Goal: Task Accomplishment & Management: Manage account settings

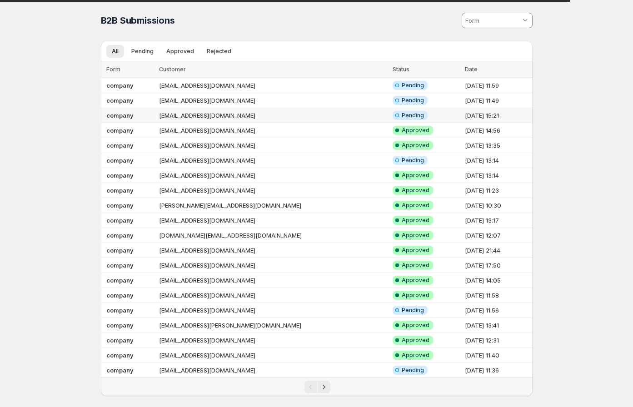
click at [415, 116] on td "Info Incomplete Pending" at bounding box center [426, 115] width 72 height 15
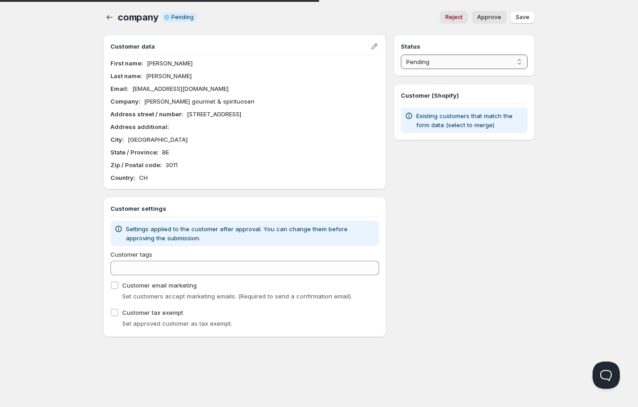
click at [457, 63] on select "Pending Approved Rejected Ignored Spam" at bounding box center [464, 62] width 127 height 15
select select "1"
click at [401, 55] on select "Pending Approved Rejected Ignored Spam" at bounding box center [464, 62] width 127 height 15
click at [527, 18] on span "Save" at bounding box center [523, 17] width 14 height 7
click at [112, 20] on icon "button" at bounding box center [109, 17] width 9 height 9
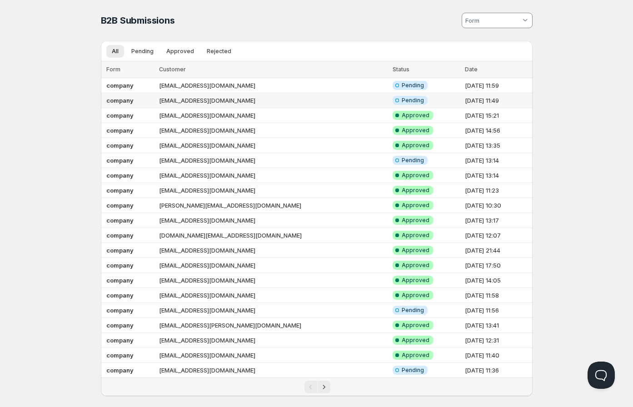
click at [272, 99] on td "info@dampferecke.ch" at bounding box center [272, 100] width 233 height 15
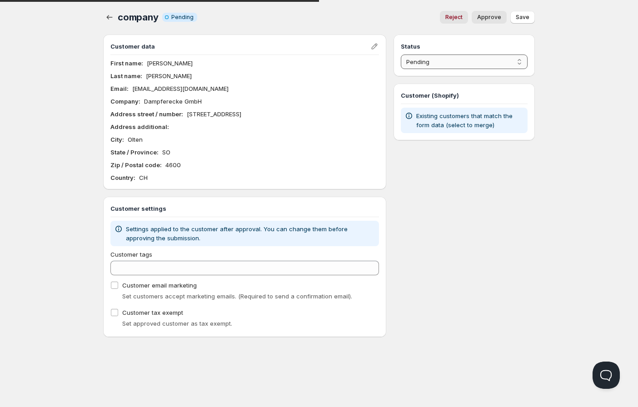
drag, startPoint x: 444, startPoint y: 64, endPoint x: 443, endPoint y: 69, distance: 4.6
click at [444, 64] on select "Pending Approved Rejected Ignored Spam" at bounding box center [464, 62] width 127 height 15
select select "1"
click at [401, 55] on select "Pending Approved Rejected Ignored Spam" at bounding box center [464, 62] width 127 height 15
click at [527, 18] on span "Save" at bounding box center [523, 17] width 14 height 7
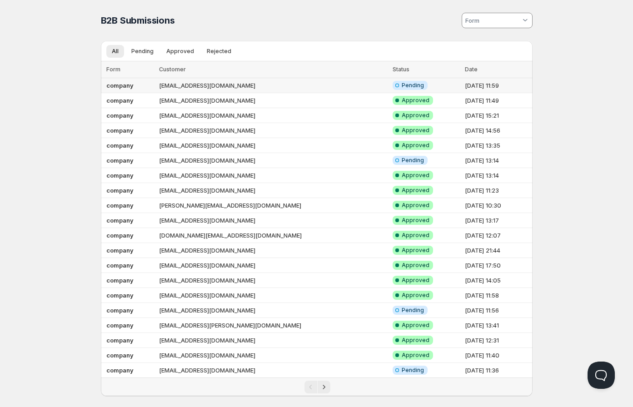
click at [240, 84] on td "kingmultikiosk@outlook.com" at bounding box center [272, 85] width 233 height 15
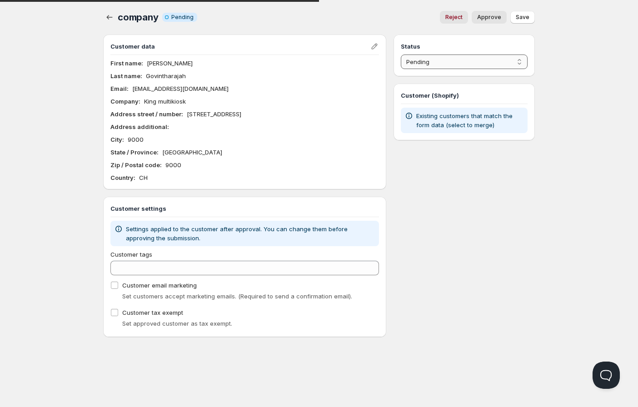
click at [437, 57] on select "Pending Approved Rejected Ignored Spam" at bounding box center [464, 62] width 127 height 15
select select "1"
click at [401, 55] on select "Pending Approved Rejected Ignored Spam" at bounding box center [464, 62] width 127 height 15
click at [532, 20] on button "Save" at bounding box center [522, 17] width 25 height 13
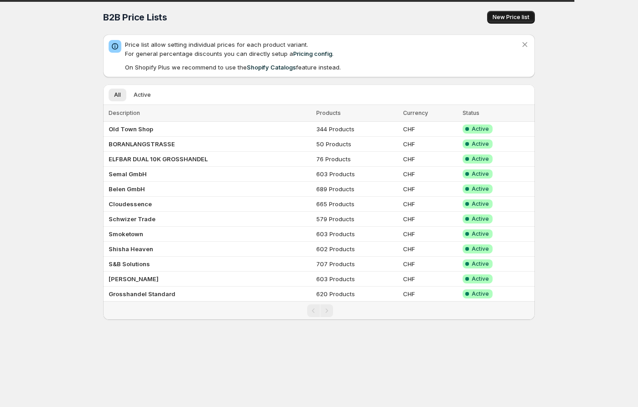
click at [511, 18] on span "New Price list" at bounding box center [510, 17] width 37 height 7
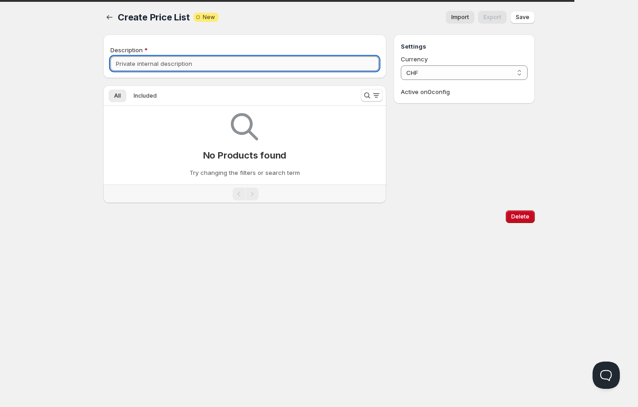
click at [232, 61] on input "Description" at bounding box center [244, 63] width 268 height 15
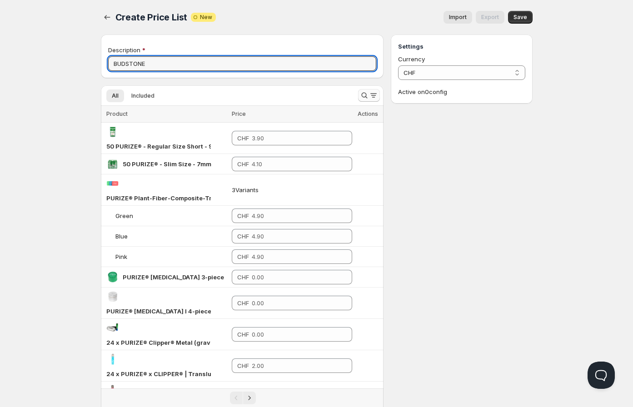
type input "BUDSTONE"
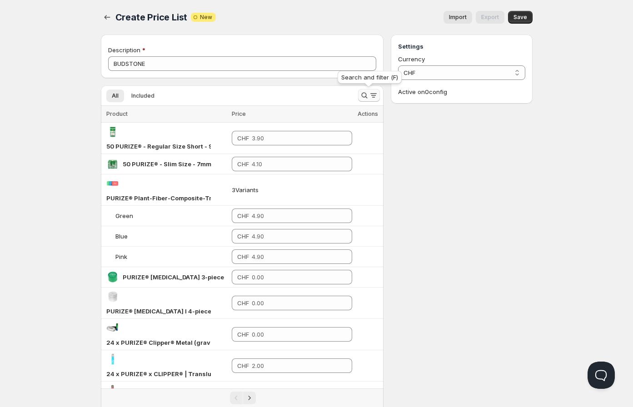
click at [363, 93] on icon "Search and filter results" at bounding box center [364, 95] width 9 height 9
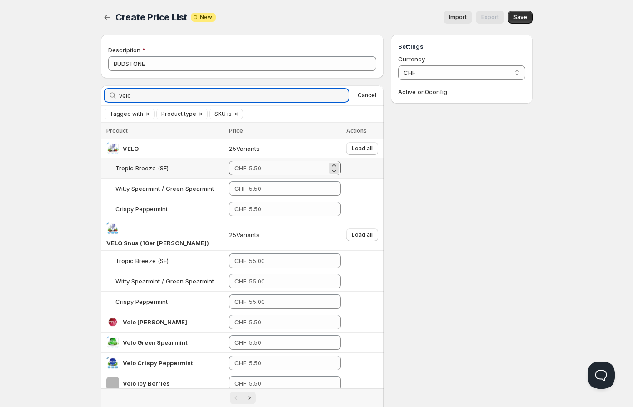
type input "velo"
click at [253, 170] on input "number" at bounding box center [288, 168] width 78 height 15
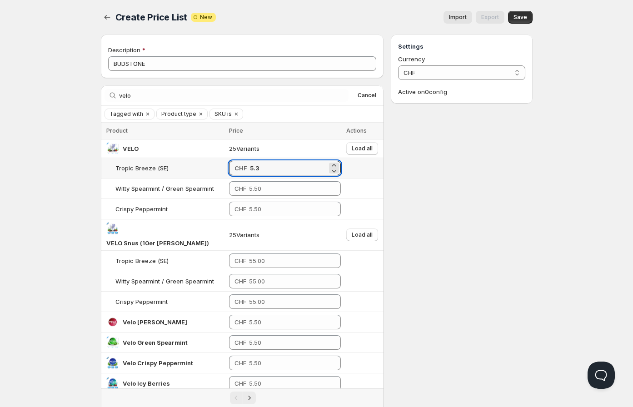
drag, startPoint x: 268, startPoint y: 166, endPoint x: 180, endPoint y: 166, distance: 87.7
click at [180, 166] on tr "Tropic Breeze (SE) CHF 5.3" at bounding box center [242, 168] width 283 height 20
type input "5.30"
click at [261, 187] on input "number" at bounding box center [288, 188] width 79 height 15
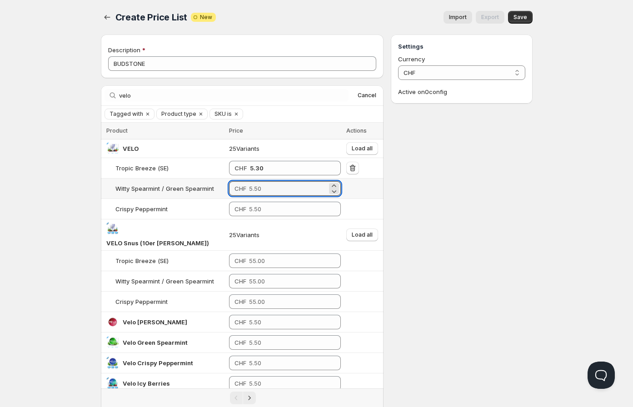
paste input "5.3"
type input "5.30"
click at [260, 206] on input "number" at bounding box center [288, 209] width 79 height 15
paste input "5.3"
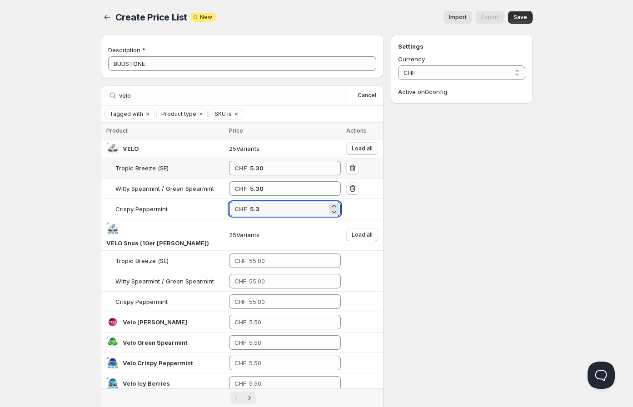
type input "5.30"
click at [365, 154] on button "Load all" at bounding box center [362, 148] width 32 height 13
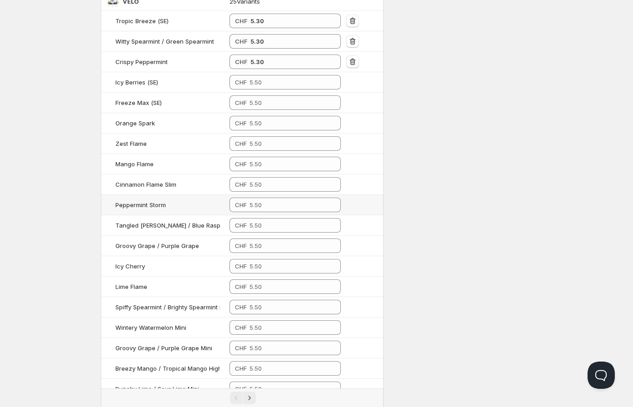
scroll to position [151, 0]
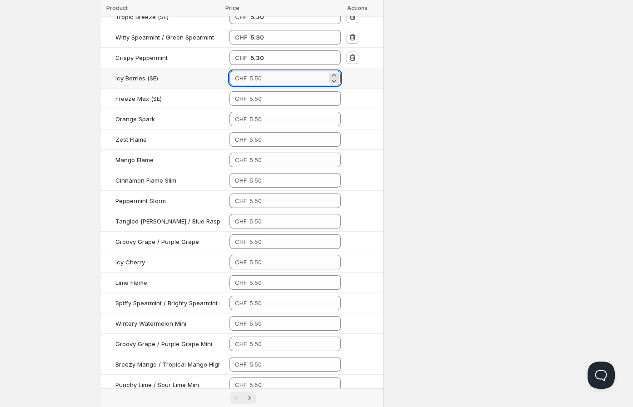
click at [266, 76] on input "number" at bounding box center [288, 78] width 78 height 15
paste input "5.3"
type input "5.30"
click at [272, 101] on input "number" at bounding box center [288, 98] width 78 height 15
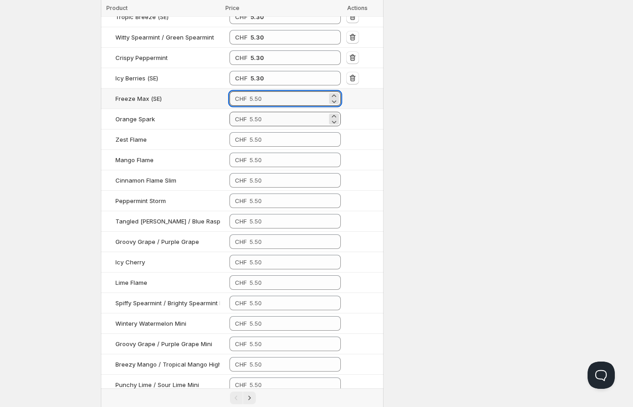
paste input "5.3"
type input "5.30"
click at [291, 121] on input "number" at bounding box center [288, 119] width 78 height 15
paste input "5.3"
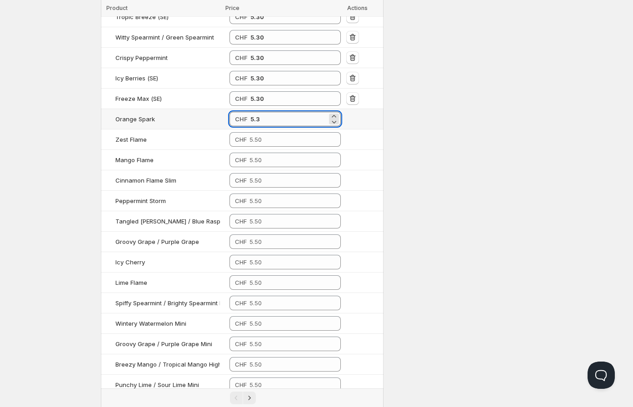
paste input "53"
type input "5.30"
paste input "5.3"
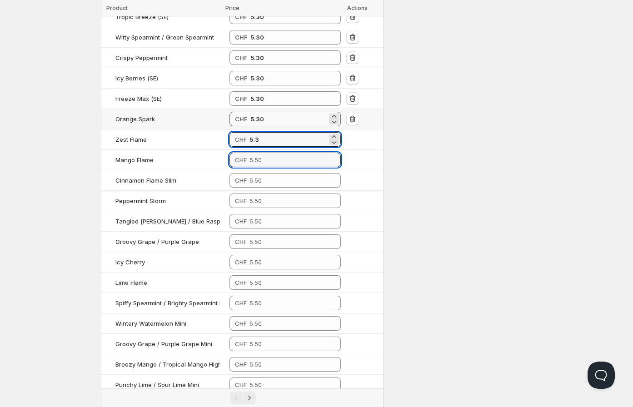
type input "5.30"
paste input "5.3"
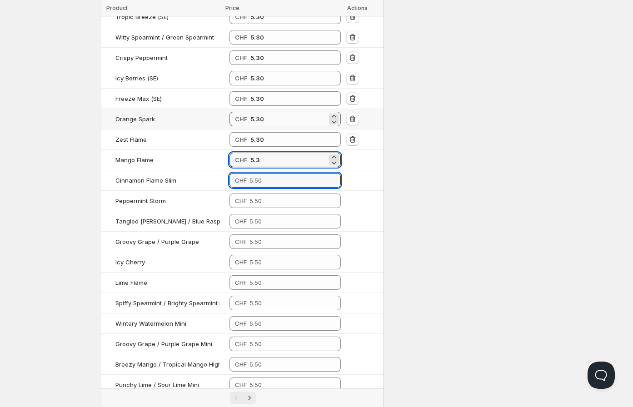
type input "5.30"
paste input "5.3"
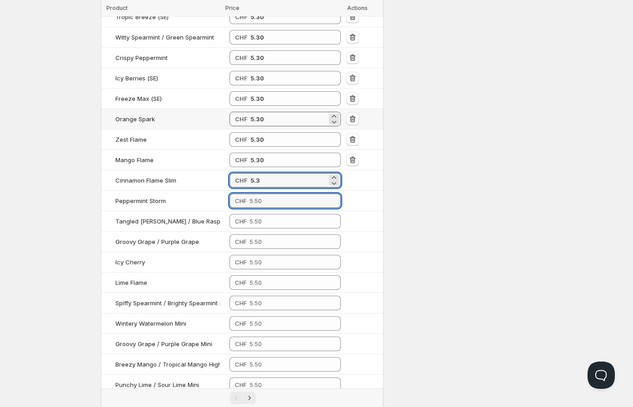
type input "5.30"
paste input "5.3"
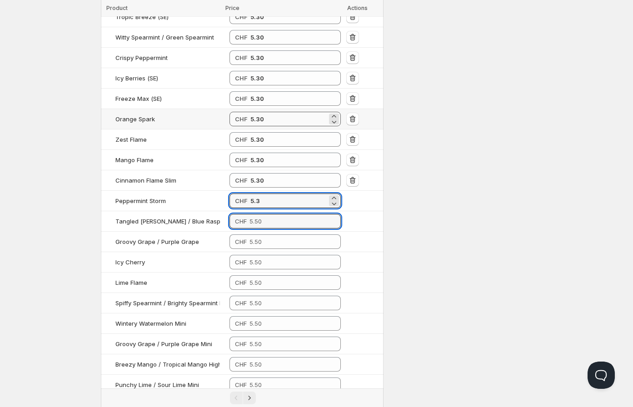
type input "5.30"
paste input "5.3"
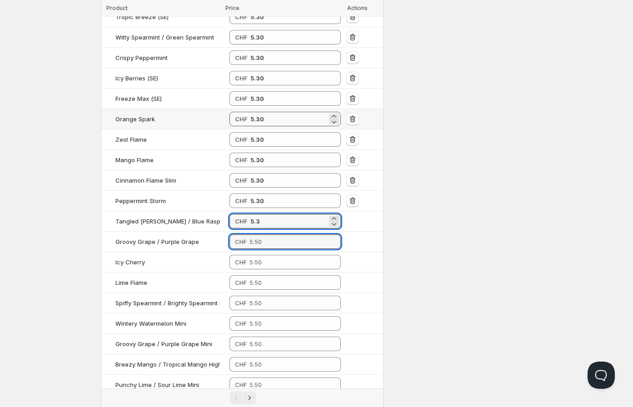
type input "5.30"
click at [259, 220] on input "5.30" at bounding box center [288, 221] width 77 height 15
click at [275, 242] on input "number" at bounding box center [288, 241] width 78 height 15
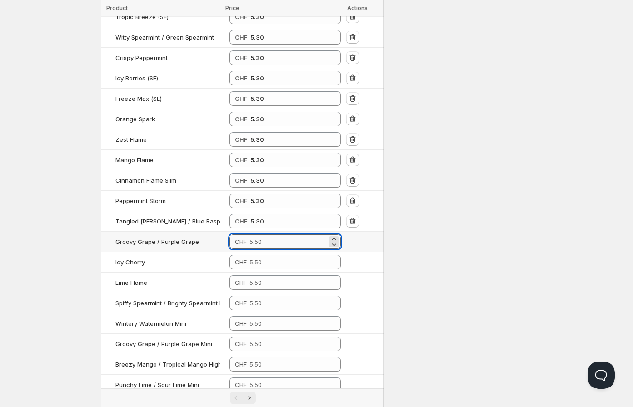
paste input "5.30"
type input "5.30"
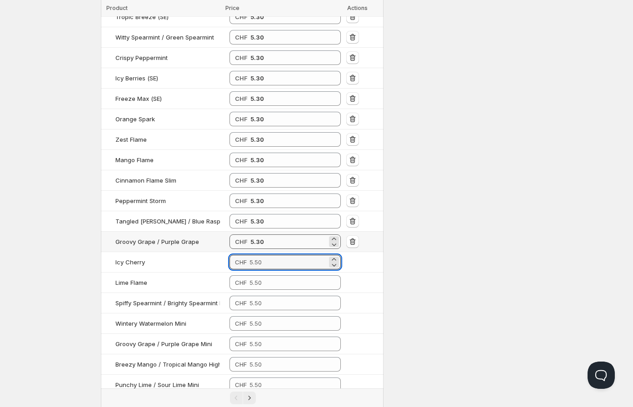
paste input "5.30"
type input "5.30"
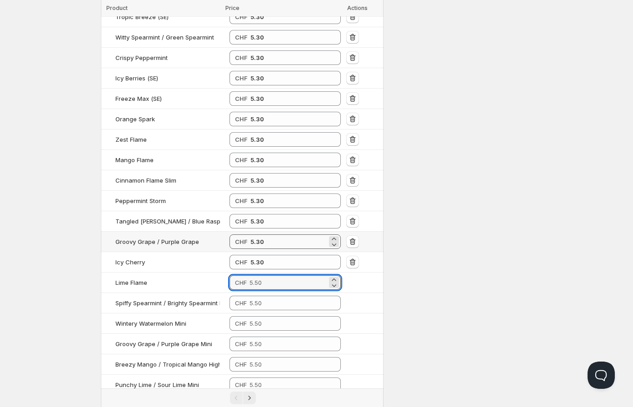
paste input "5.30"
type input "5.30"
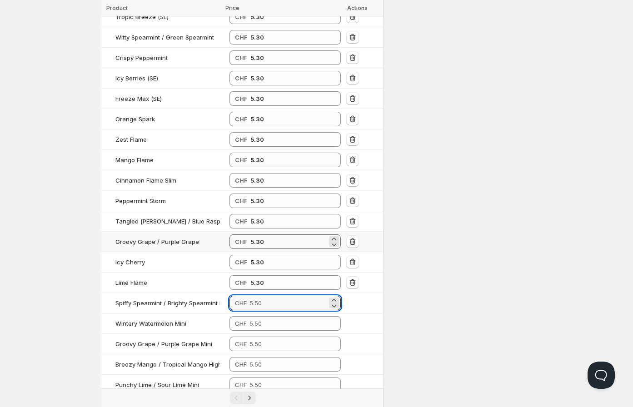
paste input "5.30"
type input "5.30"
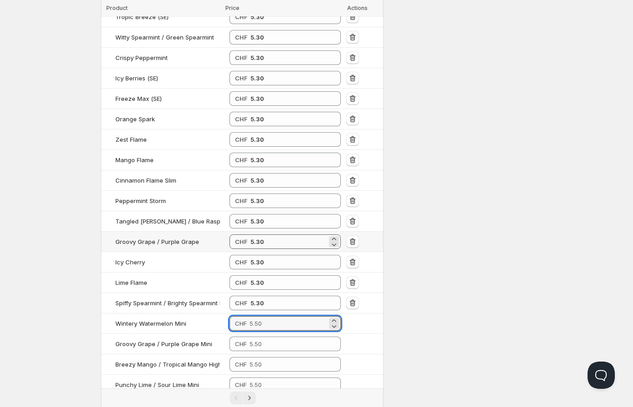
paste input "5.30"
type input "5.30"
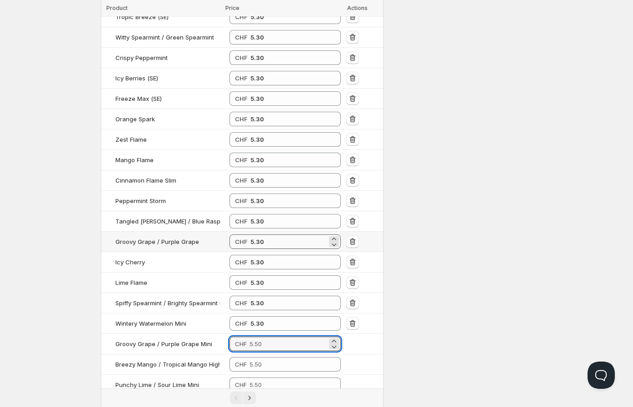
paste input "5.30"
type input "5.30"
paste input "5.30"
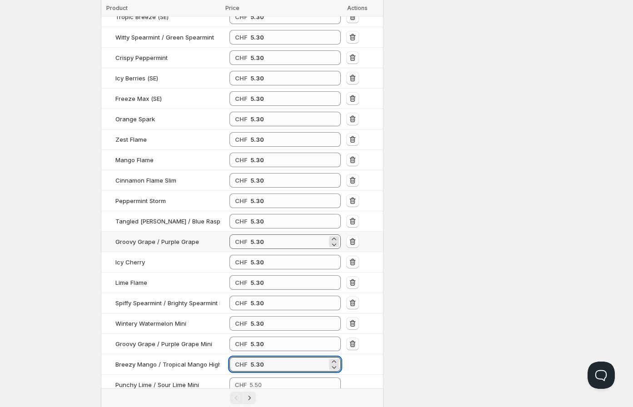
type input "5.30"
paste input "5.30"
type input "5.30"
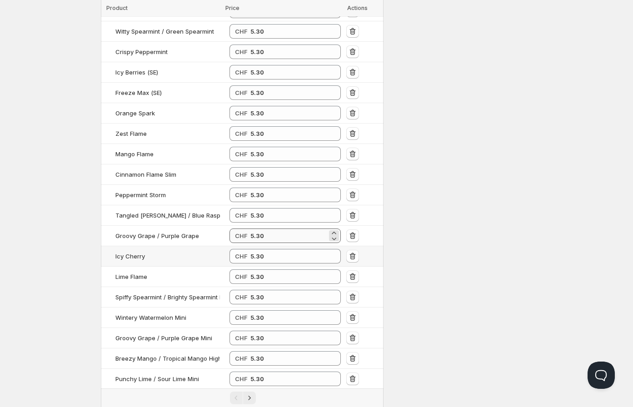
paste input "5.30"
type input "5.30"
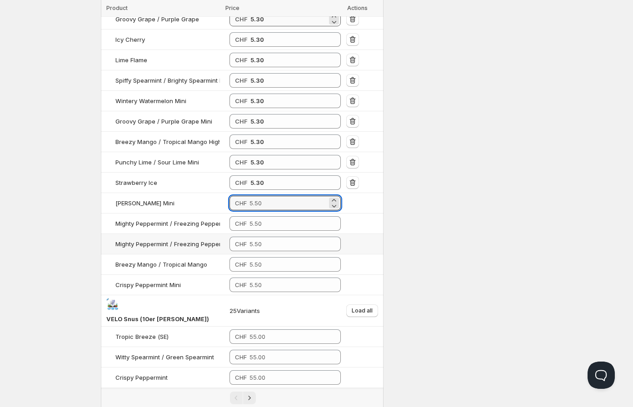
paste input "5.30"
type input "5.30"
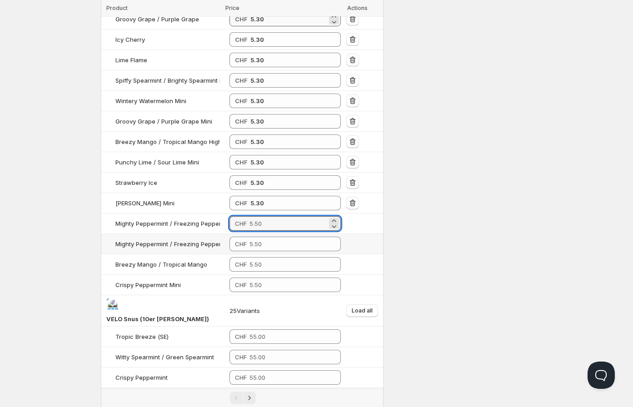
paste input "5.30"
type input "5.30"
paste input "5.30"
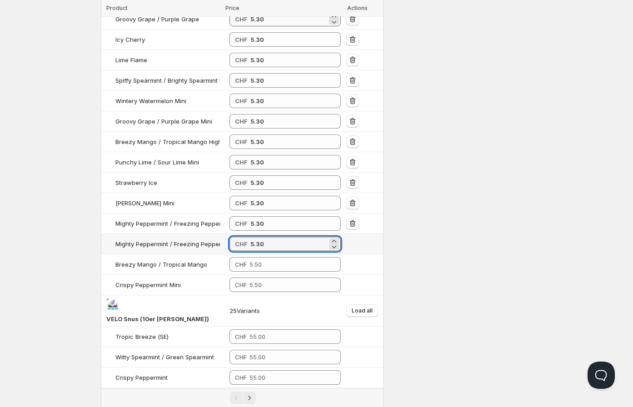
type input "5.30"
paste input "5.30"
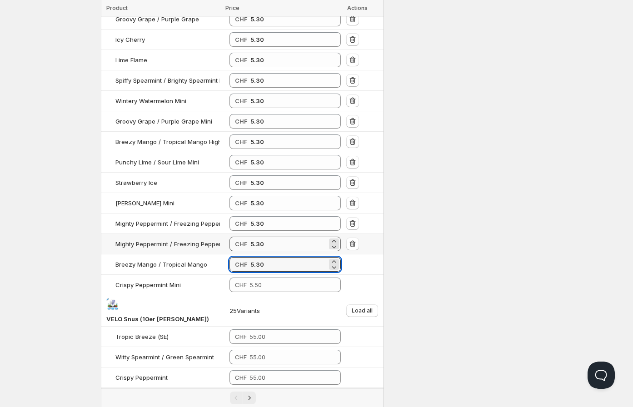
type input "5.30"
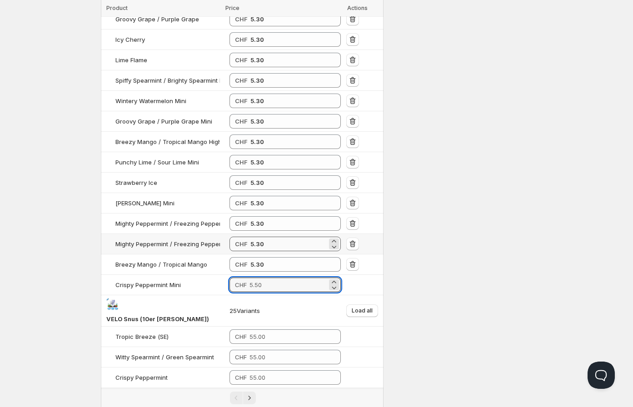
paste input "5.30"
type input "5.30"
click at [285, 331] on input "number" at bounding box center [288, 336] width 78 height 15
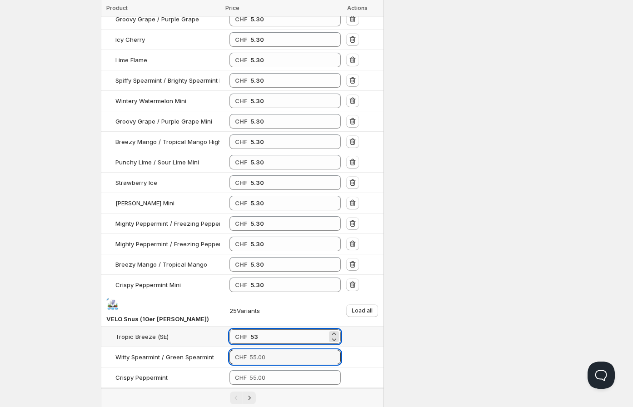
type input "53.00"
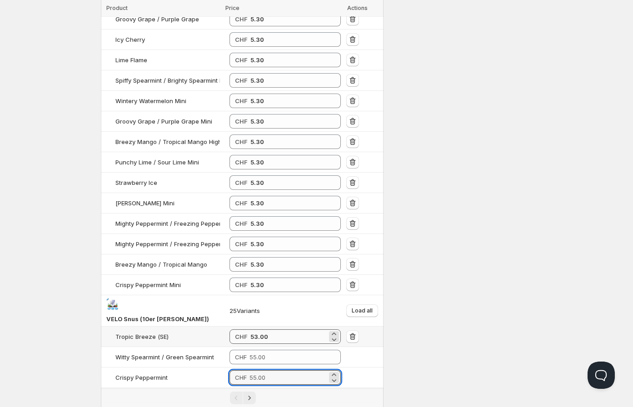
paste input "53"
type input "56"
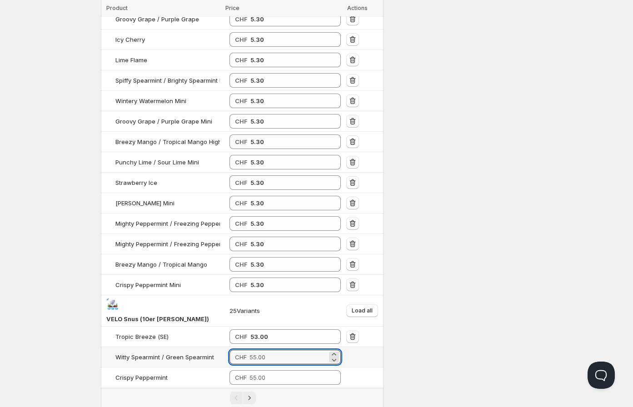
drag, startPoint x: 270, startPoint y: 349, endPoint x: 195, endPoint y: 347, distance: 75.0
click at [195, 347] on tr "Witty Spearmint / Green Spearmint CHF" at bounding box center [242, 357] width 283 height 20
paste input "53"
type input "53.00"
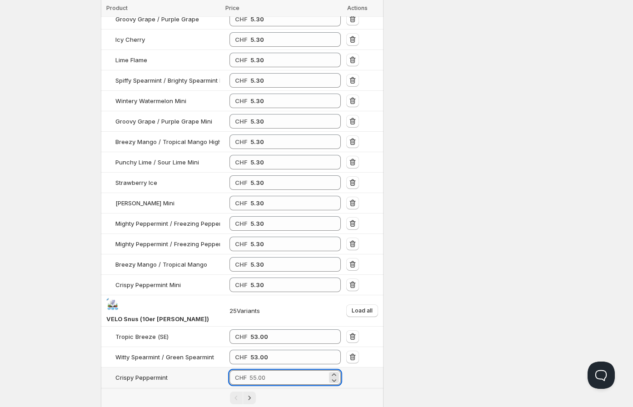
paste input "53"
type input "53.00"
paste input "53"
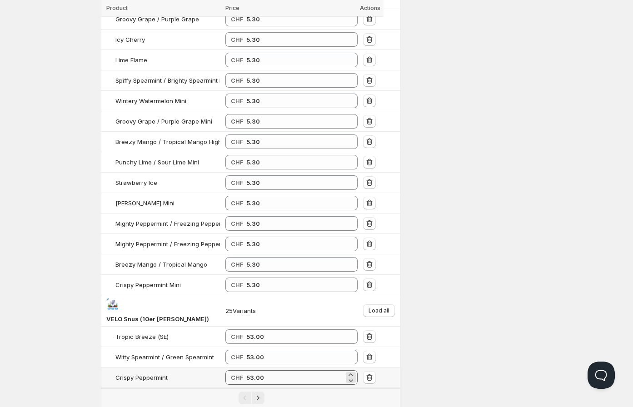
type input "53"
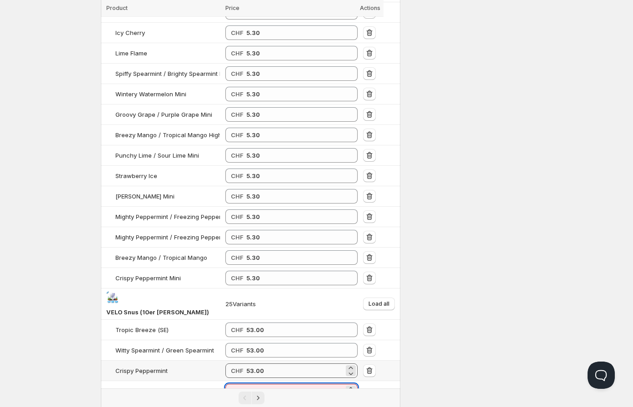
paste input "53"
type input "53"
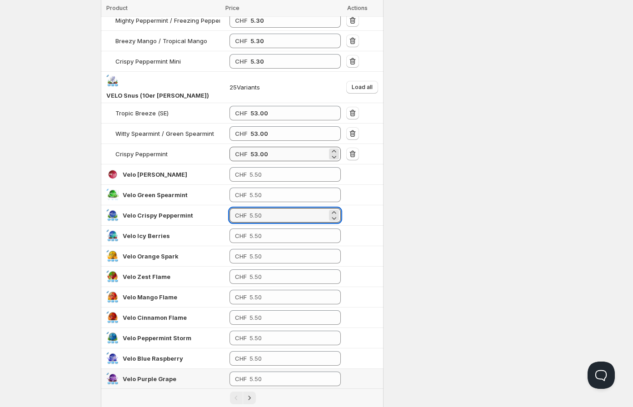
paste
type input "53"
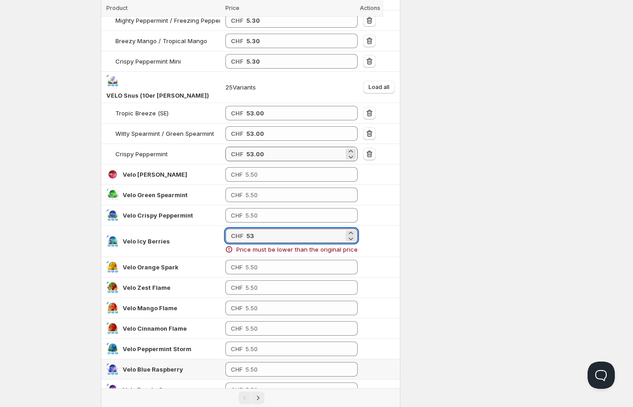
type input "53"
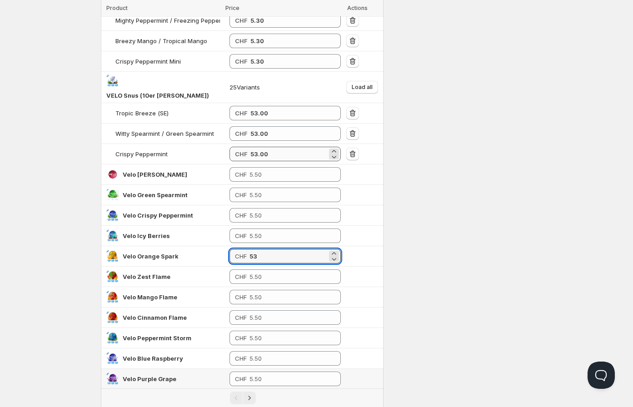
type input "53"
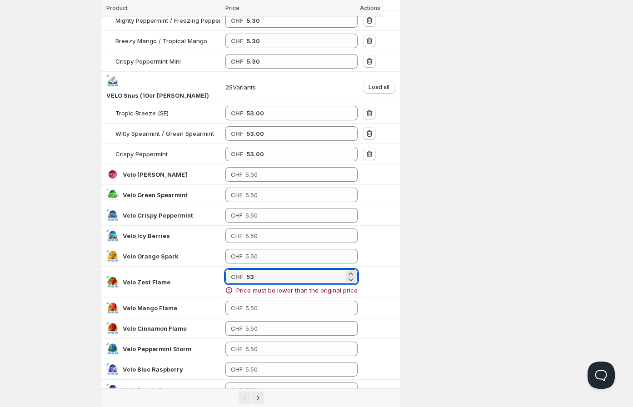
type input "53"
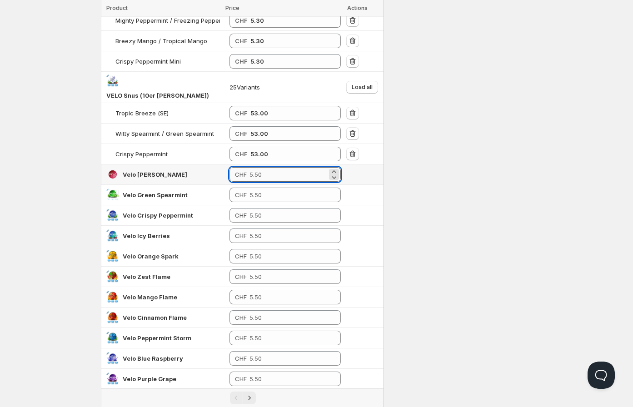
click at [256, 167] on input "number" at bounding box center [288, 174] width 78 height 15
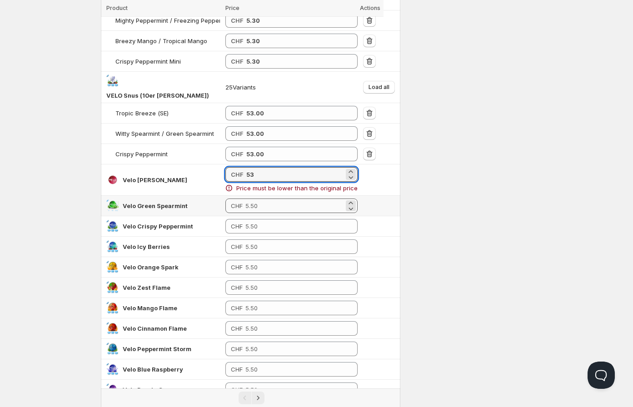
type input "53"
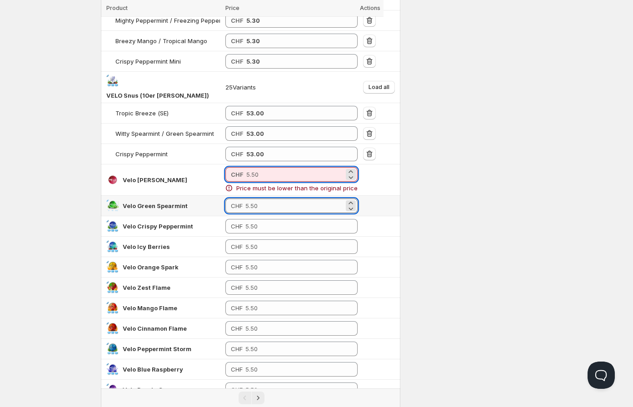
click at [273, 199] on input "number" at bounding box center [294, 206] width 99 height 15
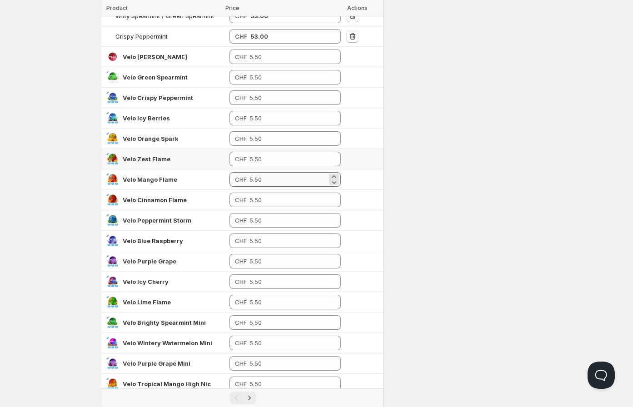
scroll to position [780, 0]
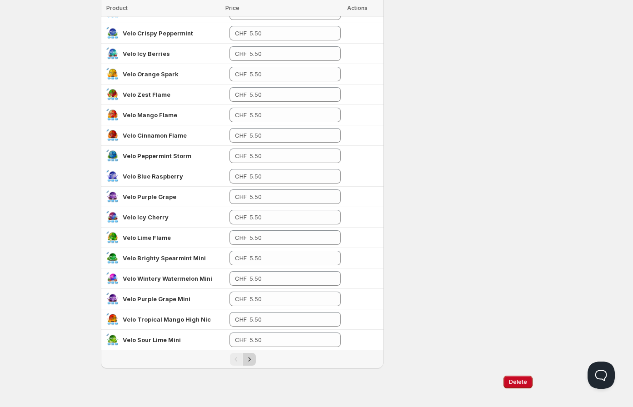
click at [251, 355] on icon "Next" at bounding box center [249, 359] width 9 height 9
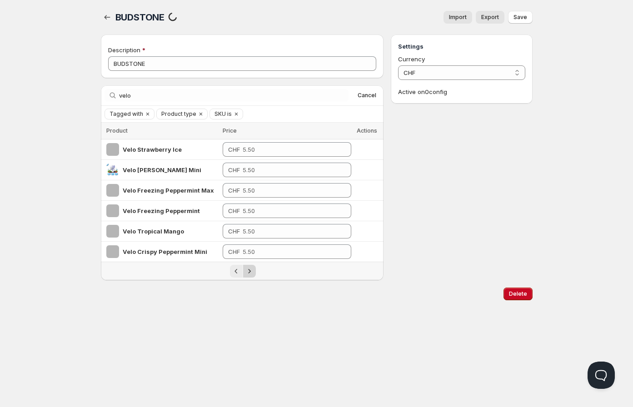
scroll to position [0, 0]
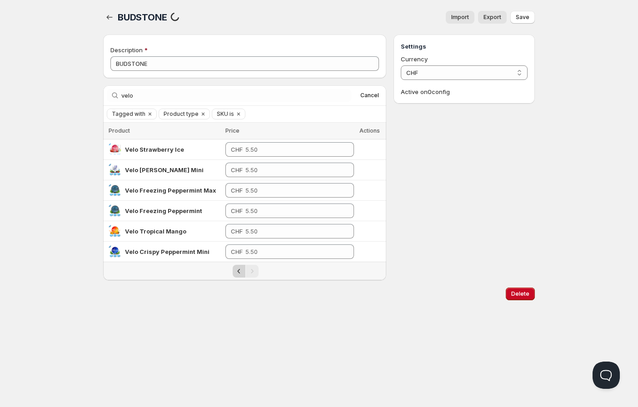
click at [237, 273] on icon "Previous" at bounding box center [238, 271] width 9 height 9
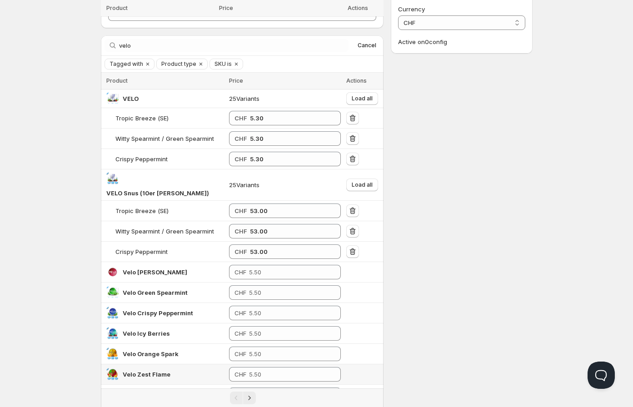
scroll to position [151, 0]
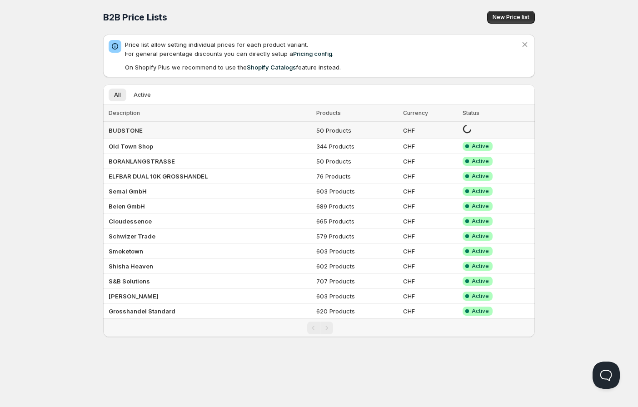
click at [129, 127] on b "BUDSTONE" at bounding box center [126, 130] width 34 height 7
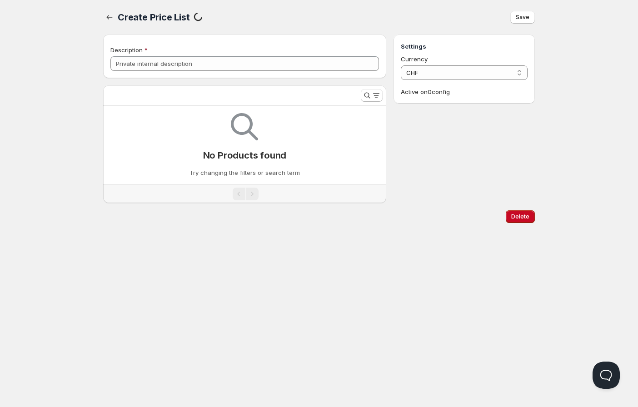
type input "BUDSTONE"
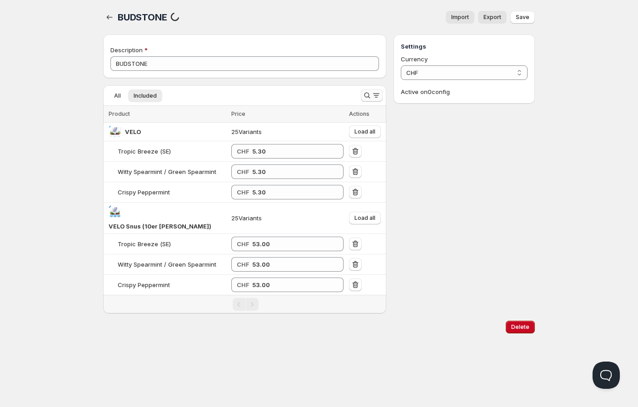
click at [372, 97] on icon "Search and filter results" at bounding box center [376, 95] width 9 height 9
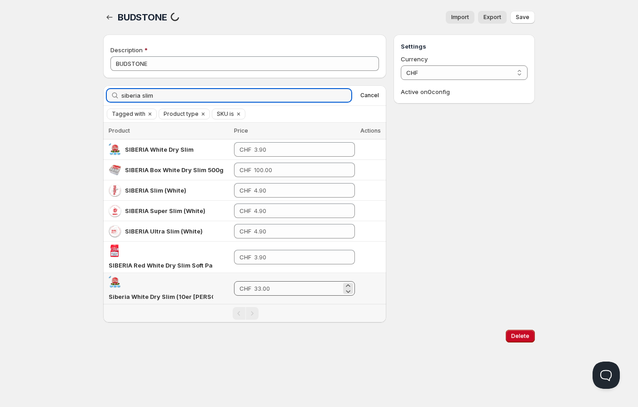
type input "siberia slim"
click at [273, 283] on input "number" at bounding box center [297, 288] width 87 height 15
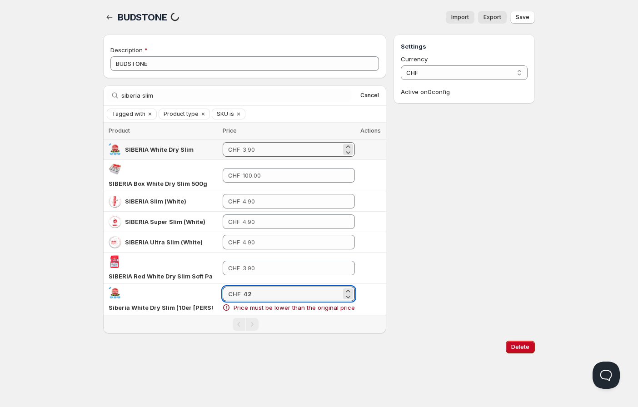
type input "42"
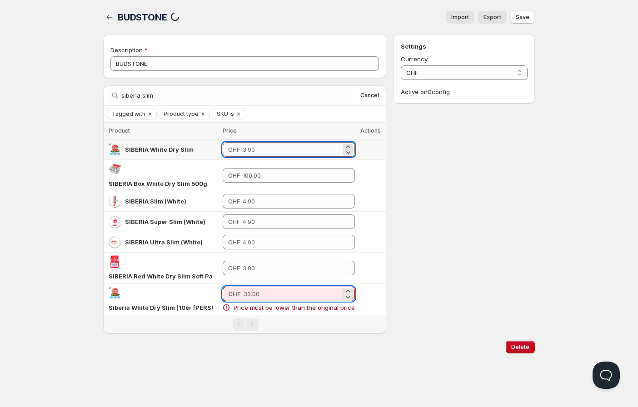
click at [251, 149] on div "CHF" at bounding box center [289, 149] width 132 height 15
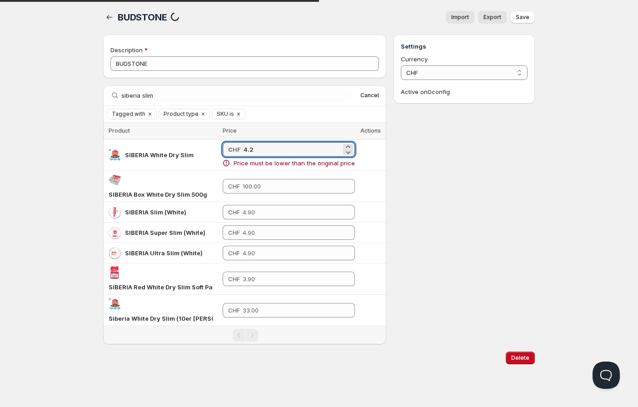
type input "4.2"
click at [502, 234] on div "Settings Currency CHF CHF Active on 0 config" at bounding box center [463, 190] width 141 height 310
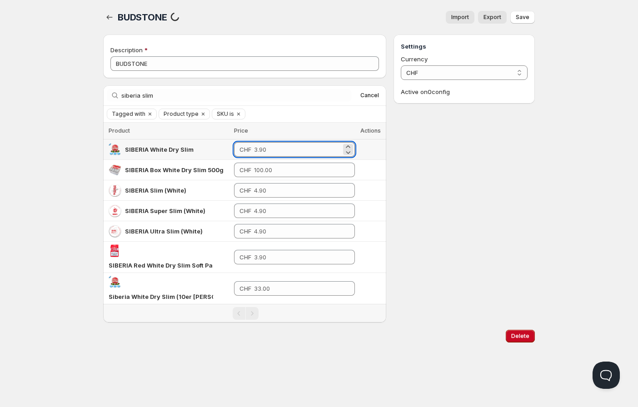
click at [275, 147] on input "number" at bounding box center [297, 149] width 87 height 15
click at [259, 286] on input "number" at bounding box center [297, 288] width 87 height 15
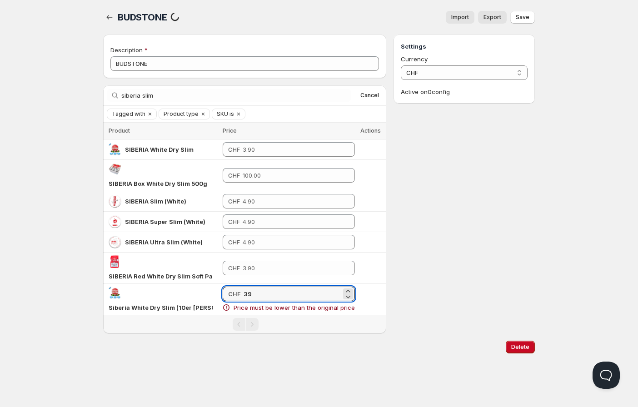
type input "39"
click at [323, 333] on div "Delete" at bounding box center [319, 346] width 432 height 27
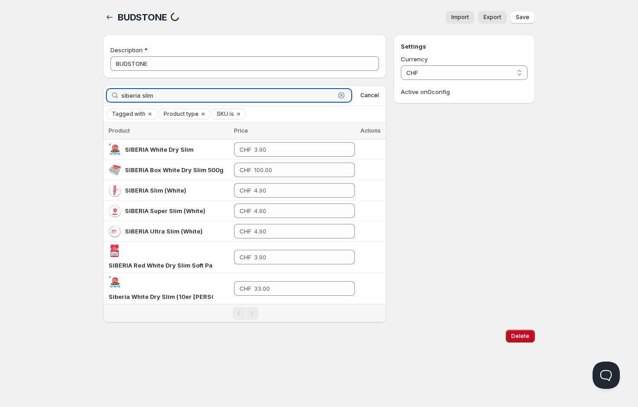
drag, startPoint x: 163, startPoint y: 95, endPoint x: 78, endPoint y: 89, distance: 85.2
click at [79, 91] on div "Home Pricing Price lists Checkout Forms Submissions Settings Features Plans BUD…" at bounding box center [319, 203] width 638 height 407
type input "pablo"
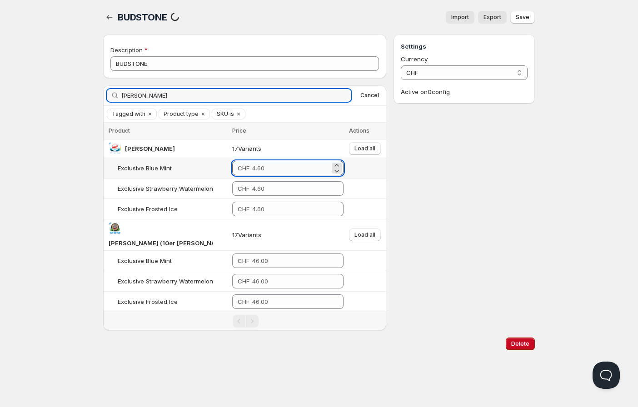
click at [263, 169] on input "number" at bounding box center [290, 168] width 77 height 15
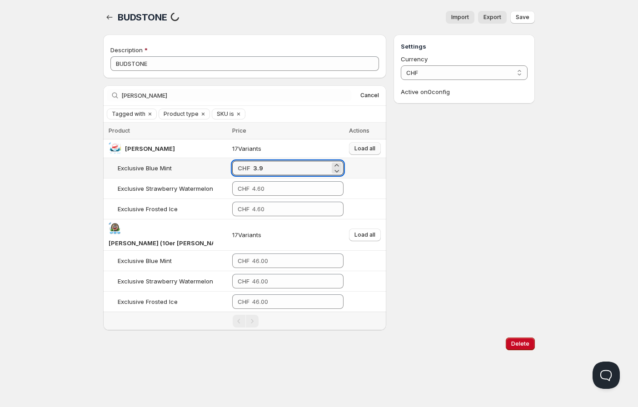
type input "3.90"
click at [359, 149] on span "Load all" at bounding box center [364, 148] width 21 height 7
drag, startPoint x: 263, startPoint y: 169, endPoint x: 217, endPoint y: 166, distance: 46.8
click at [229, 166] on td "CHF 3.90" at bounding box center [287, 168] width 117 height 20
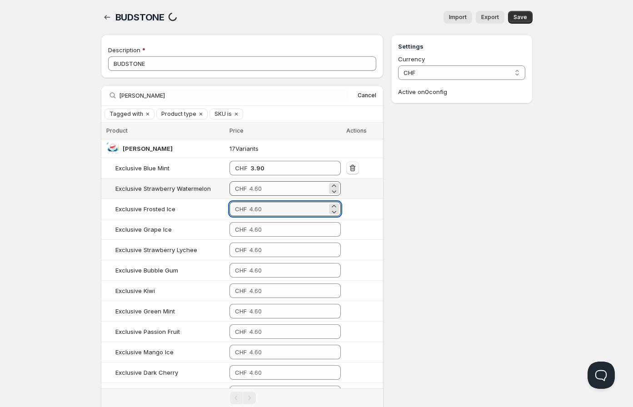
paste input "3.90"
type input "3.90"
click at [254, 191] on input "number" at bounding box center [288, 188] width 78 height 15
paste input "3.90"
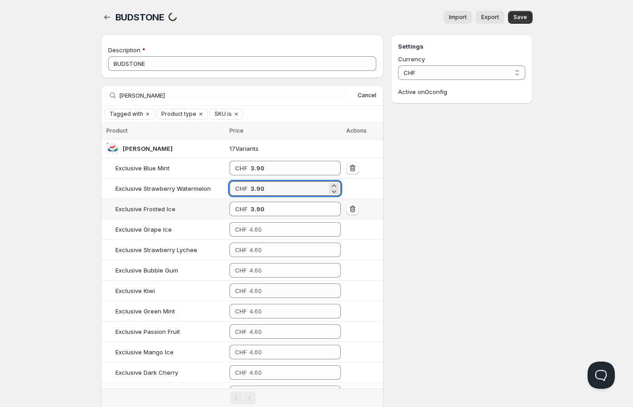
type input "3.90"
click at [252, 221] on td "CHF" at bounding box center [285, 229] width 117 height 20
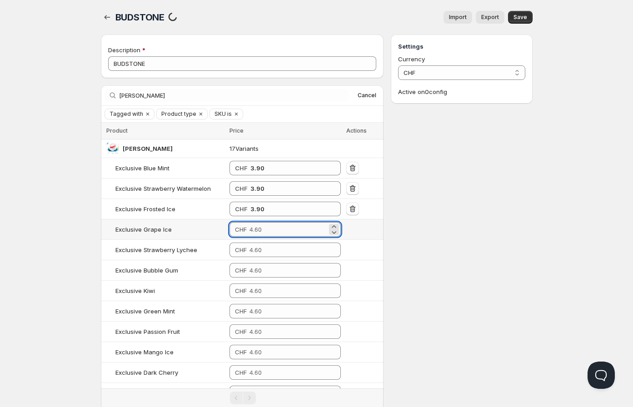
click at [255, 231] on input "number" at bounding box center [288, 229] width 78 height 15
paste input "3.90"
type input "3.90"
click at [258, 256] on input "number" at bounding box center [288, 250] width 78 height 15
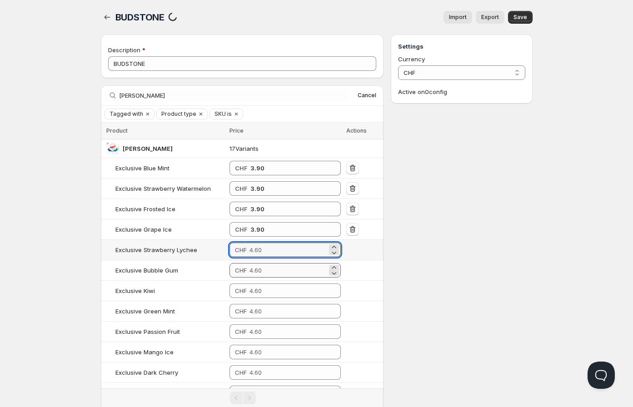
paste input "3.90"
type input "3.90"
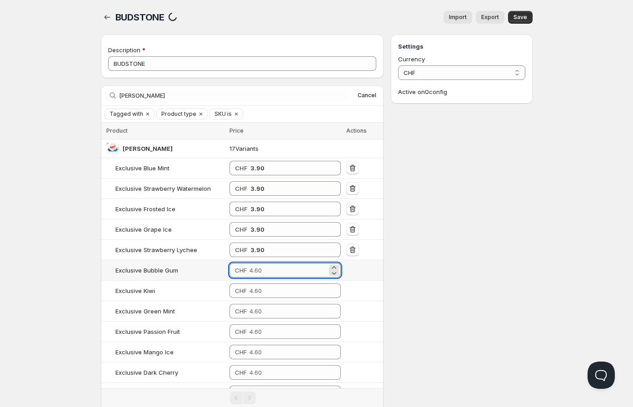
click at [257, 273] on input "number" at bounding box center [288, 270] width 78 height 15
paste input "3.90"
type input "3.90"
click at [257, 289] on input "number" at bounding box center [288, 290] width 78 height 15
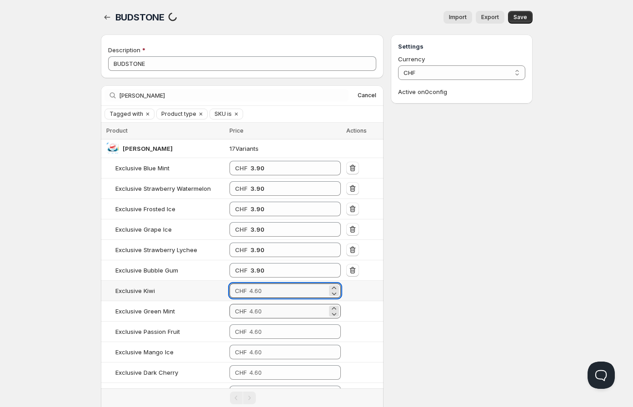
paste input "3.90"
type input "3.90"
click at [252, 318] on input "number" at bounding box center [288, 311] width 78 height 15
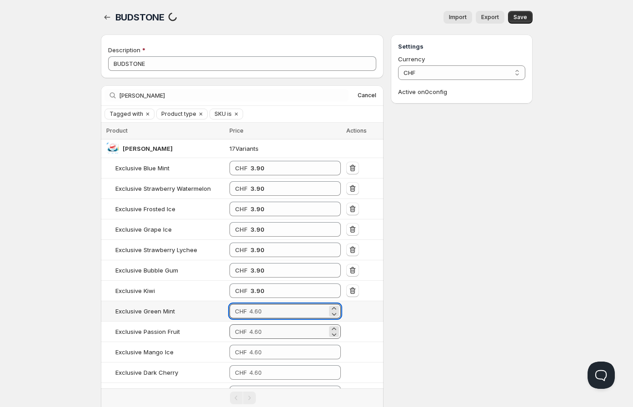
paste input "3.90"
type input "3.90"
click at [253, 331] on input "number" at bounding box center [288, 331] width 78 height 15
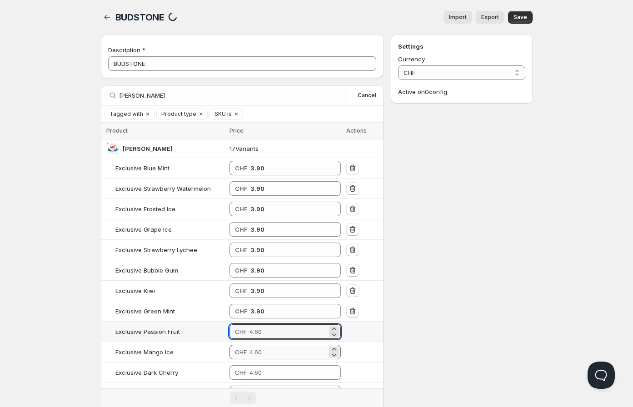
paste input "3.90"
type input "3.90"
click at [251, 356] on input "number" at bounding box center [288, 352] width 78 height 15
paste input "3.90"
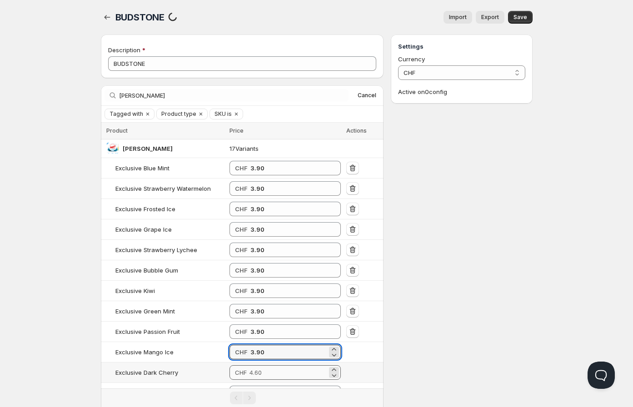
type input "3.90"
click at [254, 373] on input "number" at bounding box center [288, 372] width 78 height 15
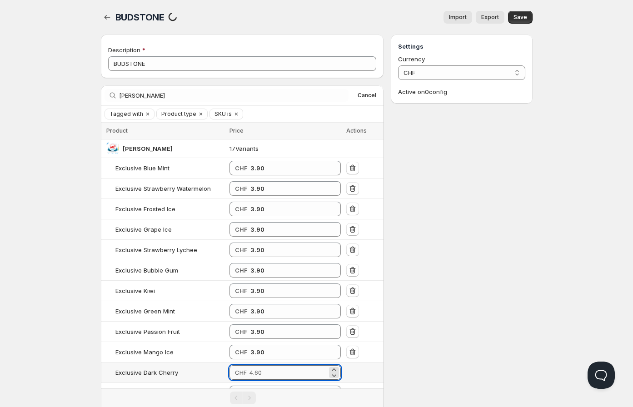
paste input "3.90"
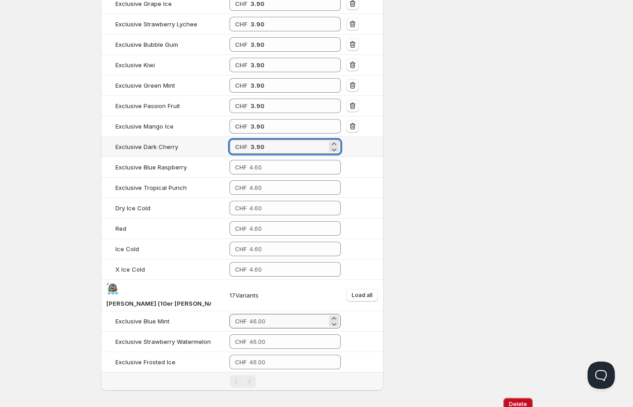
scroll to position [247, 0]
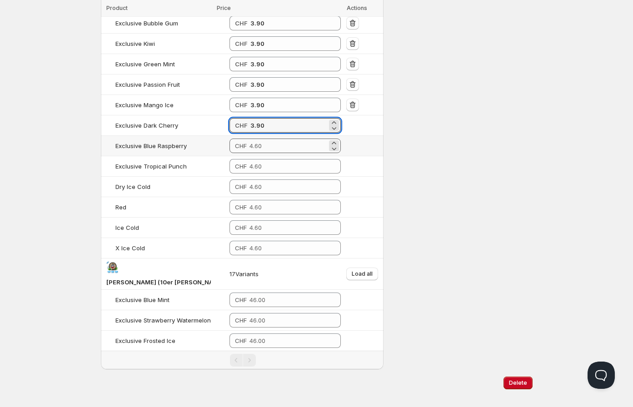
type input "3.90"
click at [263, 148] on input "number" at bounding box center [288, 146] width 78 height 15
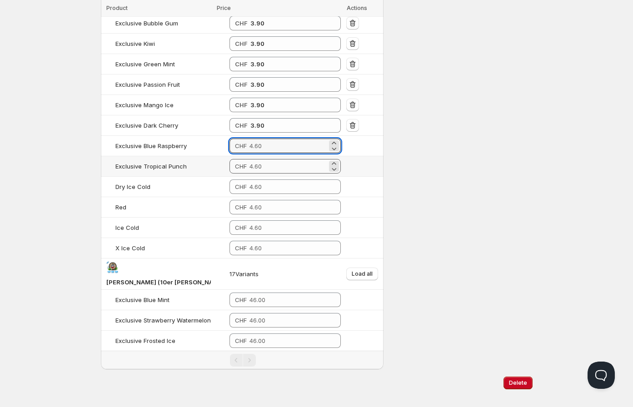
paste input "3.90"
type input "3.90"
click at [259, 162] on input "number" at bounding box center [288, 166] width 78 height 15
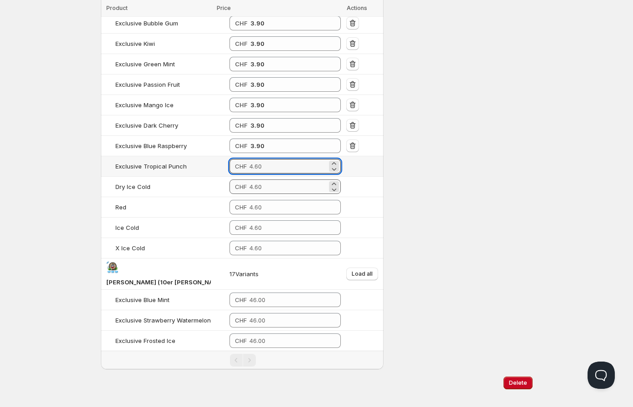
paste input "3.90"
type input "3.90"
click at [257, 183] on input "number" at bounding box center [288, 186] width 78 height 15
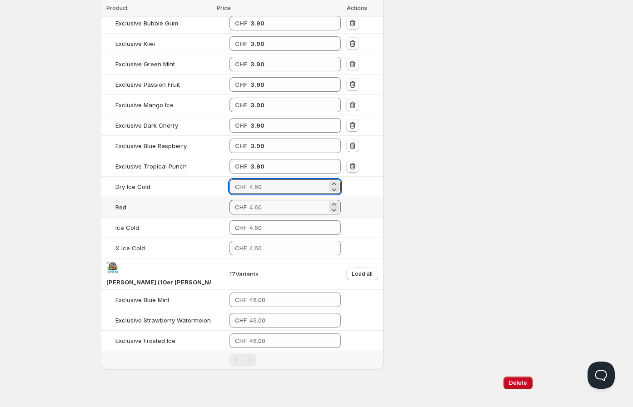
paste input "3.90"
type input "3.90"
click at [258, 210] on input "number" at bounding box center [288, 207] width 78 height 15
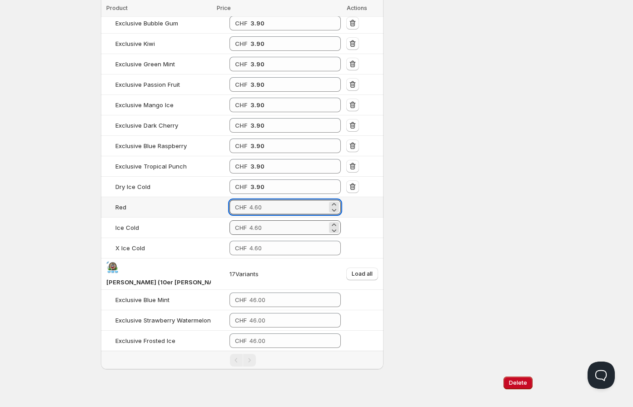
paste input "3.90"
type input "3.90"
click at [257, 228] on input "number" at bounding box center [288, 227] width 78 height 15
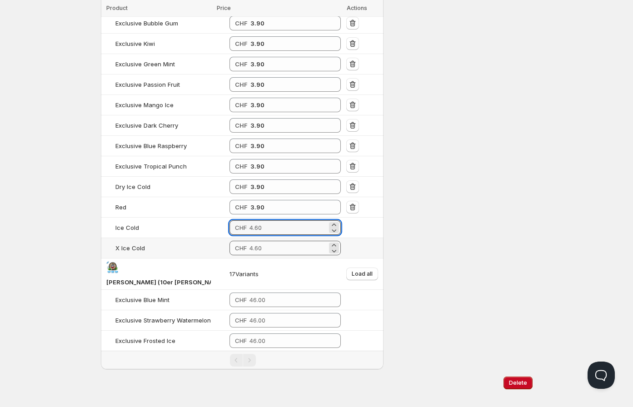
paste input "3.90"
type input "3.90"
click at [253, 253] on input "number" at bounding box center [288, 248] width 78 height 15
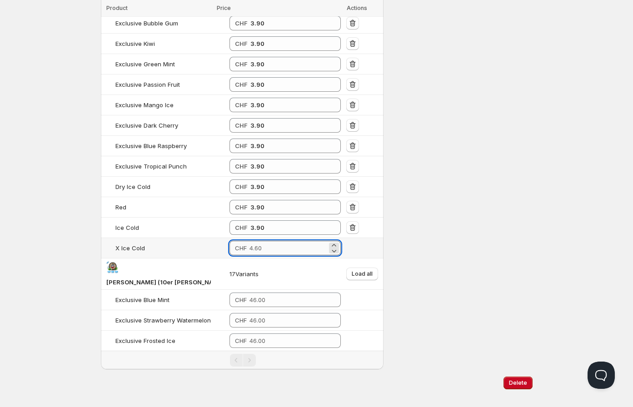
paste input "3.90"
type input "3.90"
click at [377, 270] on button "Load all" at bounding box center [362, 274] width 32 height 13
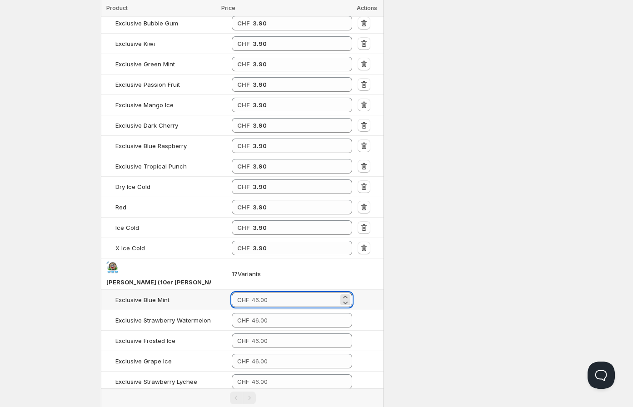
click at [269, 293] on input "number" at bounding box center [295, 300] width 87 height 15
drag, startPoint x: 254, startPoint y: 288, endPoint x: 223, endPoint y: 284, distance: 31.5
click at [232, 293] on div "CHF 39" at bounding box center [292, 300] width 121 height 15
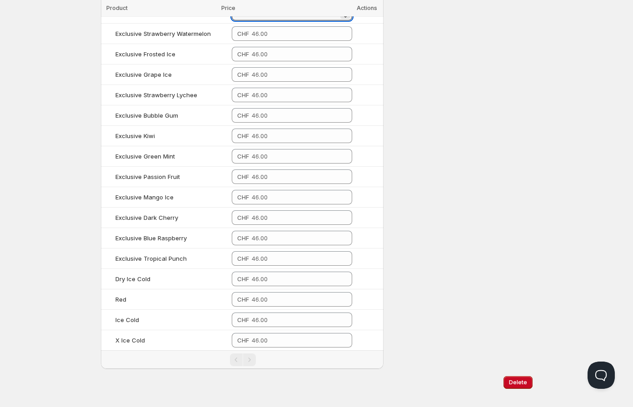
scroll to position [433, 0]
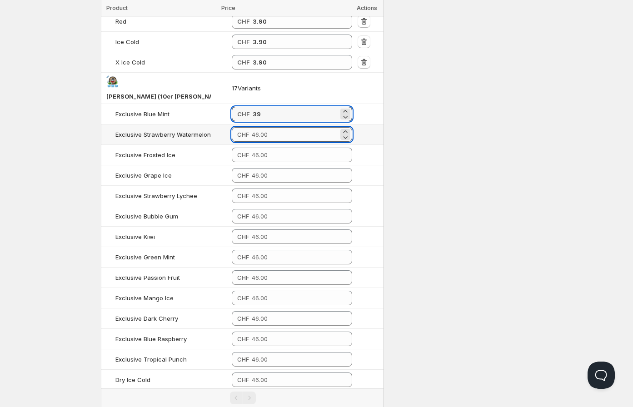
type input "39.00"
click at [279, 127] on input "number" at bounding box center [295, 134] width 87 height 15
paste input "39"
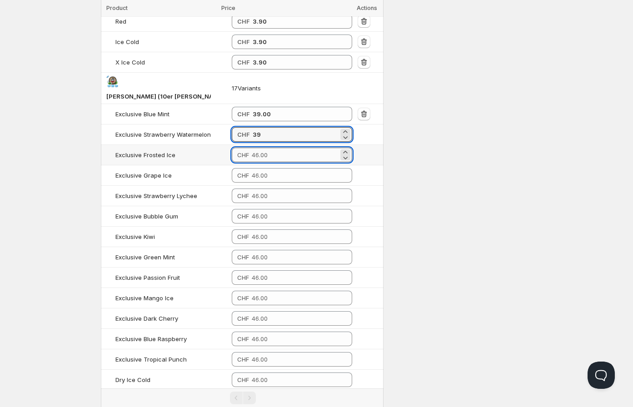
type input "39.00"
click at [267, 148] on input "number" at bounding box center [295, 155] width 87 height 15
paste input "39"
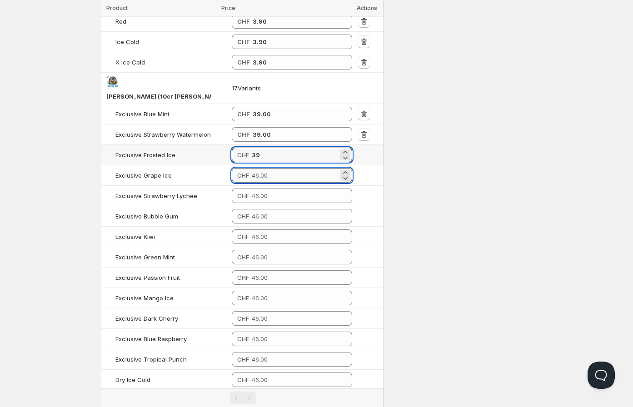
type input "39.00"
click at [264, 168] on input "number" at bounding box center [295, 175] width 87 height 15
paste input "39"
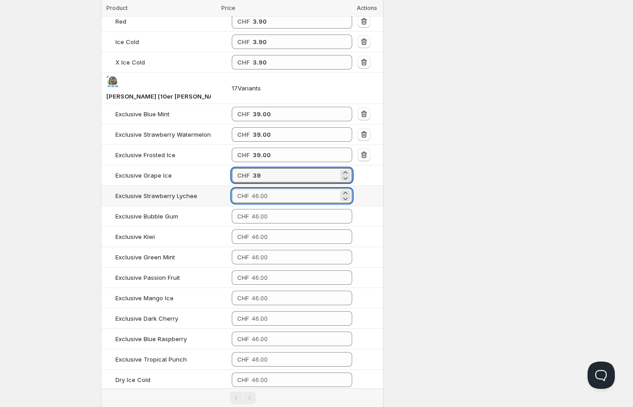
type input "39.00"
click at [261, 189] on input "number" at bounding box center [295, 196] width 87 height 15
paste input "39"
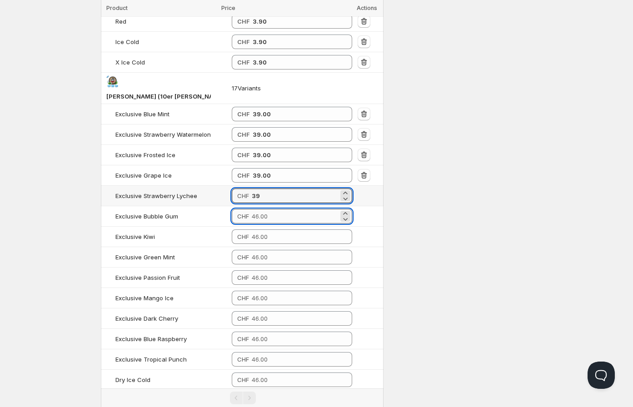
type input "39.00"
click at [258, 209] on input "number" at bounding box center [295, 216] width 87 height 15
paste input "39"
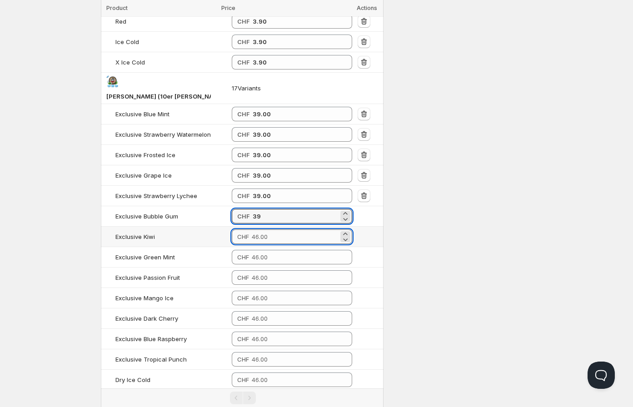
type input "39.00"
click at [252, 229] on input "number" at bounding box center [295, 236] width 87 height 15
paste input "39"
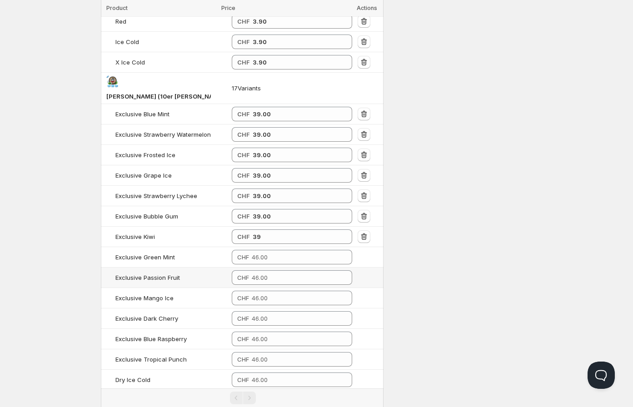
type input "39.00"
click at [261, 268] on td "CHF" at bounding box center [292, 278] width 126 height 20
click at [261, 250] on input "number" at bounding box center [295, 257] width 87 height 15
paste input "39"
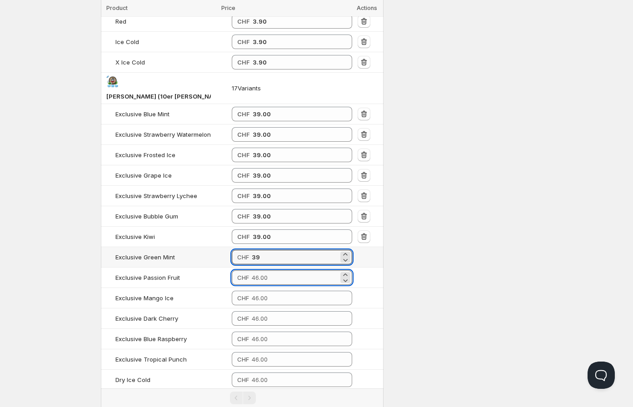
type input "39.00"
drag, startPoint x: 262, startPoint y: 268, endPoint x: 262, endPoint y: 274, distance: 5.5
click at [263, 270] on input "number" at bounding box center [295, 277] width 87 height 15
paste input "39"
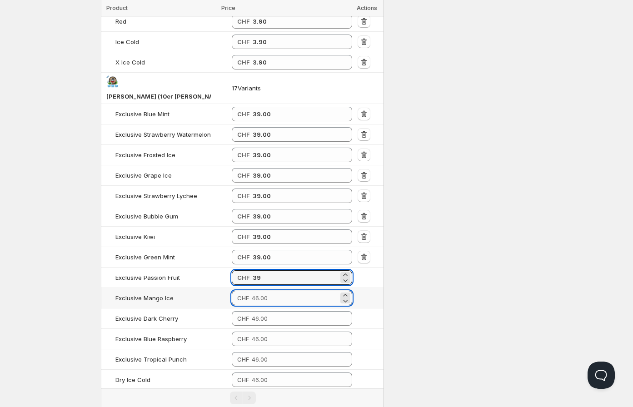
type input "39.00"
click at [261, 291] on input "number" at bounding box center [295, 298] width 87 height 15
paste input "39"
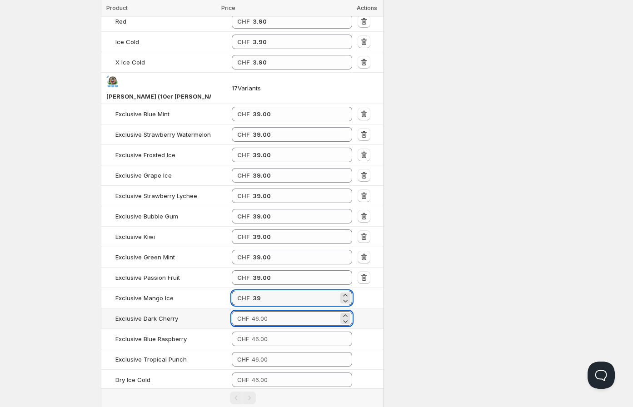
type input "39.00"
click at [260, 311] on input "number" at bounding box center [295, 318] width 87 height 15
paste input "39"
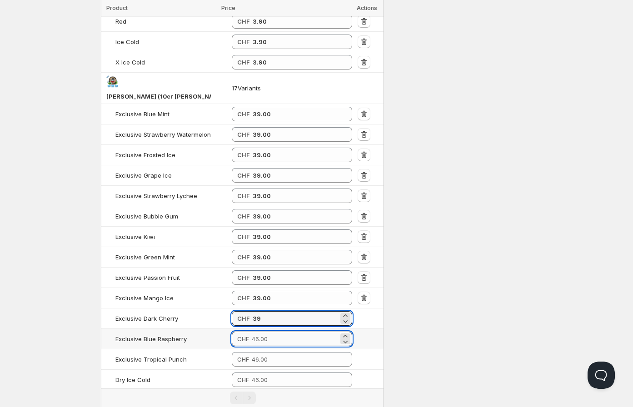
type input "39.00"
click at [263, 332] on input "number" at bounding box center [295, 339] width 87 height 15
paste input "39"
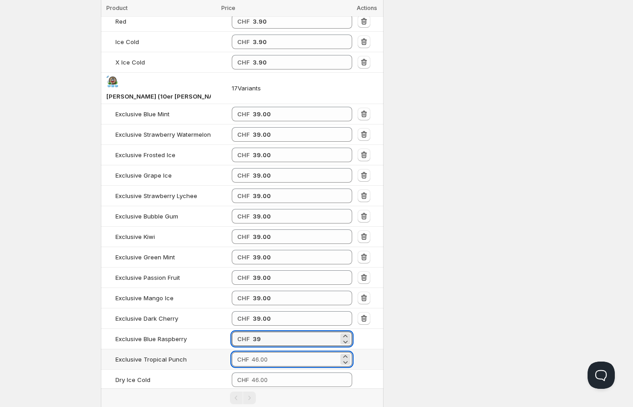
type input "39.00"
click at [267, 352] on input "number" at bounding box center [295, 359] width 87 height 15
paste input "39"
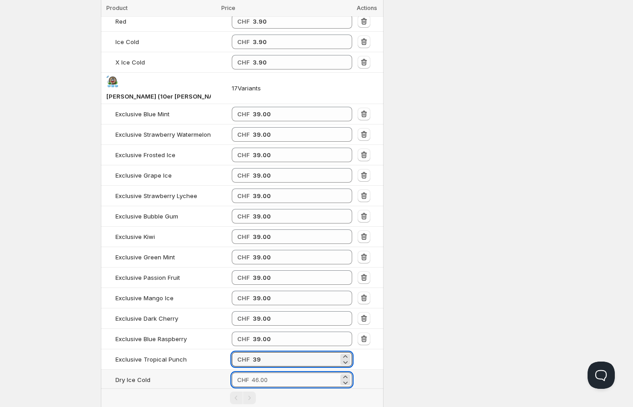
type input "39.00"
click at [275, 372] on input "number" at bounding box center [295, 379] width 87 height 15
paste input "39"
type input "39.00"
click at [280, 393] on input "number" at bounding box center [295, 400] width 87 height 15
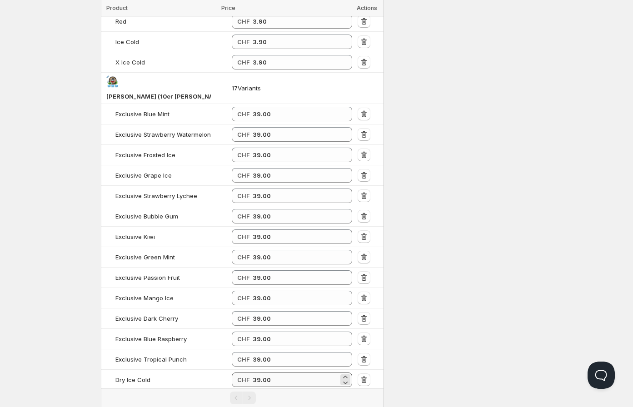
paste input "39"
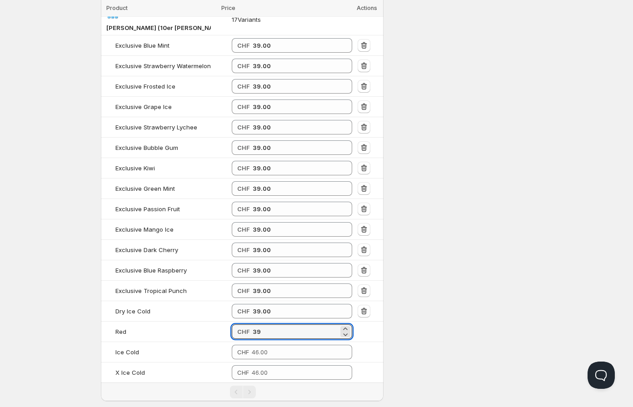
scroll to position [534, 0]
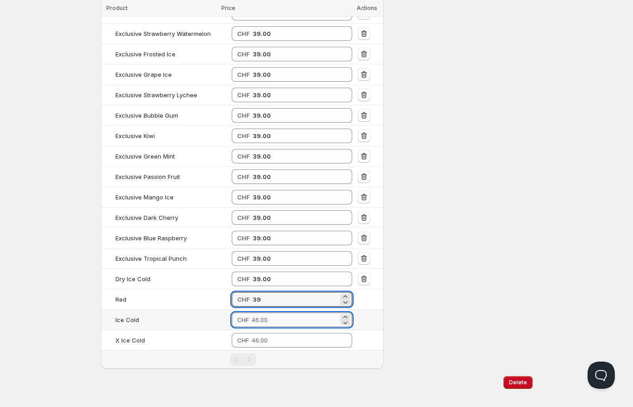
type input "39.00"
click at [270, 313] on input "number" at bounding box center [295, 320] width 87 height 15
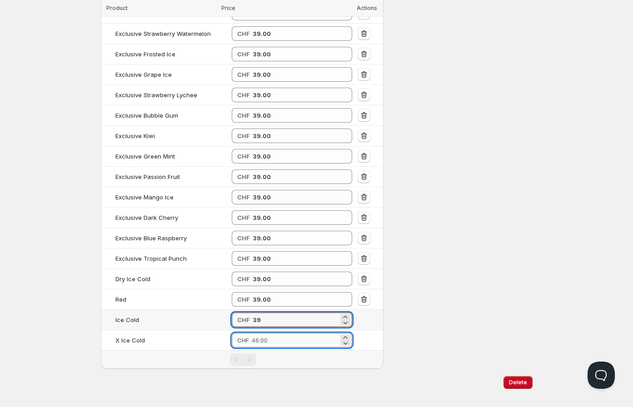
type input "39.00"
click at [264, 333] on input "number" at bounding box center [295, 340] width 87 height 15
type input "39.00"
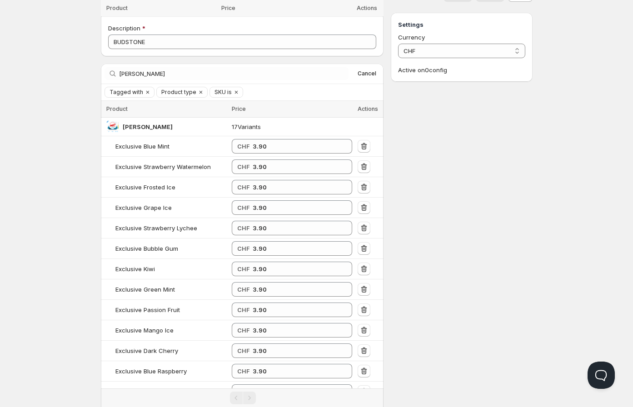
scroll to position [0, 0]
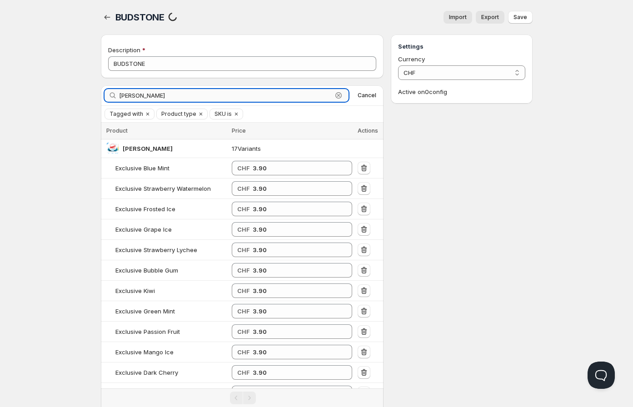
click at [139, 96] on input "pablo" at bounding box center [226, 95] width 214 height 13
click at [140, 96] on input "pablo" at bounding box center [226, 95] width 214 height 13
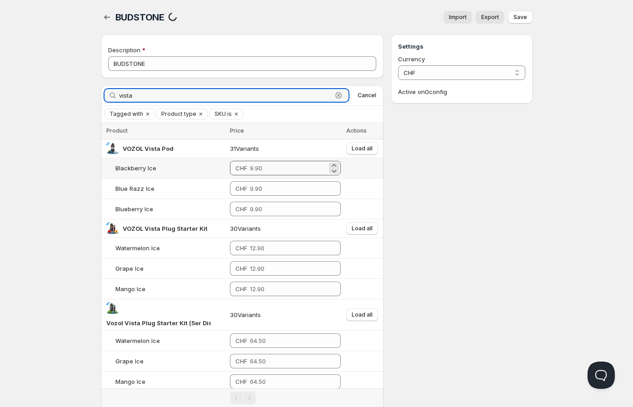
type input "vista"
click at [266, 168] on input "number" at bounding box center [288, 168] width 77 height 15
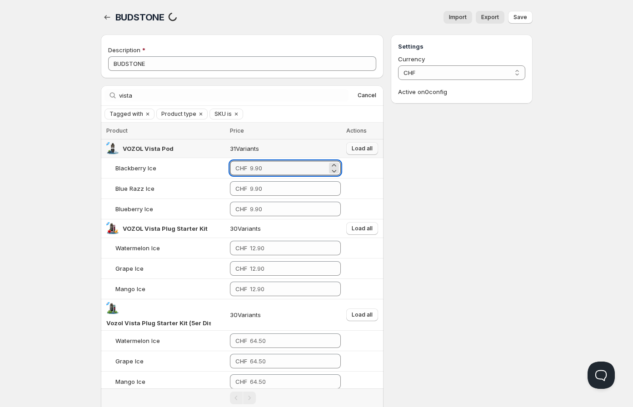
click at [360, 147] on span "Load all" at bounding box center [362, 148] width 21 height 7
click at [259, 169] on input "number" at bounding box center [288, 168] width 77 height 15
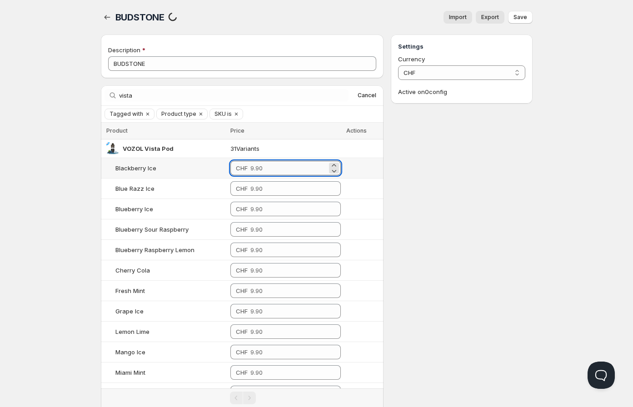
click at [271, 168] on input "number" at bounding box center [288, 168] width 77 height 15
drag, startPoint x: 267, startPoint y: 170, endPoint x: 235, endPoint y: 166, distance: 32.5
click at [235, 166] on div "CHF 9.5" at bounding box center [285, 168] width 110 height 15
type input "9.50"
click at [259, 185] on input "number" at bounding box center [288, 188] width 77 height 15
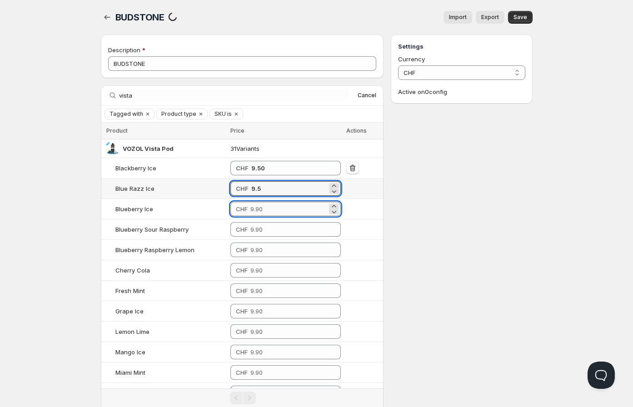
type input "9.50"
click at [259, 205] on input "number" at bounding box center [288, 209] width 77 height 15
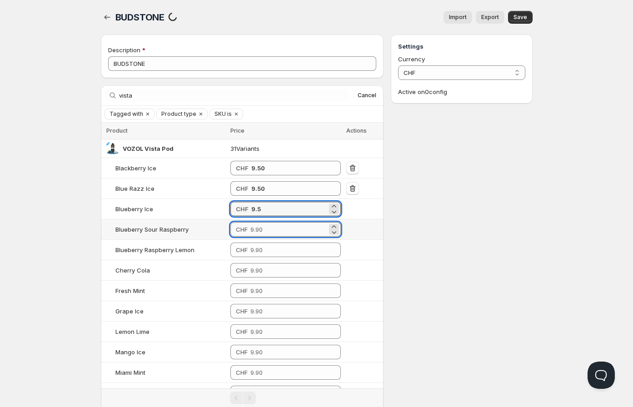
type input "9.50"
click at [260, 228] on input "number" at bounding box center [288, 229] width 77 height 15
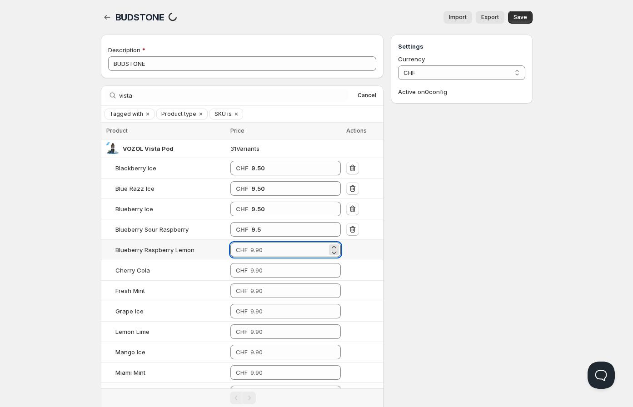
type input "9.50"
click at [261, 249] on input "number" at bounding box center [288, 250] width 77 height 15
type input "9.50"
click at [262, 273] on input "number" at bounding box center [288, 270] width 77 height 15
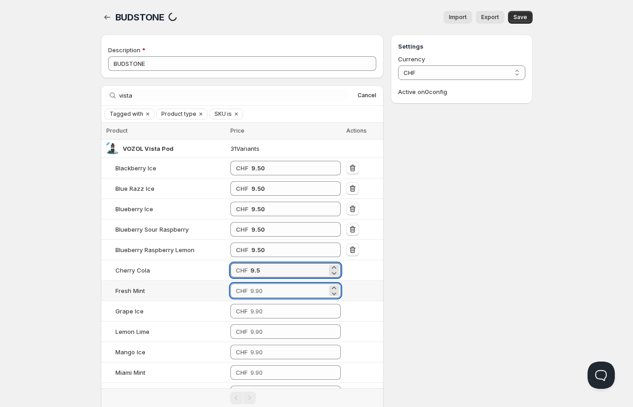
type input "9.50"
click at [262, 291] on input "number" at bounding box center [288, 290] width 77 height 15
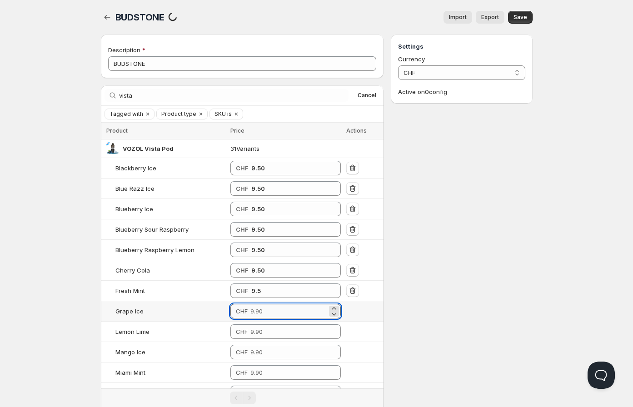
type input "9.50"
click at [266, 314] on input "number" at bounding box center [288, 311] width 77 height 15
type input "9.50"
click at [266, 327] on input "number" at bounding box center [288, 331] width 77 height 15
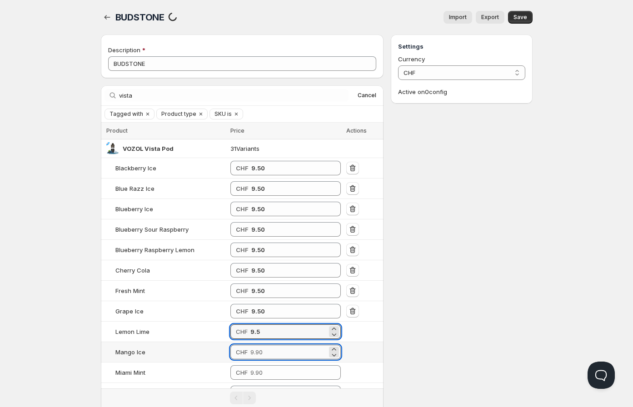
type input "9.50"
click at [266, 356] on input "number" at bounding box center [288, 352] width 77 height 15
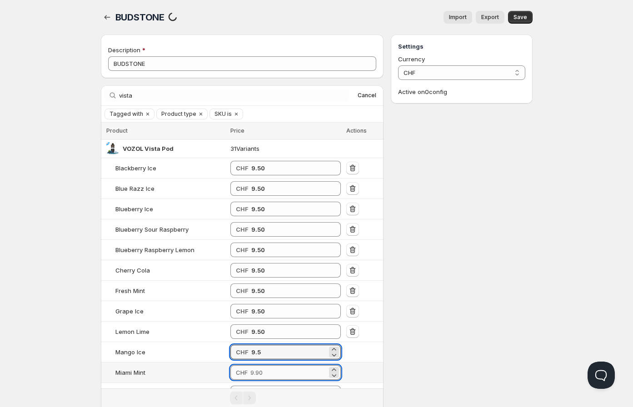
type input "9.50"
click at [270, 378] on input "number" at bounding box center [288, 372] width 77 height 15
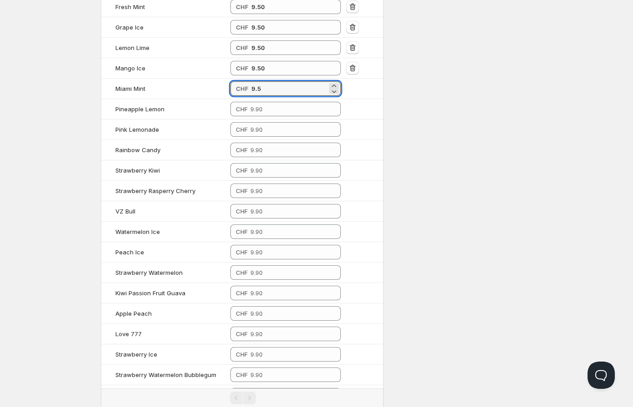
scroll to position [303, 0]
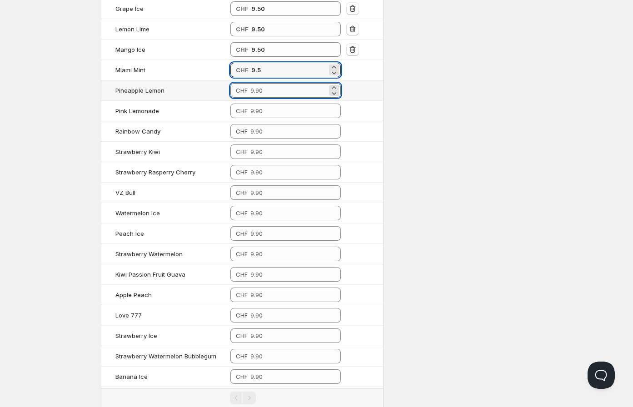
type input "9.50"
click at [273, 95] on input "number" at bounding box center [288, 90] width 77 height 15
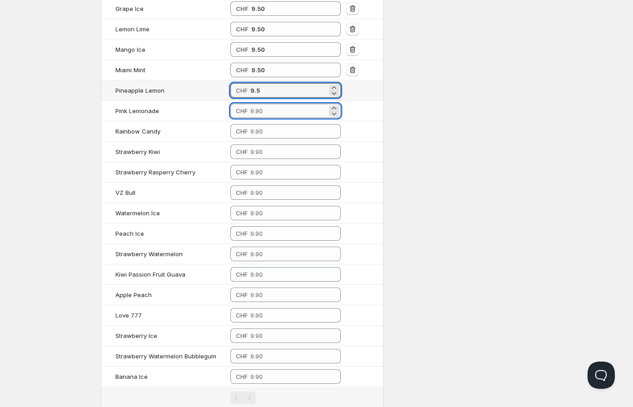
type input "9.50"
click at [274, 113] on input "number" at bounding box center [288, 111] width 77 height 15
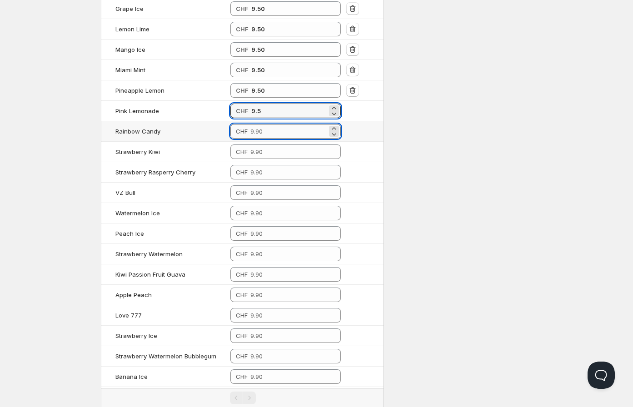
type input "9.50"
click at [269, 129] on input "number" at bounding box center [288, 131] width 77 height 15
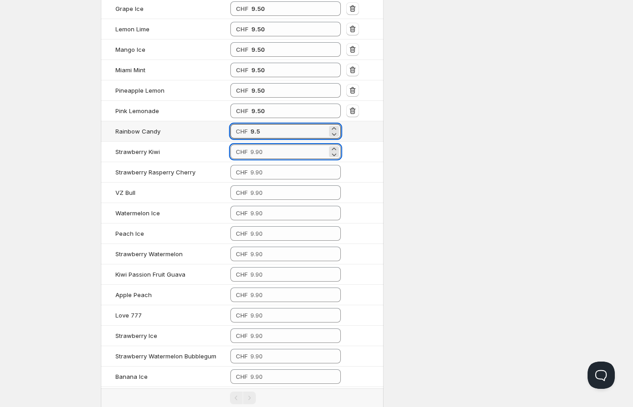
type input "9.50"
click at [267, 149] on input "number" at bounding box center [288, 151] width 77 height 15
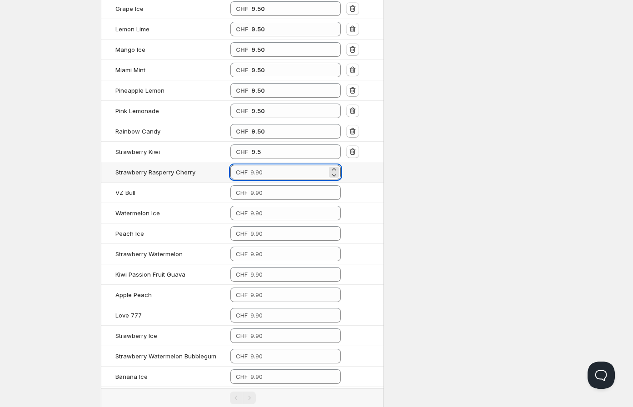
type input "9.50"
click at [264, 174] on input "number" at bounding box center [288, 172] width 77 height 15
type input "9.50"
click at [263, 190] on input "number" at bounding box center [288, 192] width 77 height 15
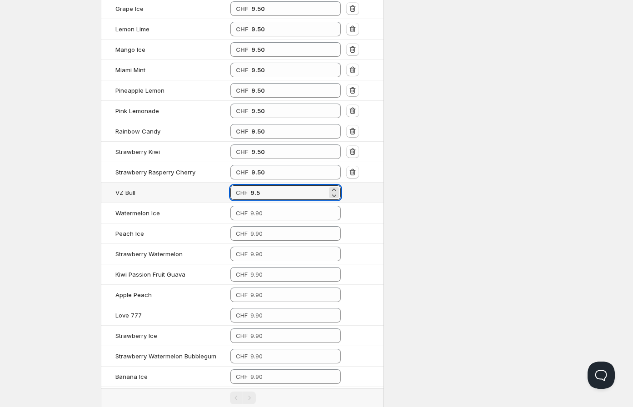
type input "9.50"
click at [261, 222] on td "CHF" at bounding box center [286, 213] width 116 height 20
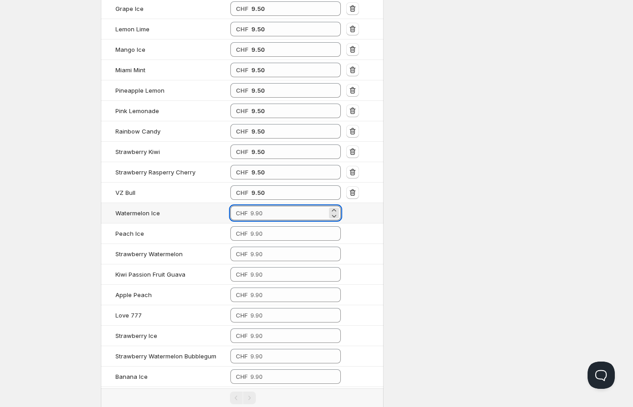
click at [264, 215] on input "number" at bounding box center [288, 213] width 77 height 15
type input "9.50"
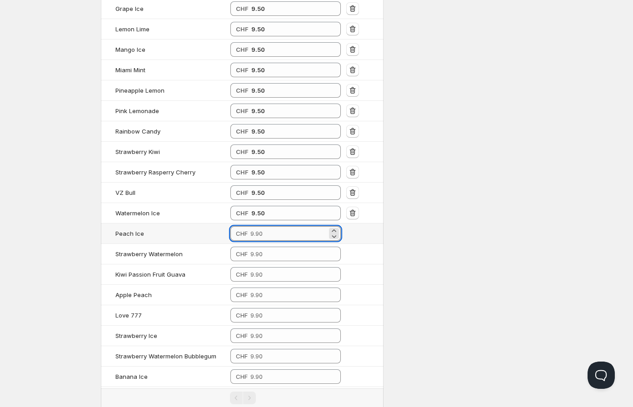
click at [264, 233] on input "number" at bounding box center [288, 233] width 77 height 15
type input "9.50"
click at [264, 252] on input "number" at bounding box center [288, 254] width 77 height 15
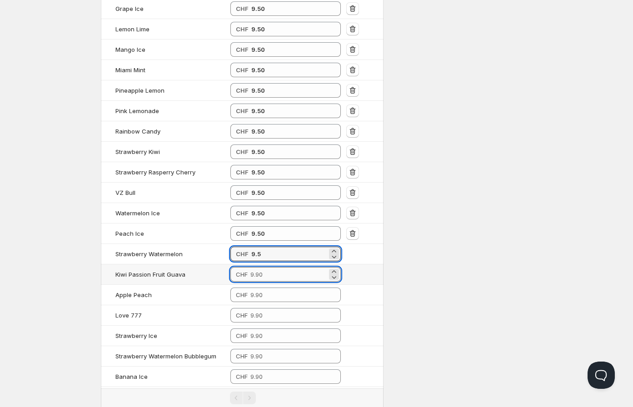
click at [263, 270] on input "number" at bounding box center [288, 274] width 77 height 15
type input "9.50"
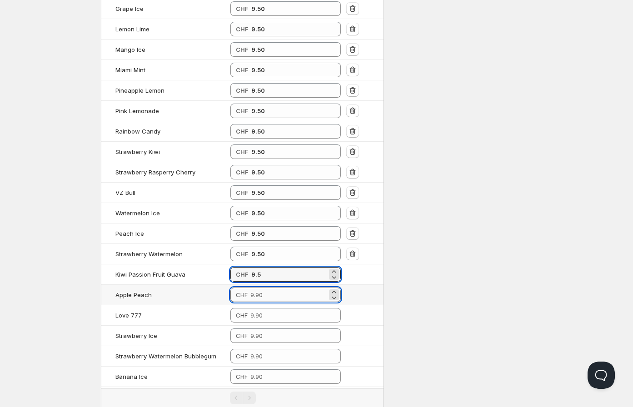
type input "9.50"
click at [265, 291] on input "number" at bounding box center [288, 295] width 77 height 15
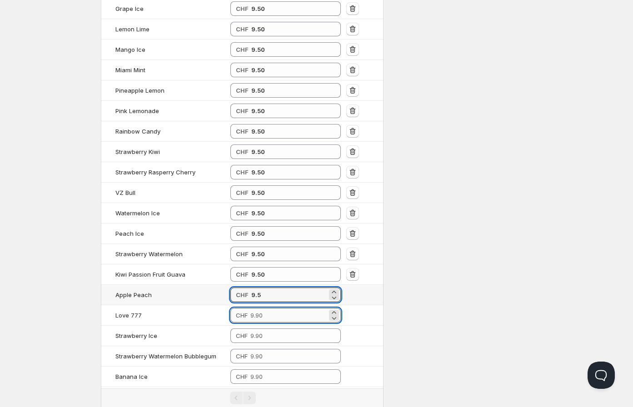
type input "9.50"
click at [271, 310] on input "number" at bounding box center [288, 315] width 77 height 15
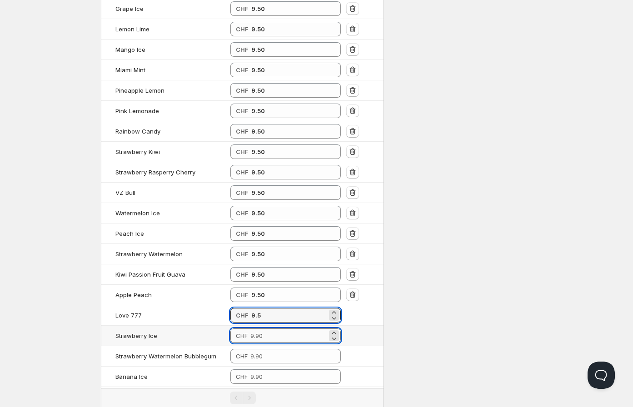
type input "9.50"
click at [272, 335] on input "number" at bounding box center [288, 335] width 77 height 15
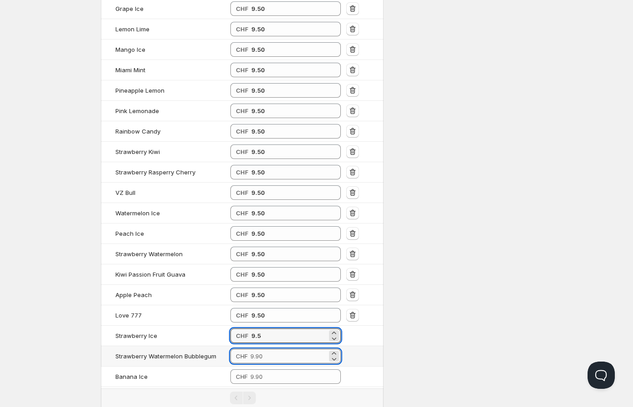
type input "9.50"
click at [271, 353] on input "number" at bounding box center [288, 356] width 77 height 15
type input "9.50"
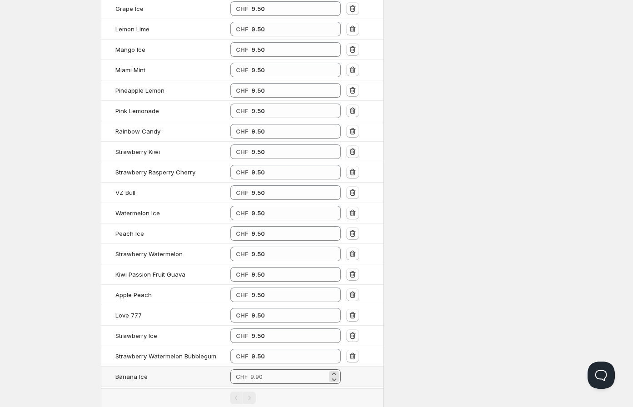
click at [271, 370] on td "CHF" at bounding box center [286, 377] width 116 height 20
click at [294, 377] on input "number" at bounding box center [288, 376] width 77 height 15
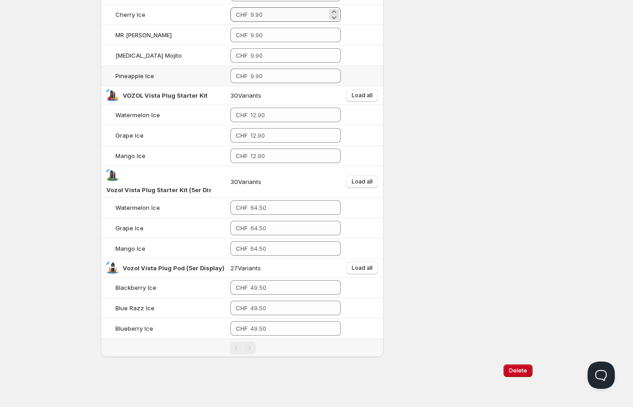
scroll to position [606, 0]
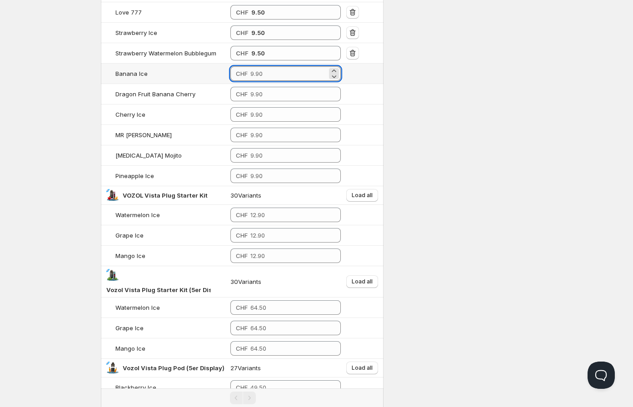
click at [254, 72] on input "number" at bounding box center [288, 73] width 77 height 15
type input "9.50"
click at [262, 88] on input "number" at bounding box center [288, 94] width 77 height 15
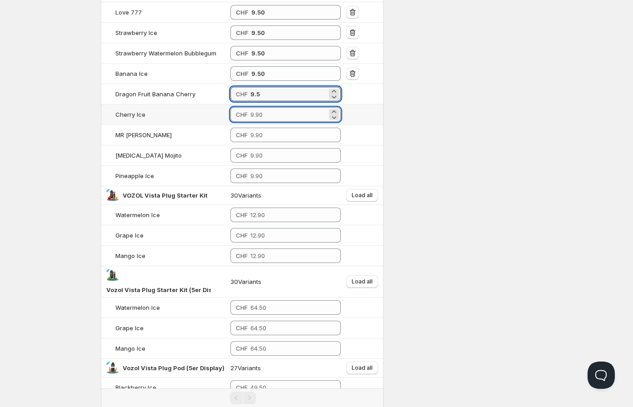
type input "9.50"
click at [264, 114] on input "number" at bounding box center [288, 114] width 77 height 15
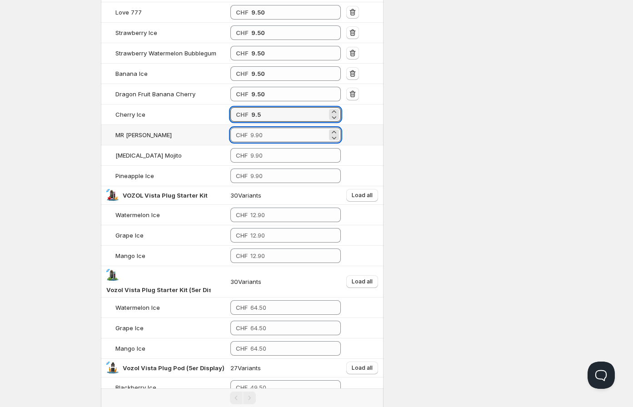
type input "9.50"
click at [267, 137] on input "number" at bounding box center [288, 135] width 77 height 15
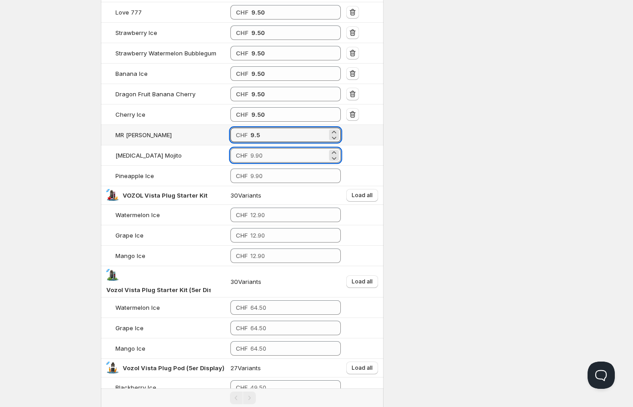
type input "9.50"
click at [266, 152] on input "number" at bounding box center [288, 155] width 77 height 15
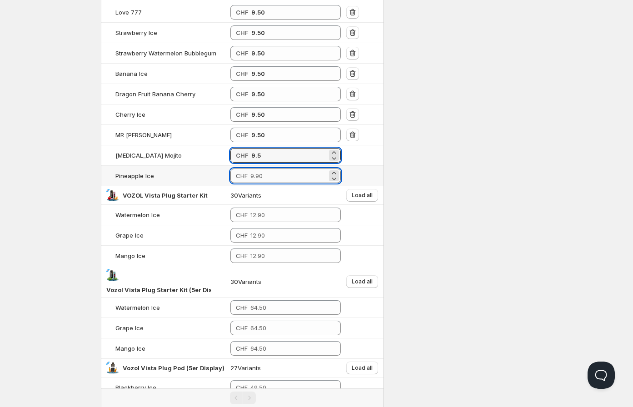
type input "9.50"
click at [262, 179] on input "number" at bounding box center [288, 176] width 77 height 15
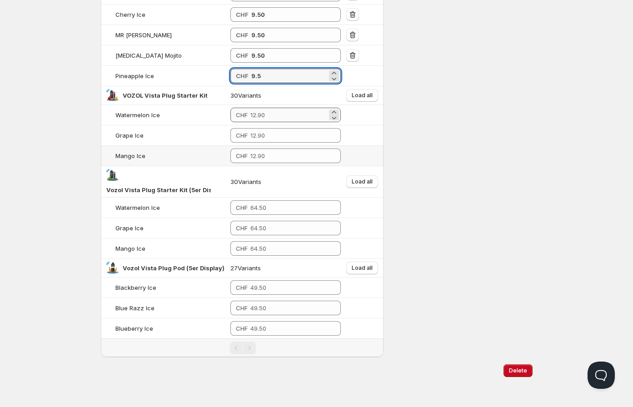
scroll to position [707, 0]
type input "9.50"
click at [358, 98] on span "Load all" at bounding box center [362, 95] width 21 height 7
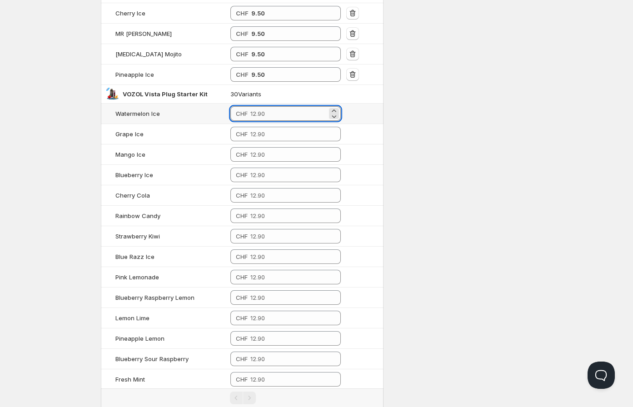
click at [273, 119] on input "number" at bounding box center [288, 113] width 77 height 15
drag, startPoint x: 271, startPoint y: 118, endPoint x: 246, endPoint y: 115, distance: 25.6
click at [246, 114] on div "CHF 12.5" at bounding box center [285, 113] width 110 height 15
type input "12.50"
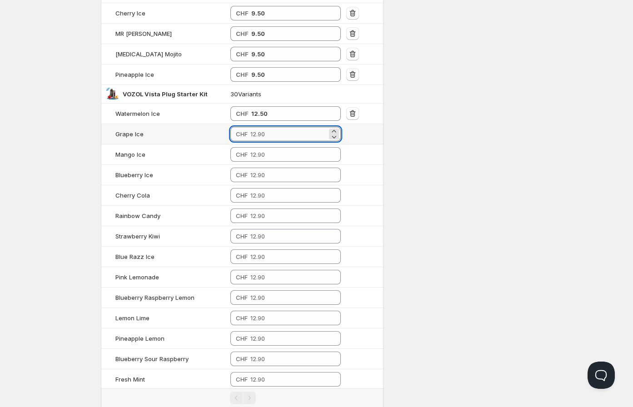
click at [279, 132] on input "number" at bounding box center [288, 134] width 77 height 15
type input "12.50"
click at [276, 151] on input "number" at bounding box center [288, 154] width 77 height 15
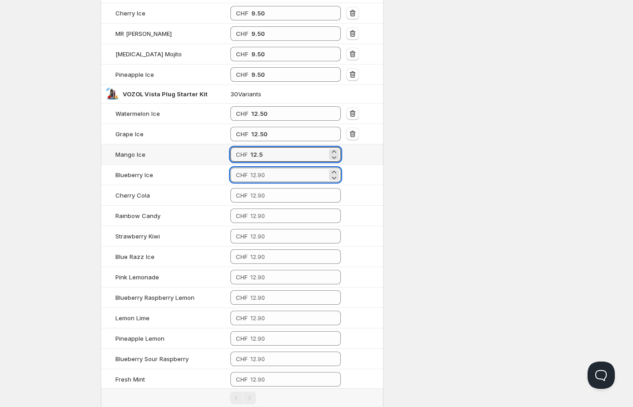
type input "12.50"
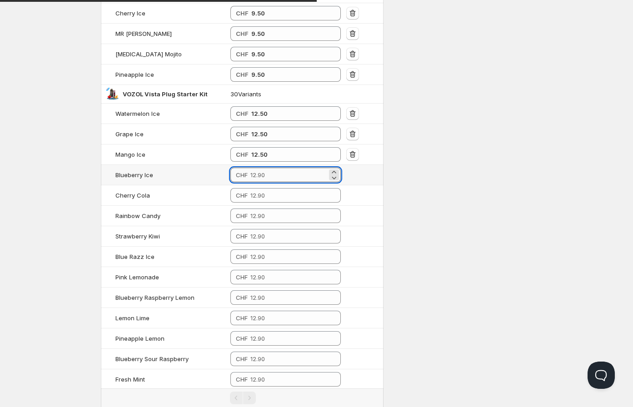
click at [276, 173] on input "number" at bounding box center [288, 175] width 77 height 15
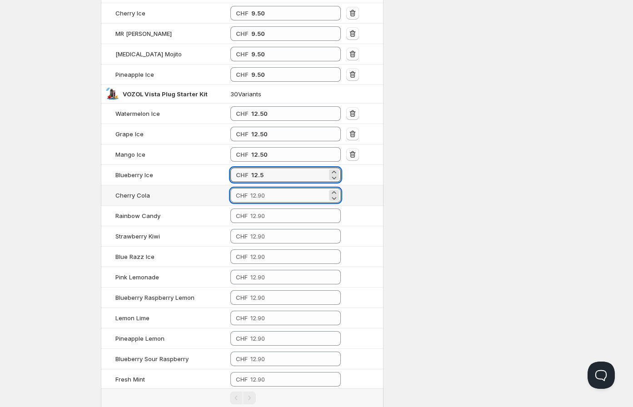
type input "12.50"
click at [276, 195] on input "number" at bounding box center [288, 195] width 77 height 15
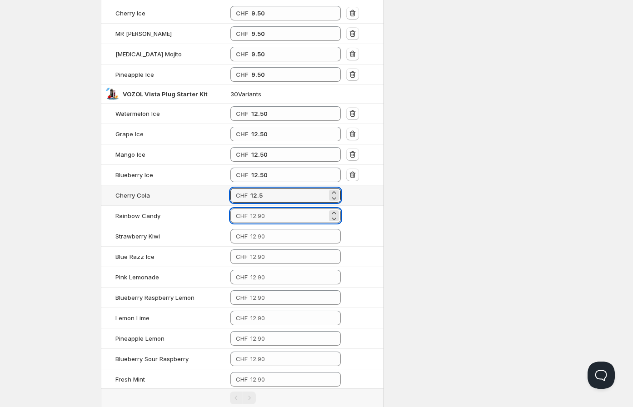
type input "12.50"
click at [273, 217] on input "number" at bounding box center [288, 216] width 77 height 15
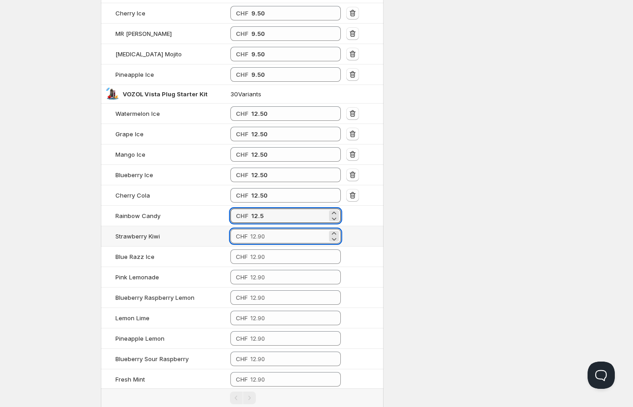
type input "12.50"
click at [274, 243] on input "number" at bounding box center [288, 236] width 77 height 15
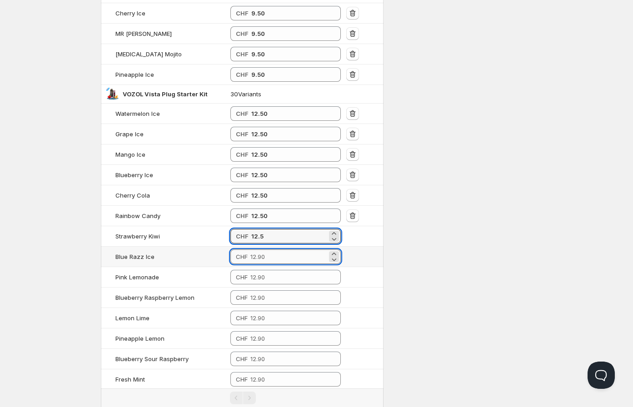
type input "12.50"
click at [275, 256] on input "number" at bounding box center [288, 256] width 77 height 15
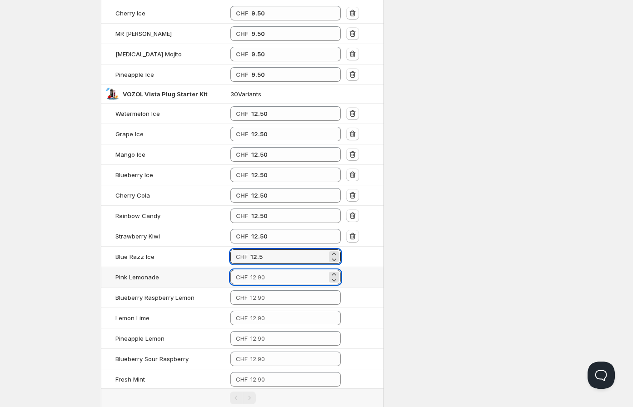
type input "12.50"
click at [276, 277] on input "number" at bounding box center [288, 277] width 77 height 15
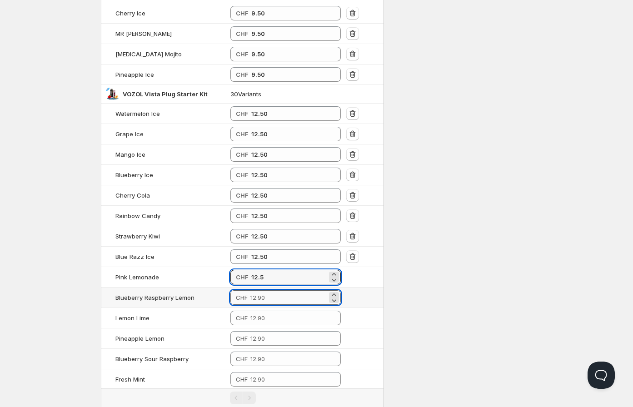
click at [283, 298] on input "number" at bounding box center [288, 297] width 77 height 15
type input "12.50"
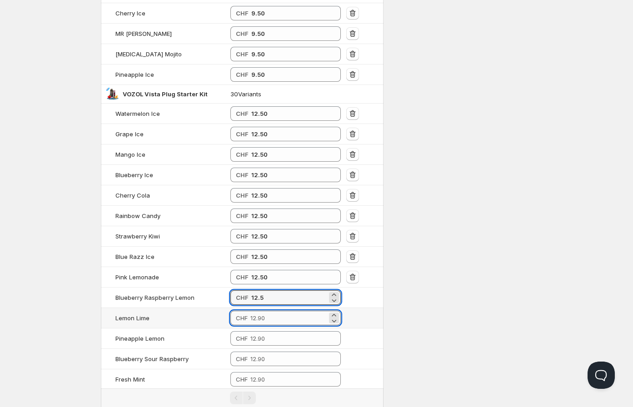
type input "12.50"
click at [283, 316] on input "number" at bounding box center [288, 318] width 77 height 15
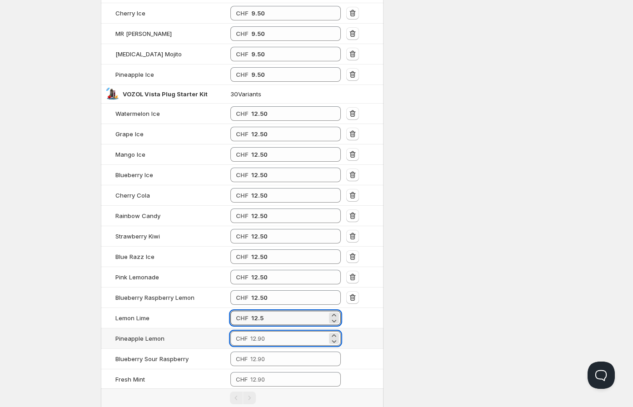
type input "12.50"
click at [283, 338] on input "number" at bounding box center [288, 338] width 77 height 15
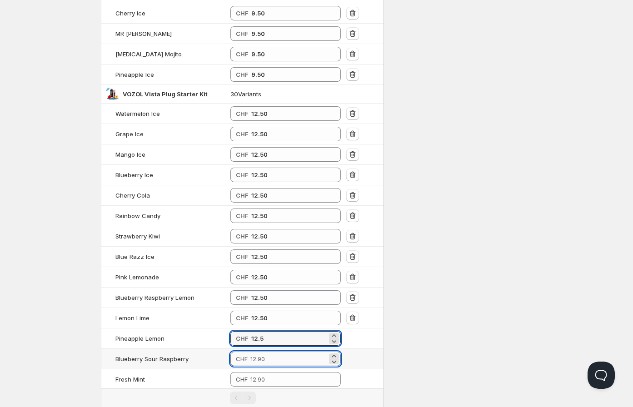
type input "12.50"
click at [284, 356] on input "number" at bounding box center [288, 359] width 77 height 15
type input "12.50"
click at [284, 373] on td "CHF" at bounding box center [286, 379] width 116 height 20
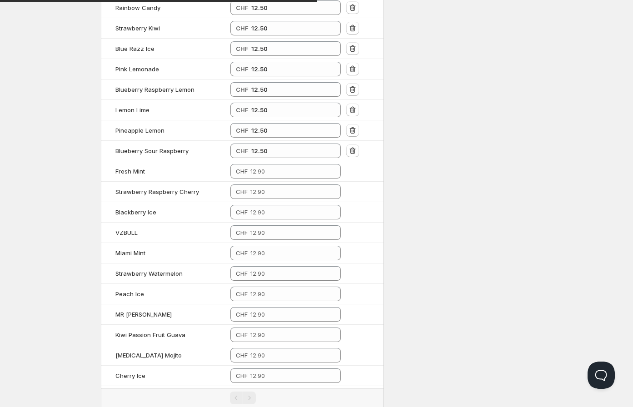
scroll to position [959, 0]
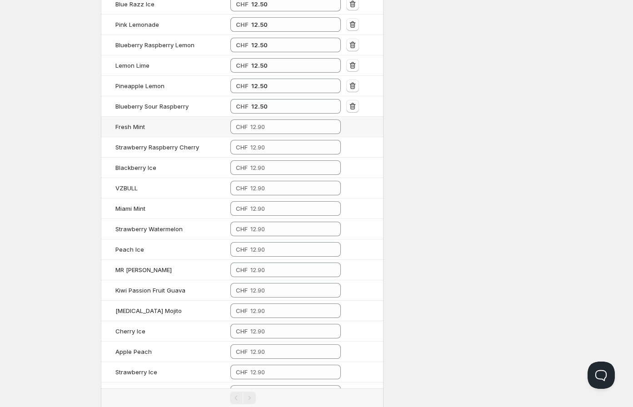
click at [278, 136] on td "CHF" at bounding box center [286, 127] width 116 height 20
click at [275, 129] on input "number" at bounding box center [288, 126] width 77 height 15
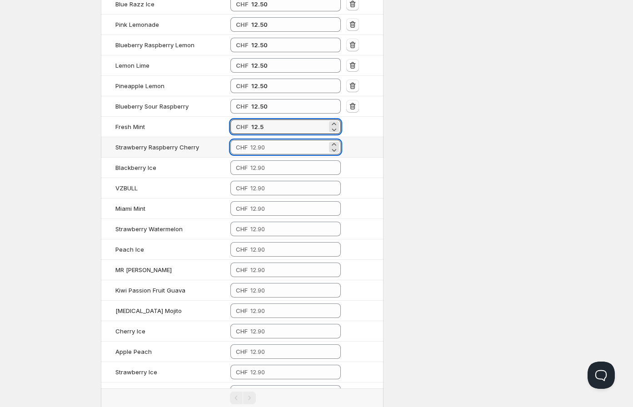
type input "12.50"
click at [273, 151] on input "number" at bounding box center [288, 147] width 77 height 15
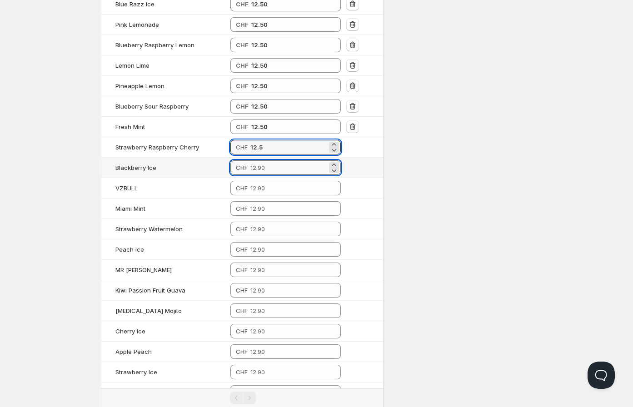
type input "12.50"
click at [274, 171] on input "number" at bounding box center [288, 167] width 77 height 15
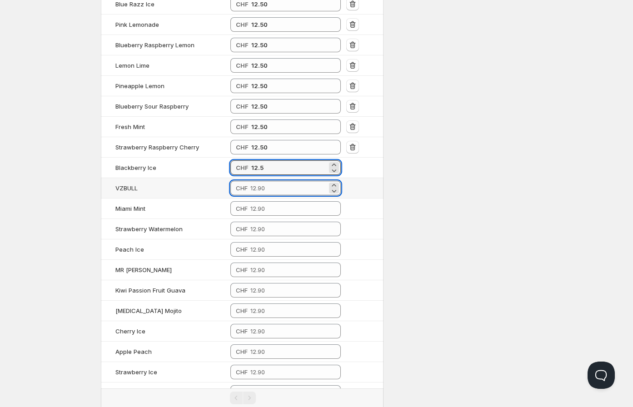
type input "12.50"
click at [273, 194] on input "number" at bounding box center [288, 188] width 77 height 15
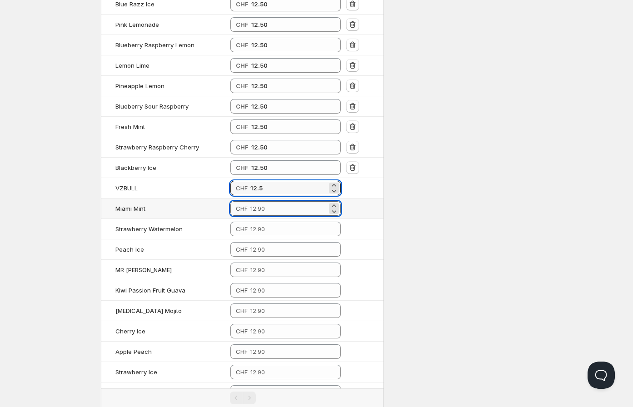
type input "12.50"
click at [271, 212] on input "number" at bounding box center [288, 208] width 77 height 15
type input "12.50"
click at [273, 239] on td "CHF" at bounding box center [286, 229] width 116 height 20
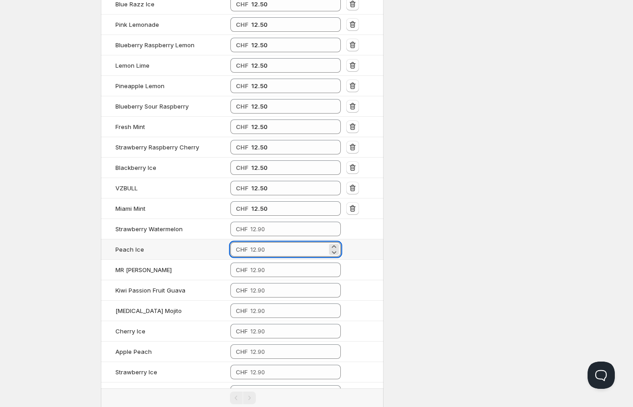
drag, startPoint x: 275, startPoint y: 251, endPoint x: 276, endPoint y: 242, distance: 9.2
click at [275, 251] on input "number" at bounding box center [288, 249] width 77 height 15
type input "12.50"
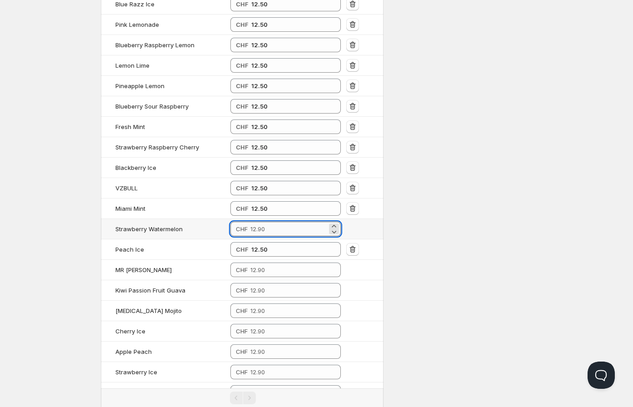
click at [275, 232] on input "number" at bounding box center [288, 229] width 77 height 15
type input "12.50"
click at [278, 273] on input "number" at bounding box center [288, 270] width 77 height 15
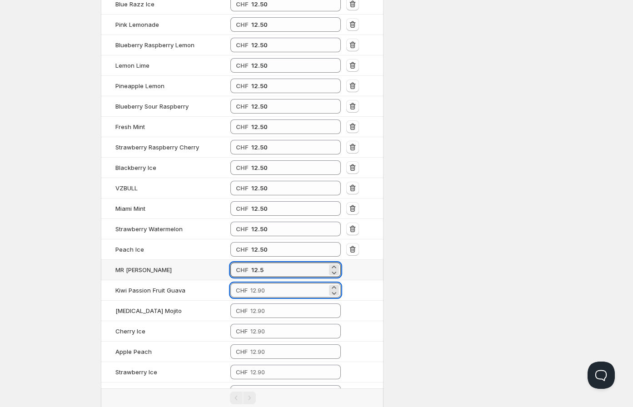
type input "12.50"
click at [277, 291] on input "number" at bounding box center [288, 290] width 77 height 15
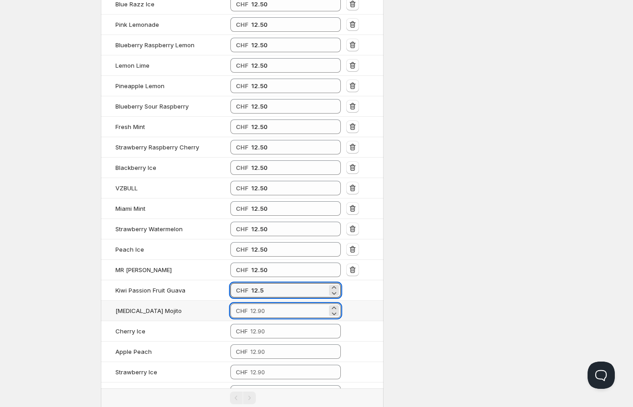
type input "12.50"
click at [275, 309] on input "number" at bounding box center [288, 310] width 77 height 15
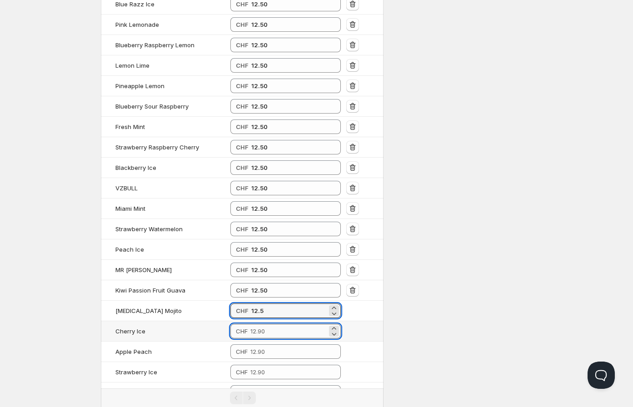
type input "12.50"
click at [279, 338] on input "number" at bounding box center [288, 331] width 77 height 15
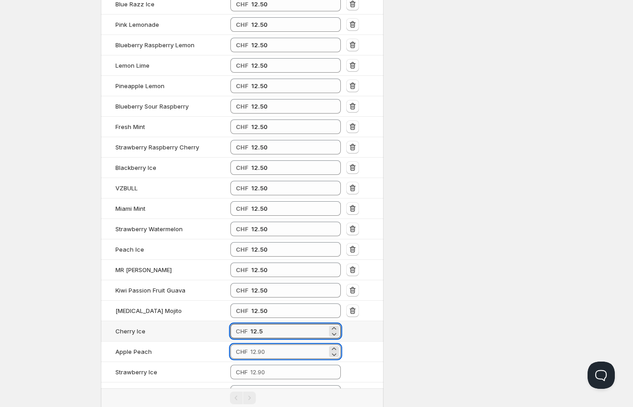
type input "12.50"
click at [278, 348] on input "number" at bounding box center [288, 351] width 77 height 15
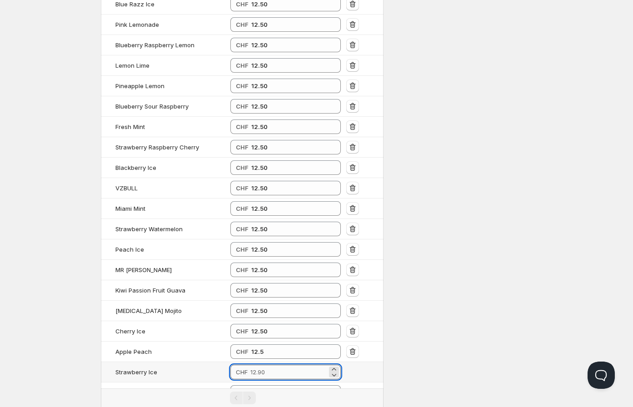
type input "12.50"
click at [280, 369] on input "number" at bounding box center [288, 372] width 77 height 15
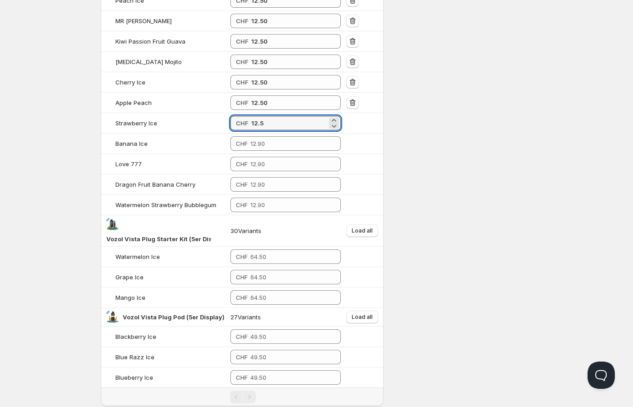
scroll to position [1212, 0]
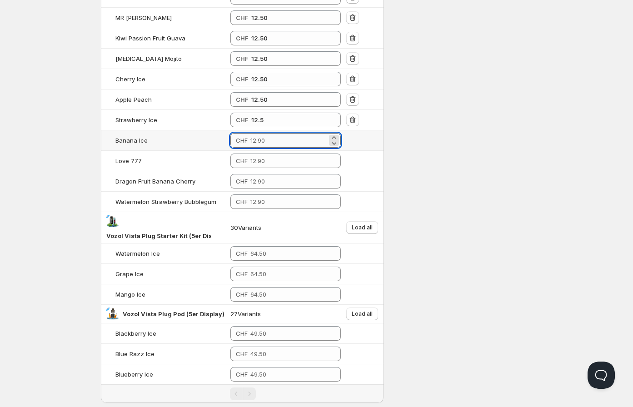
type input "12.50"
click at [282, 140] on input "number" at bounding box center [288, 140] width 77 height 15
type input "12.50"
click at [277, 154] on td "CHF" at bounding box center [286, 161] width 116 height 20
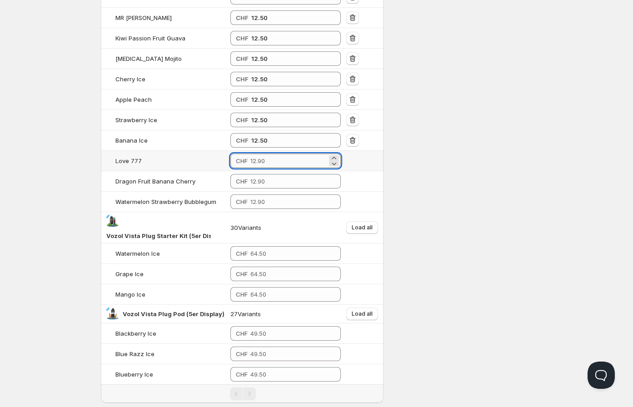
click at [278, 161] on input "number" at bounding box center [288, 161] width 77 height 15
type input "12.50"
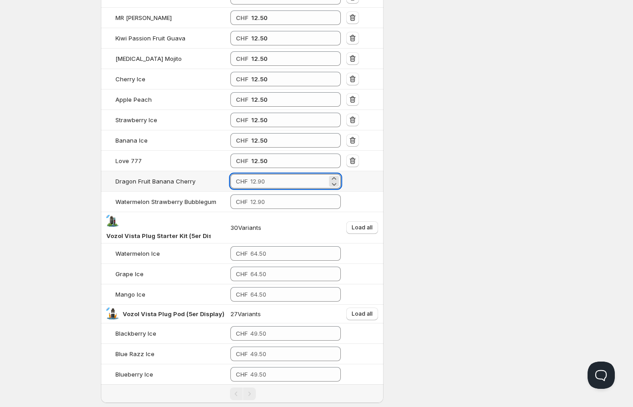
click at [278, 186] on input "number" at bounding box center [288, 181] width 77 height 15
type input "12.50"
click at [283, 204] on input "number" at bounding box center [288, 201] width 77 height 15
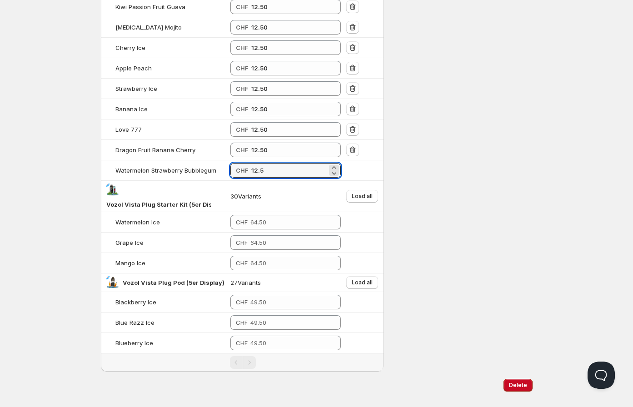
scroll to position [1260, 0]
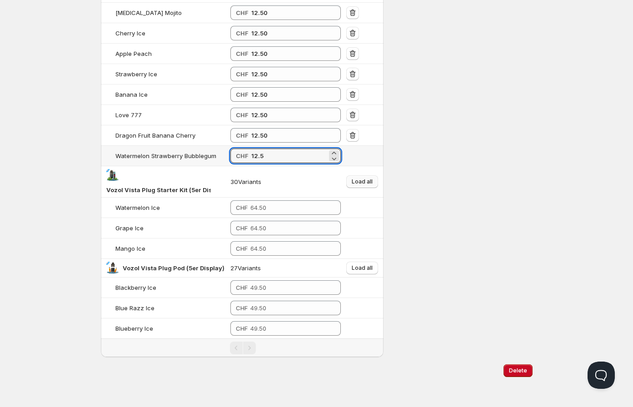
type input "12.50"
click at [367, 182] on span "Load all" at bounding box center [362, 181] width 21 height 7
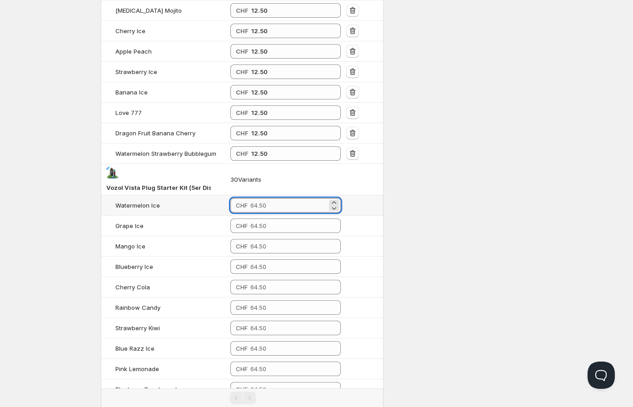
click at [267, 210] on input "number" at bounding box center [288, 205] width 77 height 15
drag, startPoint x: 266, startPoint y: 210, endPoint x: 232, endPoint y: 205, distance: 34.8
click at [232, 205] on div "CHF 62.5" at bounding box center [285, 205] width 110 height 15
click at [270, 223] on input "number" at bounding box center [288, 226] width 77 height 15
type input "62.50"
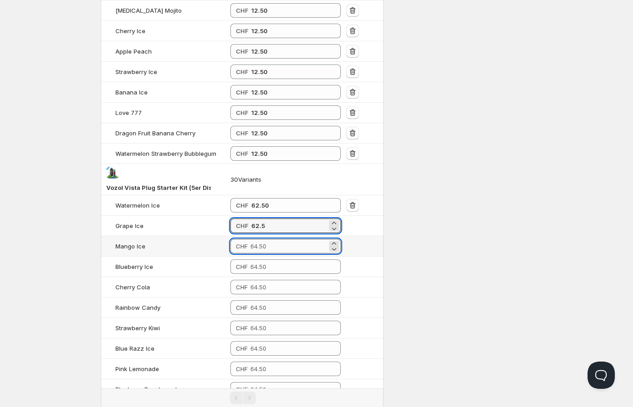
type input "62.50"
click at [271, 252] on input "number" at bounding box center [288, 246] width 77 height 15
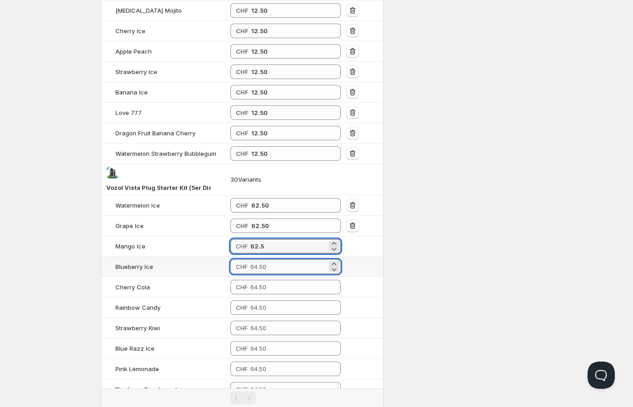
type input "62.50"
click at [270, 272] on input "number" at bounding box center [288, 266] width 77 height 15
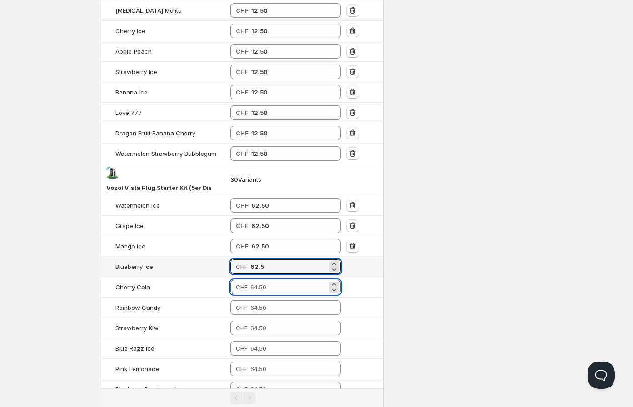
type input "62.50"
click at [270, 293] on input "number" at bounding box center [288, 287] width 77 height 15
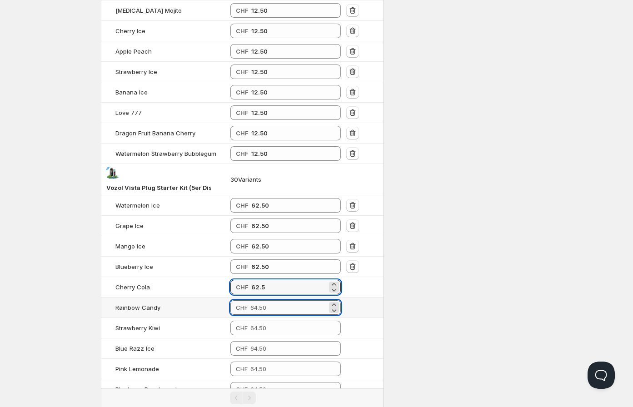
click at [273, 315] on input "number" at bounding box center [288, 307] width 77 height 15
type input "62.50"
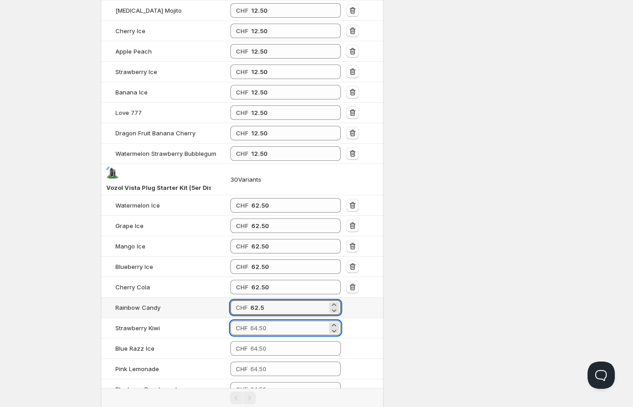
type input "62.50"
click at [277, 335] on input "number" at bounding box center [288, 328] width 77 height 15
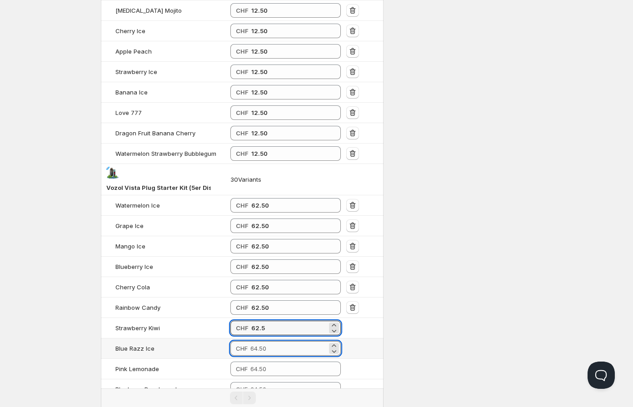
click at [278, 351] on input "number" at bounding box center [288, 348] width 77 height 15
type input "62.50"
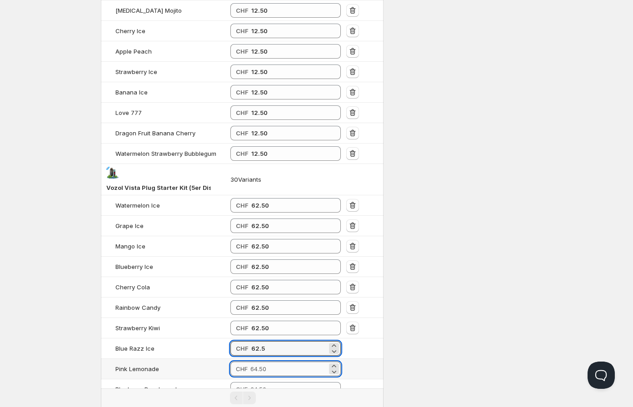
type input "62.50"
click at [283, 374] on input "number" at bounding box center [288, 369] width 77 height 15
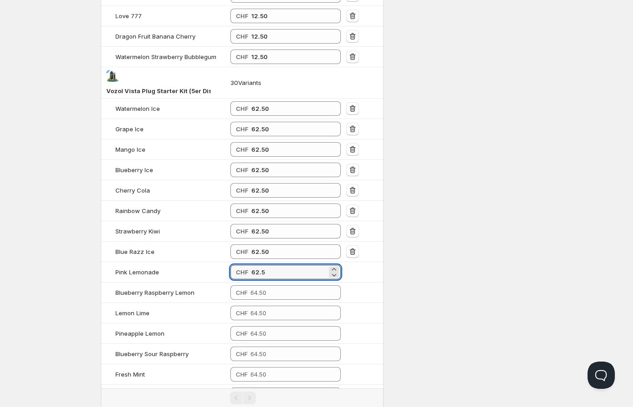
scroll to position [1563, 0]
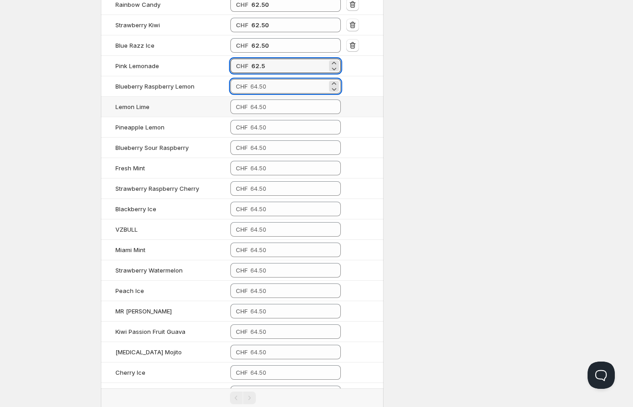
type input "62.50"
click at [284, 91] on input "number" at bounding box center [288, 86] width 77 height 15
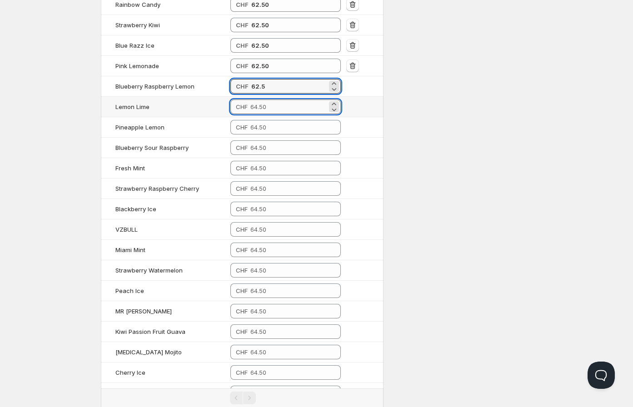
type input "62.50"
click at [279, 111] on input "number" at bounding box center [288, 106] width 77 height 15
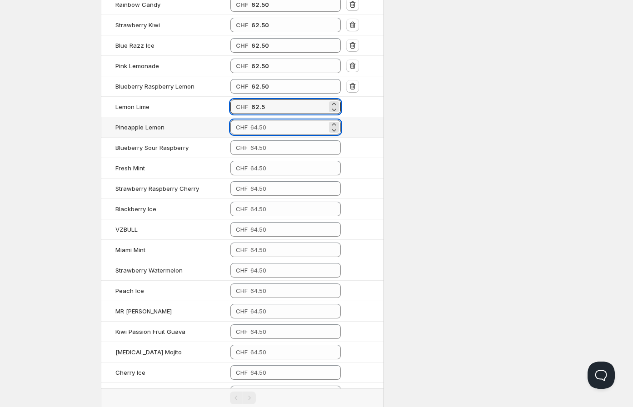
click at [276, 131] on input "number" at bounding box center [288, 127] width 77 height 15
type input "62.50"
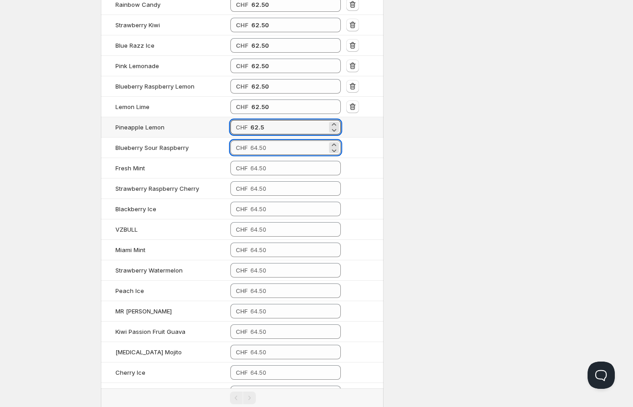
click at [267, 155] on input "number" at bounding box center [288, 147] width 77 height 15
type input "62.50"
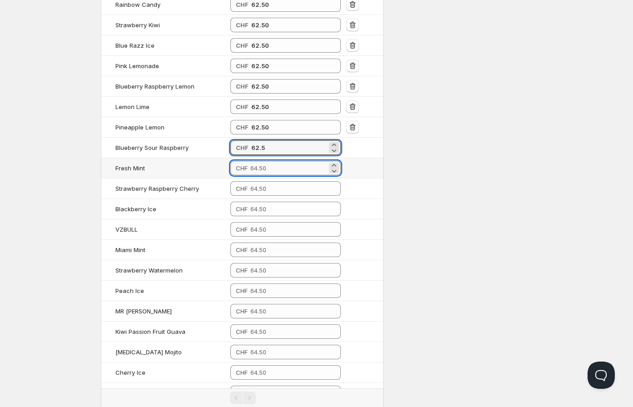
type input "62.50"
click at [267, 172] on input "number" at bounding box center [288, 168] width 77 height 15
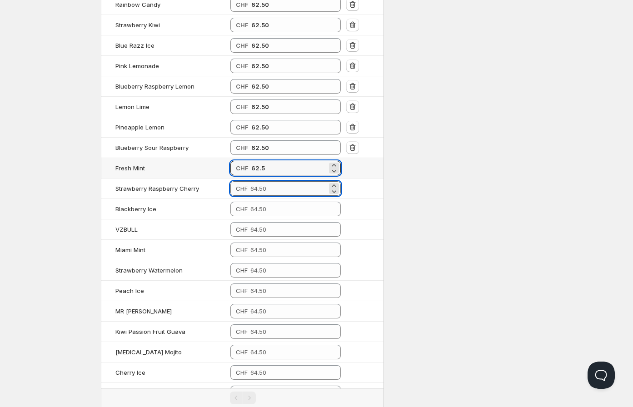
type input "62.50"
click at [264, 191] on input "number" at bounding box center [288, 188] width 77 height 15
type input "62.50"
click at [264, 219] on td "CHF" at bounding box center [286, 209] width 116 height 20
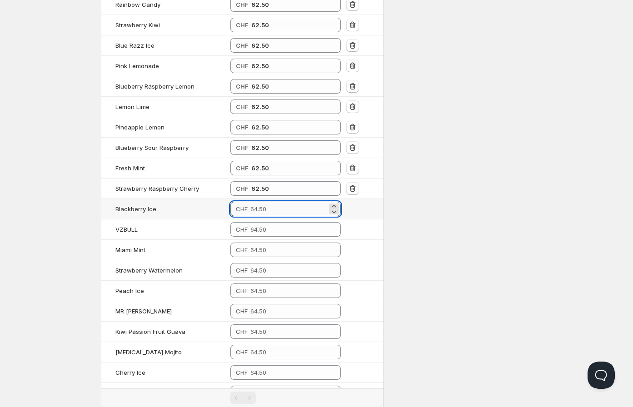
click at [267, 216] on input "number" at bounding box center [288, 209] width 77 height 15
type input "62.50"
click at [268, 237] on input "number" at bounding box center [288, 229] width 77 height 15
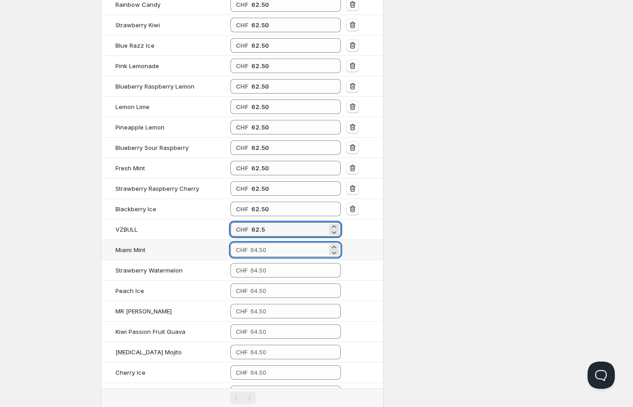
type input "62.50"
click at [268, 248] on input "number" at bounding box center [288, 250] width 77 height 15
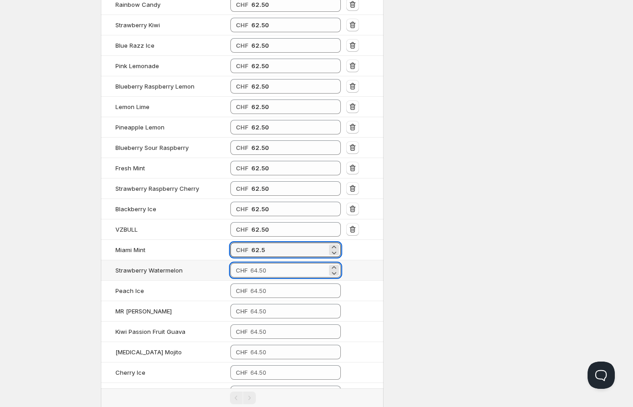
type input "62.50"
click at [267, 277] on input "number" at bounding box center [288, 270] width 77 height 15
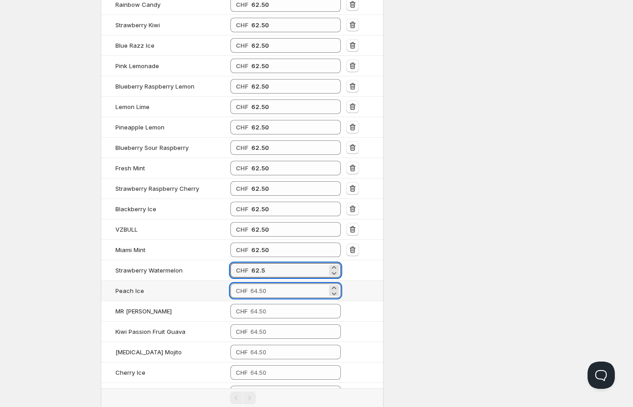
click at [269, 288] on input "number" at bounding box center [288, 290] width 77 height 15
type input "62.50"
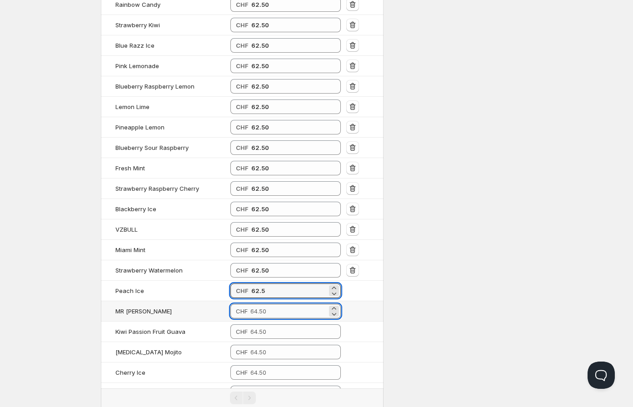
type input "62.50"
click at [274, 310] on input "number" at bounding box center [288, 311] width 77 height 15
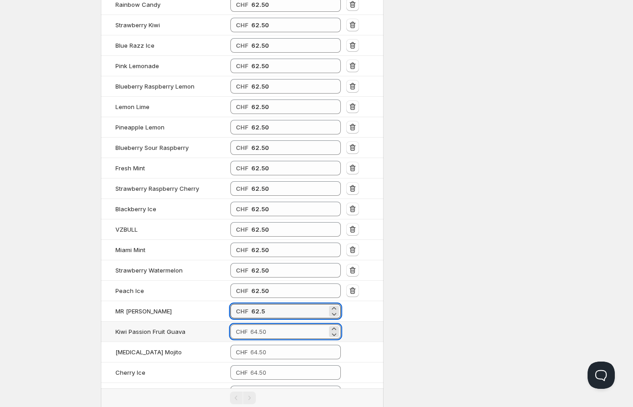
type input "62.50"
click at [278, 329] on input "number" at bounding box center [288, 331] width 77 height 15
type input "62.50"
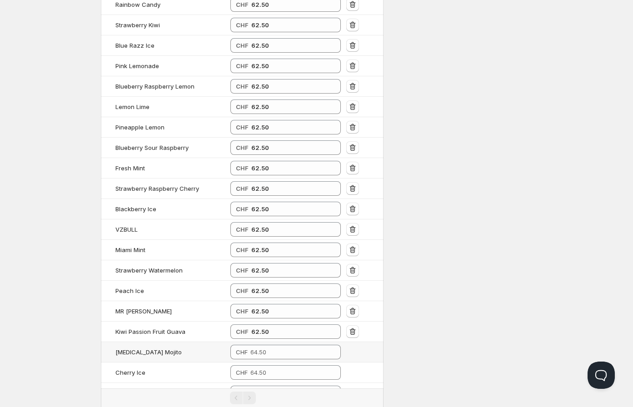
click at [278, 347] on td "CHF" at bounding box center [286, 352] width 116 height 20
click at [275, 358] on input "number" at bounding box center [288, 352] width 77 height 15
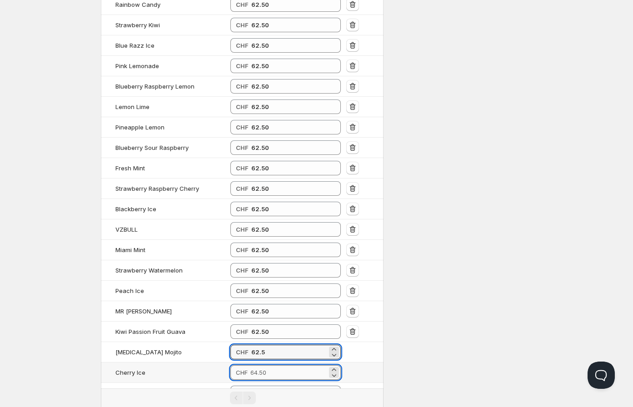
type input "62.50"
click at [274, 375] on input "number" at bounding box center [288, 372] width 77 height 15
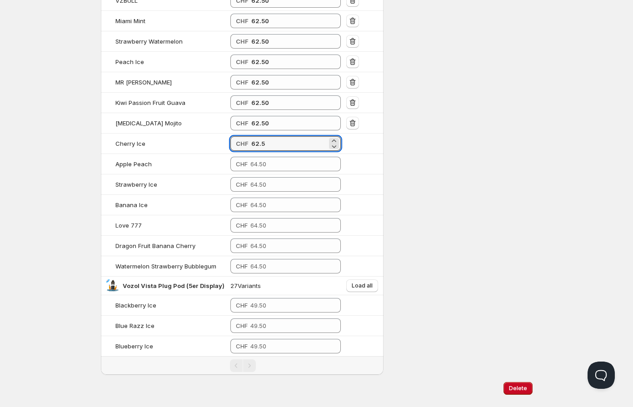
scroll to position [1813, 0]
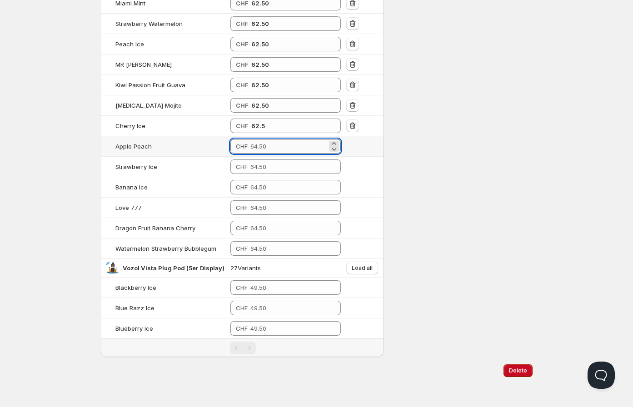
type input "62.50"
click at [291, 147] on input "number" at bounding box center [288, 146] width 77 height 15
click at [284, 161] on input "number" at bounding box center [288, 166] width 77 height 15
type input "62.50"
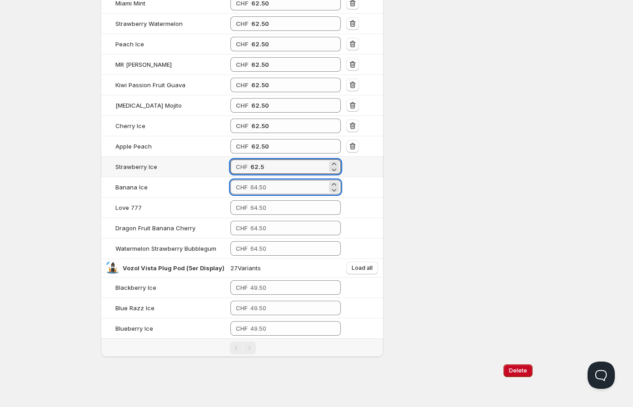
click at [278, 184] on input "number" at bounding box center [288, 187] width 77 height 15
type input "62.50"
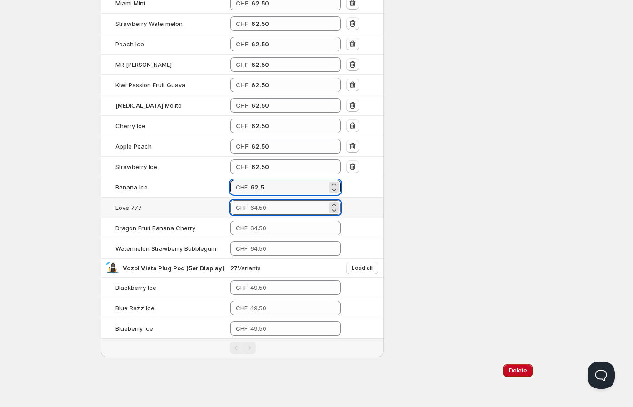
type input "62.50"
click at [277, 209] on input "number" at bounding box center [288, 207] width 77 height 15
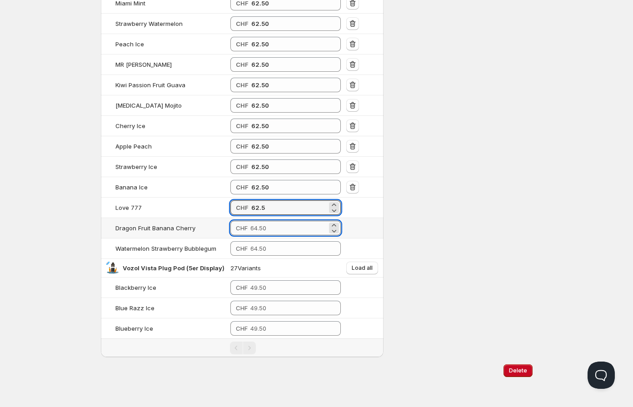
type input "62.50"
click at [275, 228] on input "number" at bounding box center [288, 228] width 77 height 15
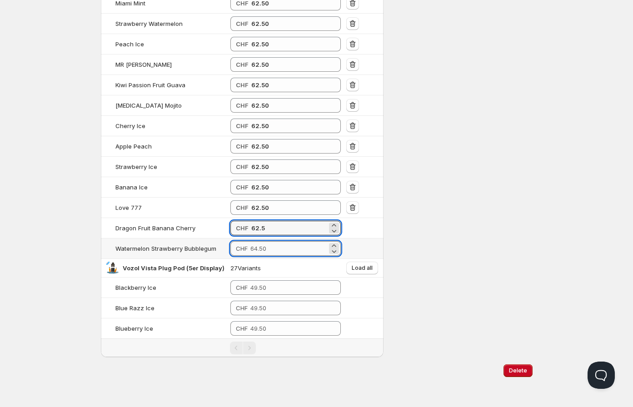
click at [275, 253] on input "number" at bounding box center [288, 248] width 77 height 15
type input "62.50"
click at [275, 253] on input "number" at bounding box center [288, 248] width 77 height 15
type input "62.50"
click at [368, 268] on span "Load all" at bounding box center [362, 267] width 21 height 7
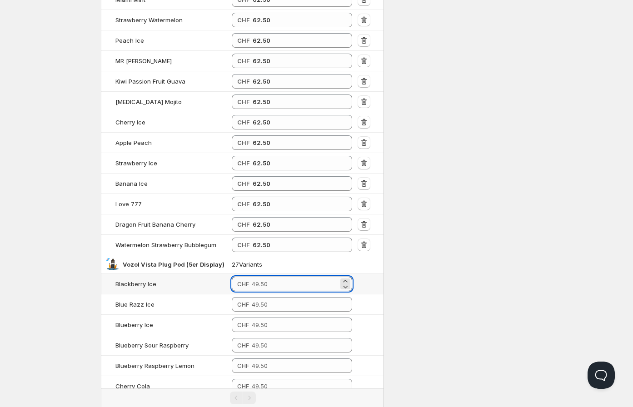
click at [257, 291] on input "number" at bounding box center [295, 284] width 87 height 15
drag, startPoint x: 288, startPoint y: 288, endPoint x: 226, endPoint y: 281, distance: 62.7
click at [226, 281] on tr "Blackberry Ice CHF 47.5" at bounding box center [242, 284] width 283 height 20
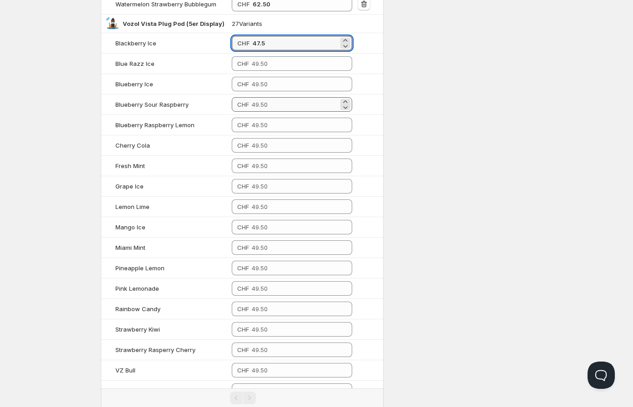
scroll to position [2065, 0]
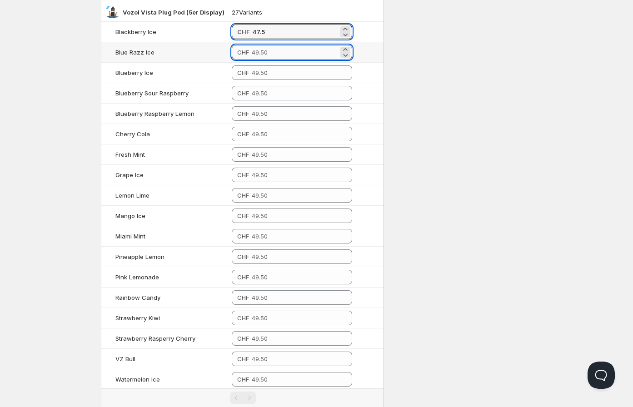
type input "47.50"
click at [304, 60] on input "number" at bounding box center [295, 52] width 87 height 15
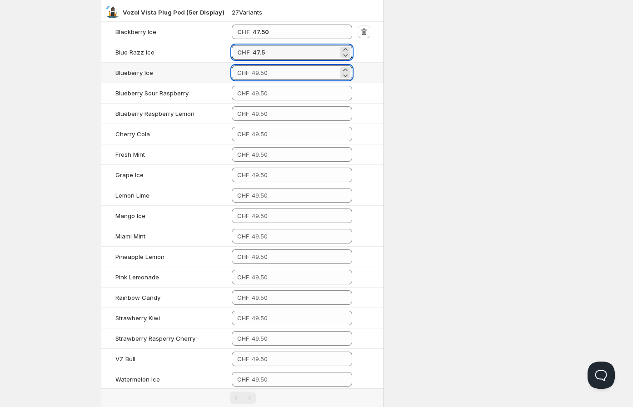
click at [287, 79] on input "number" at bounding box center [295, 72] width 87 height 15
type input "47.50"
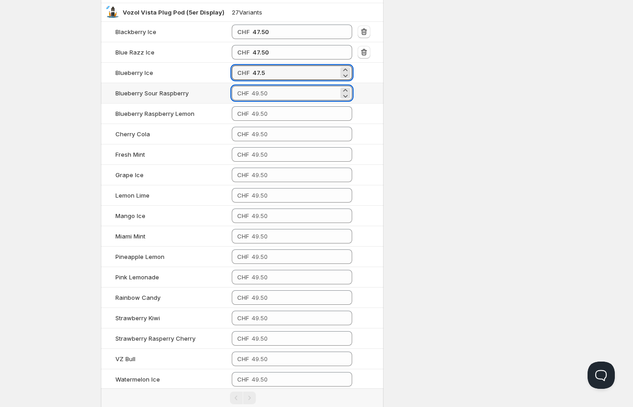
click at [278, 100] on input "number" at bounding box center [295, 93] width 87 height 15
type input "47.50"
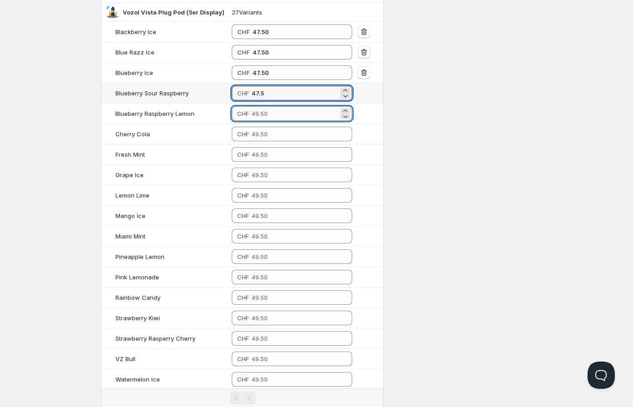
click at [275, 118] on input "number" at bounding box center [295, 113] width 87 height 15
type input "47.50"
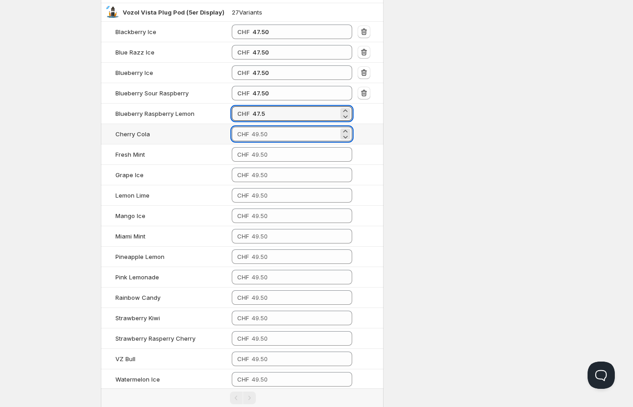
click at [273, 141] on input "number" at bounding box center [295, 134] width 87 height 15
type input "47.50"
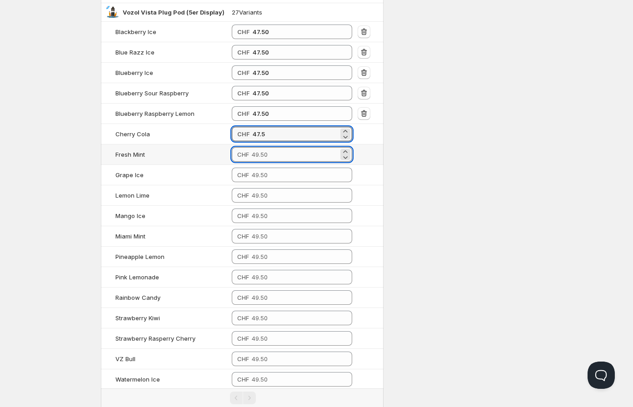
click at [271, 161] on input "number" at bounding box center [295, 154] width 87 height 15
type input "47.50"
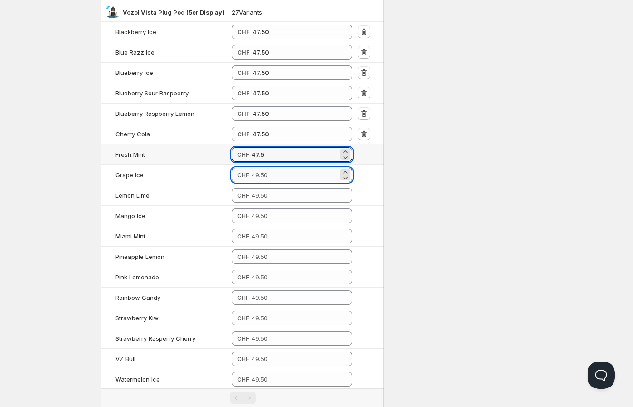
click at [269, 182] on input "number" at bounding box center [295, 175] width 87 height 15
type input "47.50"
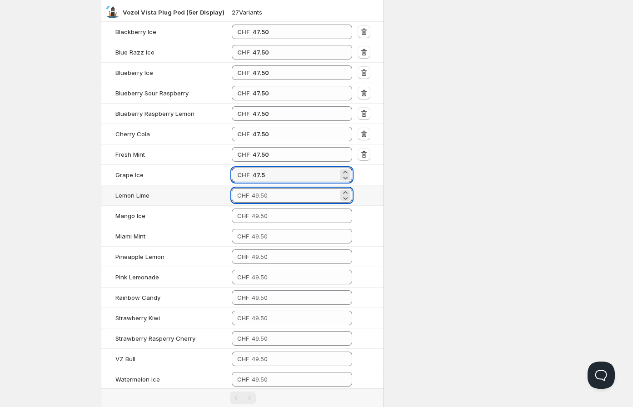
click at [271, 202] on input "number" at bounding box center [295, 195] width 87 height 15
type input "47.50"
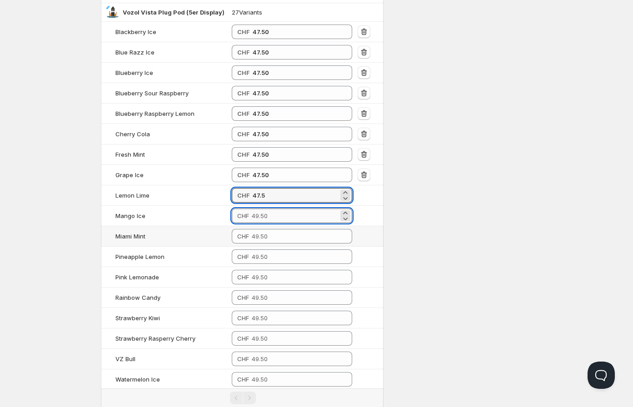
click at [275, 223] on input "number" at bounding box center [295, 216] width 87 height 15
type input "47.50"
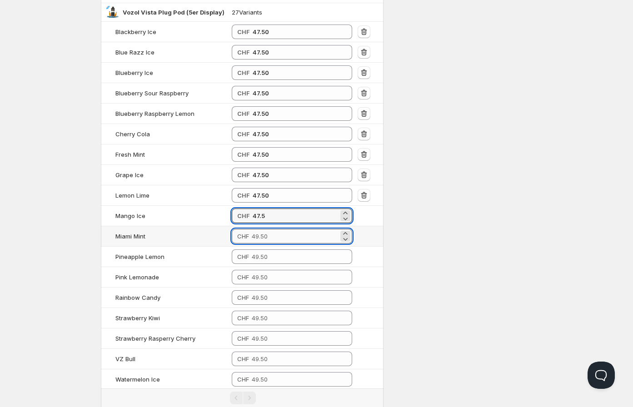
type input "47.50"
click at [275, 243] on input "number" at bounding box center [295, 236] width 87 height 15
type input "47.50"
click at [275, 267] on td "CHF" at bounding box center [292, 257] width 126 height 20
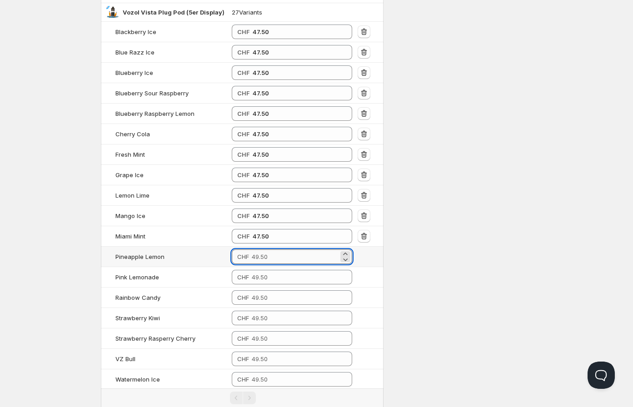
click at [275, 264] on input "number" at bounding box center [295, 256] width 87 height 15
type input "47.50"
click at [278, 283] on input "number" at bounding box center [295, 277] width 87 height 15
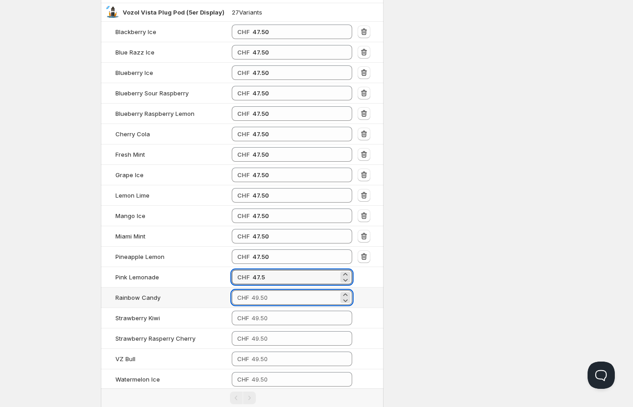
click at [273, 301] on input "number" at bounding box center [295, 297] width 87 height 15
type input "47.50"
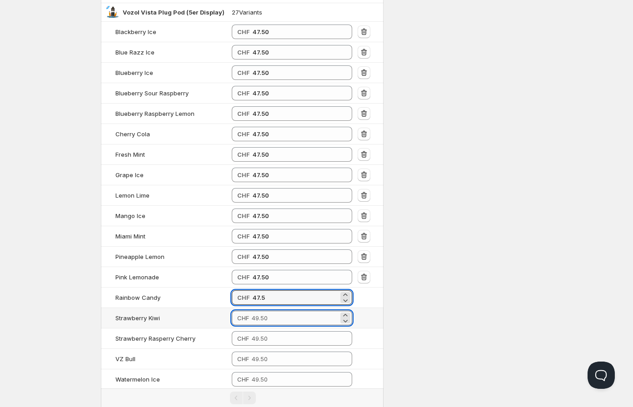
click at [273, 323] on input "number" at bounding box center [295, 318] width 87 height 15
type input "47.50"
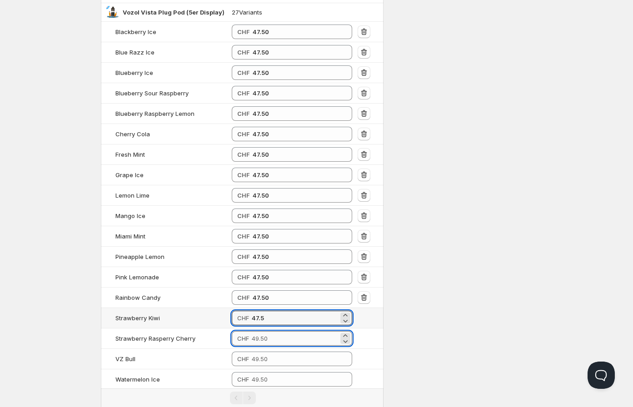
click at [266, 346] on input "number" at bounding box center [295, 338] width 87 height 15
type input "47.50"
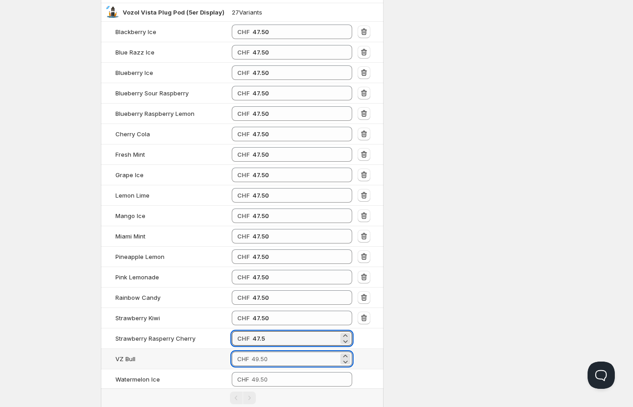
click at [274, 366] on input "number" at bounding box center [295, 359] width 87 height 15
type input "47.50"
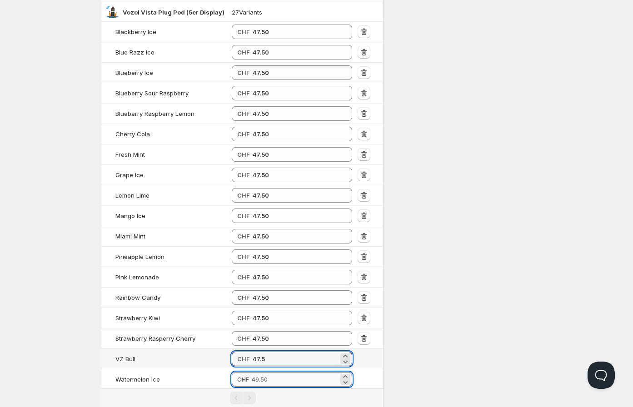
type input "47.50"
click at [278, 380] on input "number" at bounding box center [295, 379] width 87 height 15
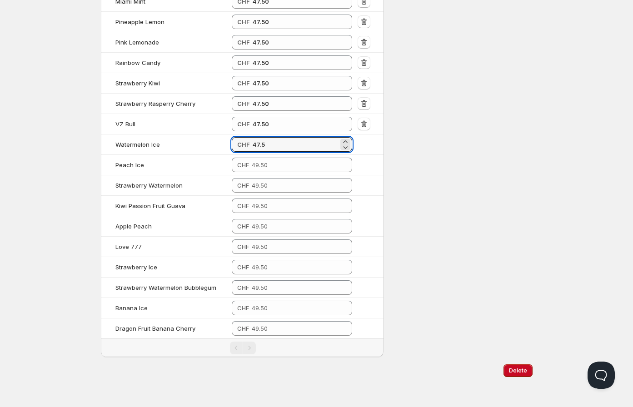
scroll to position [2304, 0]
click at [297, 165] on input "number" at bounding box center [295, 165] width 87 height 15
type input "47.50"
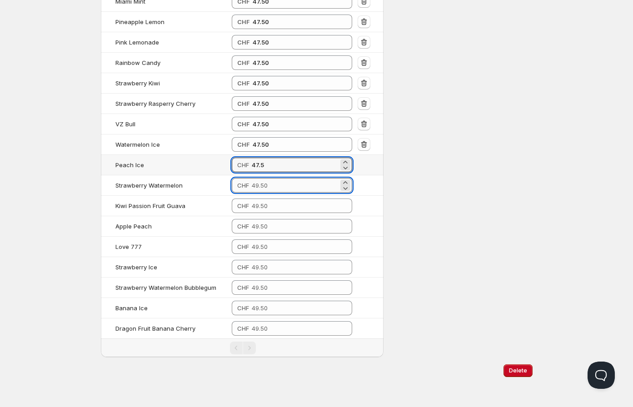
click at [286, 186] on input "number" at bounding box center [295, 185] width 87 height 15
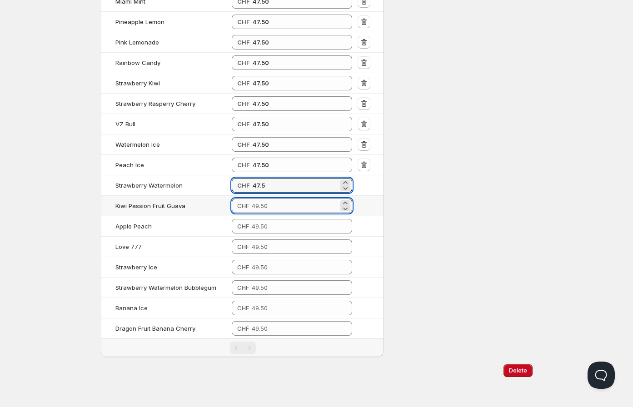
click at [283, 202] on input "number" at bounding box center [295, 206] width 87 height 15
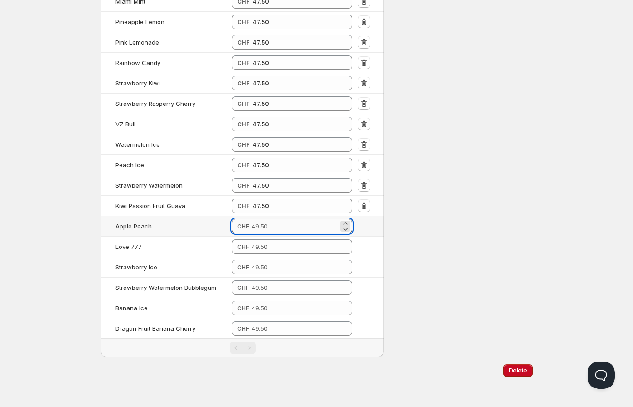
click at [280, 227] on input "number" at bounding box center [295, 226] width 87 height 15
click at [278, 242] on input "number" at bounding box center [295, 246] width 87 height 15
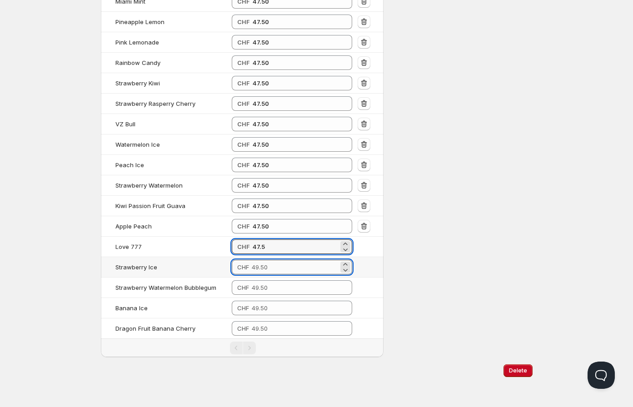
click at [278, 264] on input "number" at bounding box center [295, 267] width 87 height 15
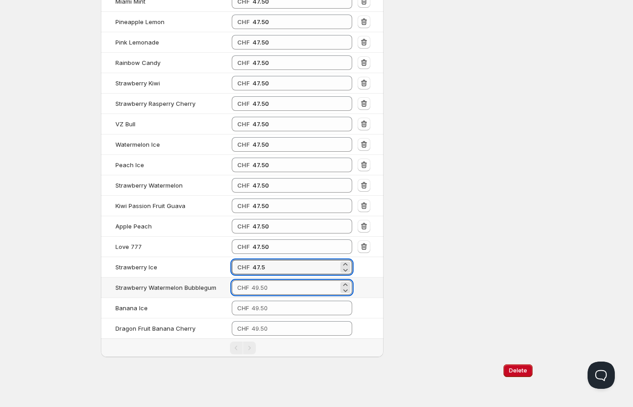
click at [278, 288] on input "number" at bounding box center [295, 287] width 87 height 15
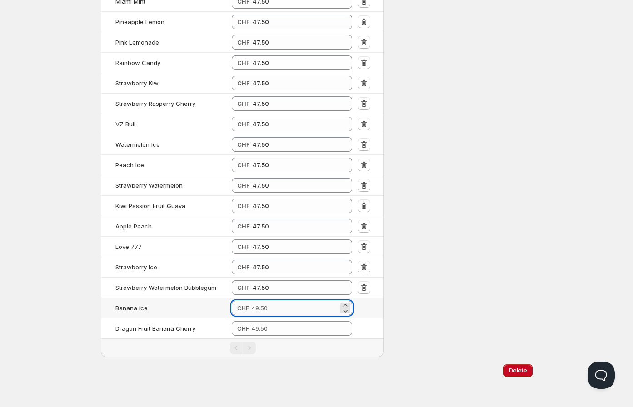
click at [274, 308] on input "number" at bounding box center [295, 308] width 87 height 15
click at [277, 328] on input "number" at bounding box center [295, 328] width 87 height 15
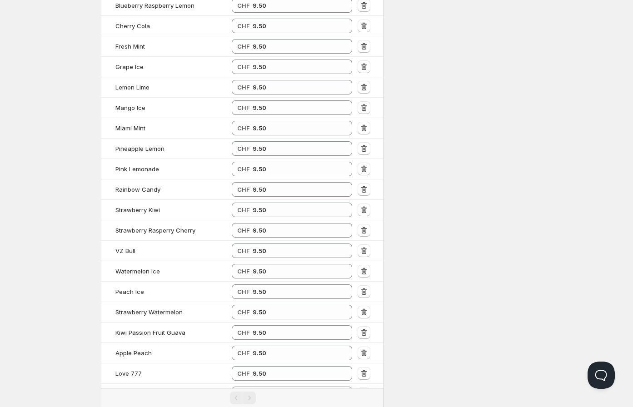
scroll to position [0, 0]
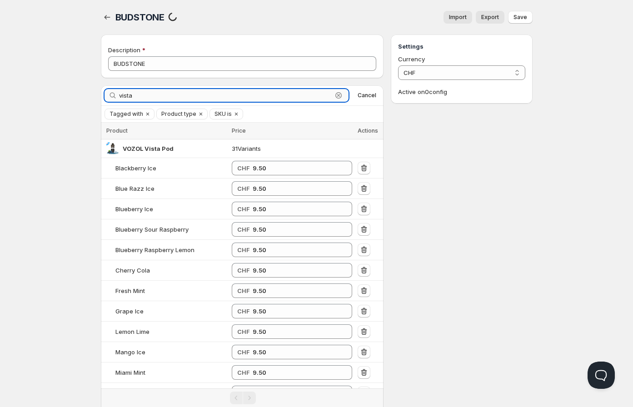
click at [161, 94] on input "vista" at bounding box center [226, 95] width 214 height 13
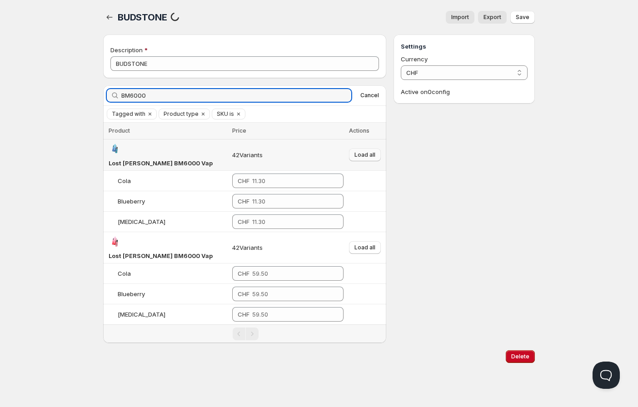
click at [356, 151] on span "Load all" at bounding box center [364, 154] width 21 height 7
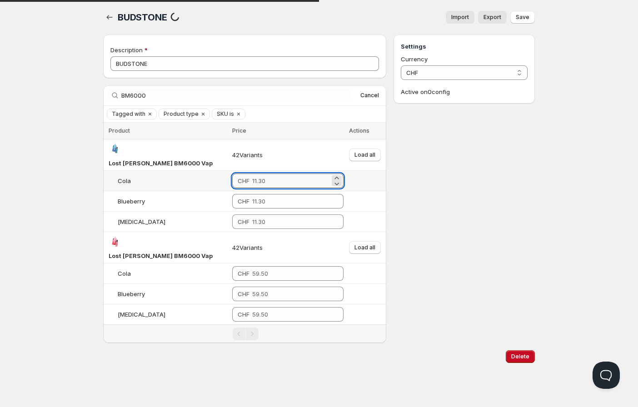
click at [285, 174] on input "number" at bounding box center [290, 181] width 77 height 15
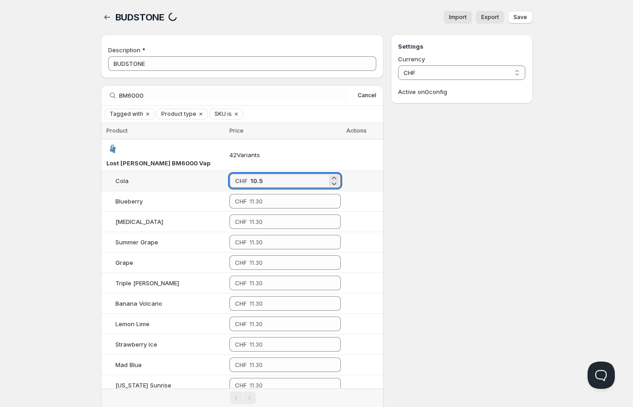
drag, startPoint x: 281, startPoint y: 172, endPoint x: 232, endPoint y: 165, distance: 49.0
click at [229, 171] on td "CHF 10.5" at bounding box center [285, 181] width 117 height 20
click at [280, 194] on input "number" at bounding box center [288, 201] width 78 height 15
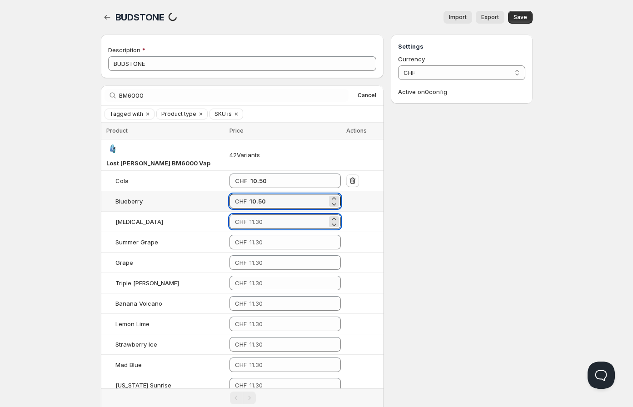
click at [273, 214] on input "number" at bounding box center [288, 221] width 78 height 15
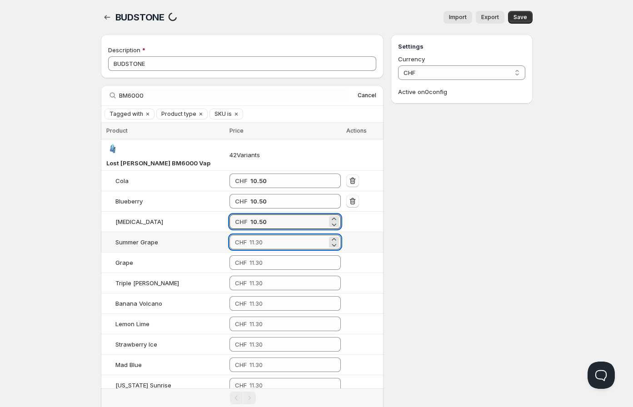
click at [271, 235] on input "number" at bounding box center [288, 242] width 78 height 15
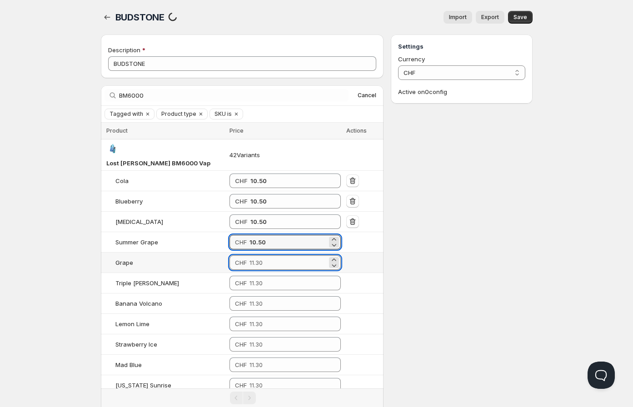
click at [271, 255] on input "number" at bounding box center [288, 262] width 78 height 15
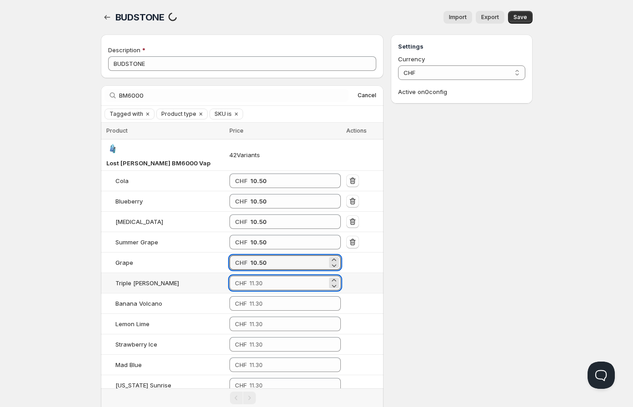
click at [273, 276] on input "number" at bounding box center [288, 283] width 78 height 15
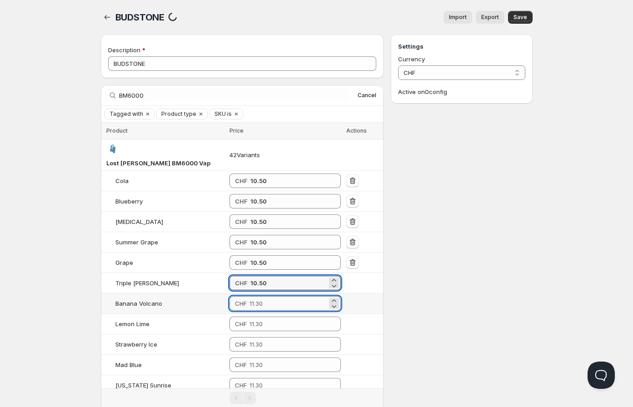
click at [274, 296] on input "number" at bounding box center [288, 303] width 78 height 15
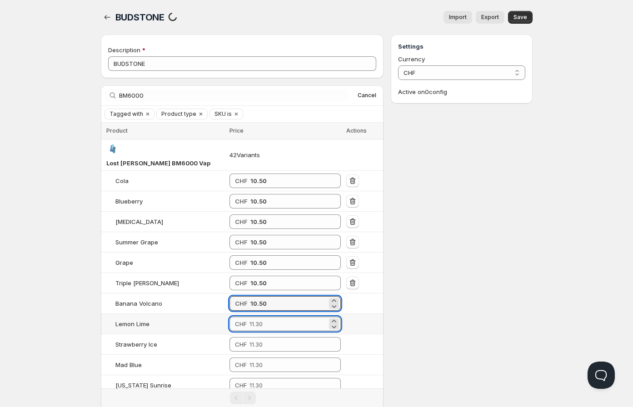
click at [271, 317] on input "number" at bounding box center [288, 324] width 78 height 15
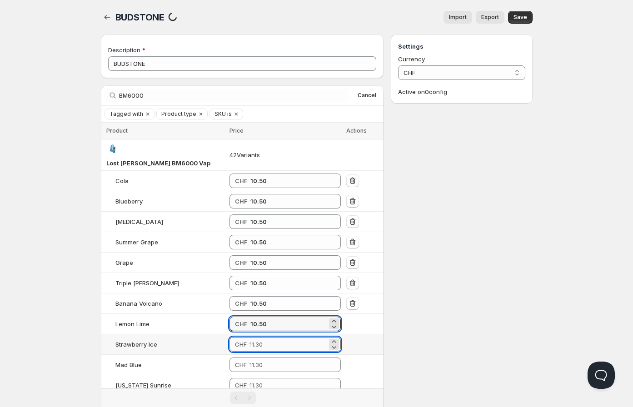
click at [270, 337] on input "number" at bounding box center [288, 344] width 78 height 15
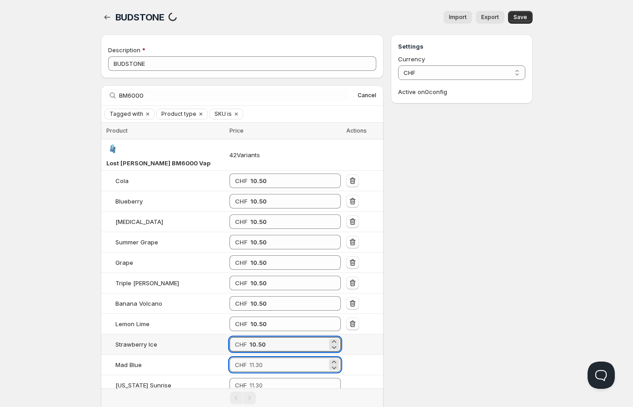
click at [267, 358] on input "number" at bounding box center [288, 365] width 78 height 15
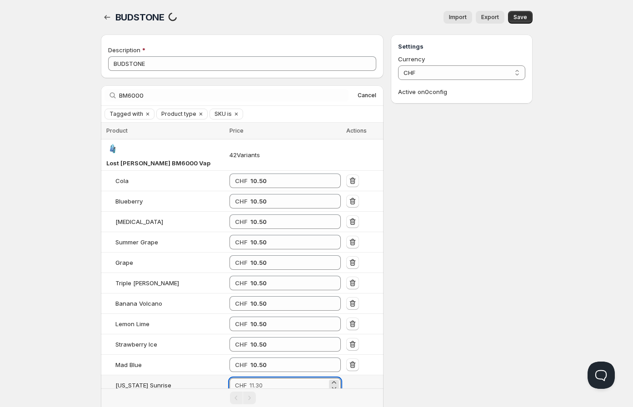
click at [267, 378] on input "number" at bounding box center [288, 385] width 78 height 15
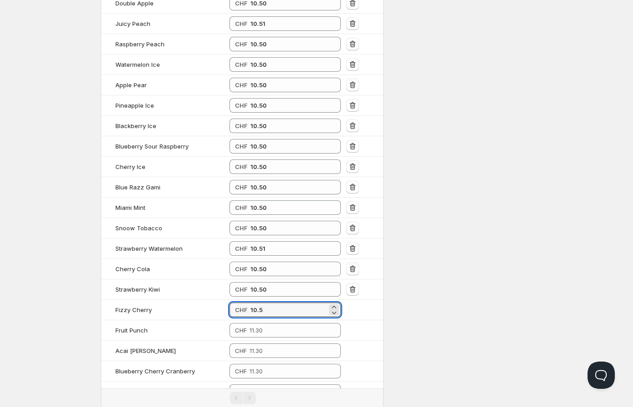
scroll to position [615, 0]
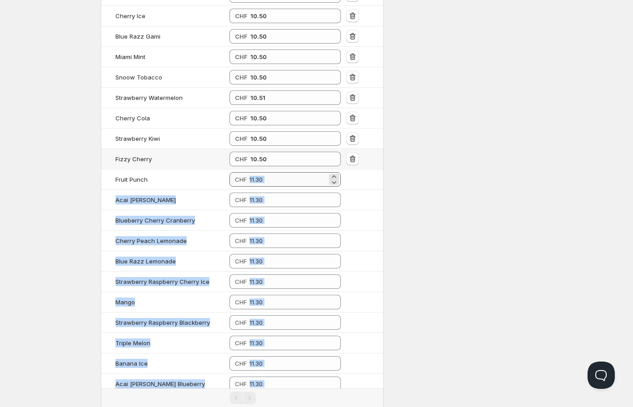
drag, startPoint x: 374, startPoint y: 144, endPoint x: 314, endPoint y: 165, distance: 63.5
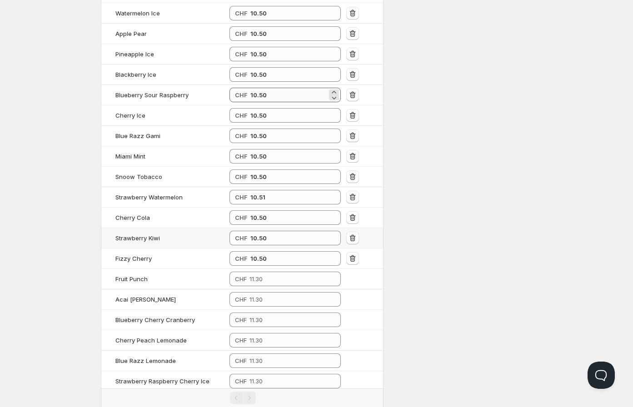
scroll to position [463, 0]
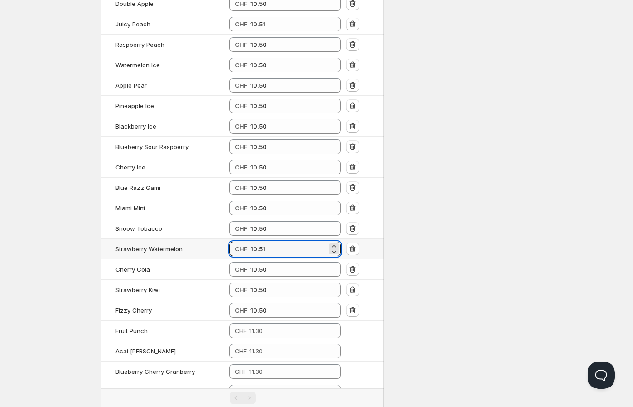
click at [231, 242] on div "CHF 10.51" at bounding box center [284, 249] width 111 height 15
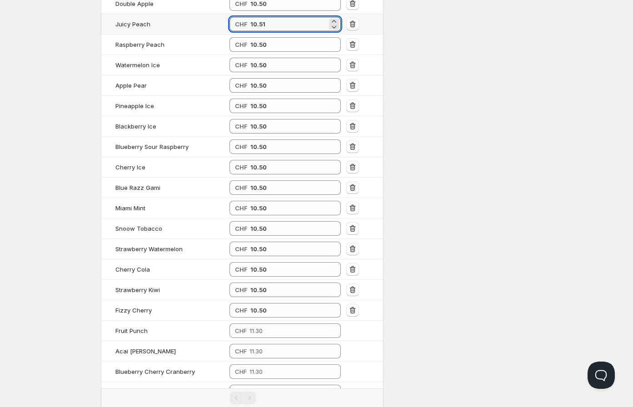
drag, startPoint x: 273, startPoint y: 15, endPoint x: 217, endPoint y: 13, distance: 56.4
click at [219, 14] on tr "Juicy Peach CHF 10.51" at bounding box center [242, 24] width 283 height 20
click at [271, 323] on input "number" at bounding box center [288, 330] width 78 height 15
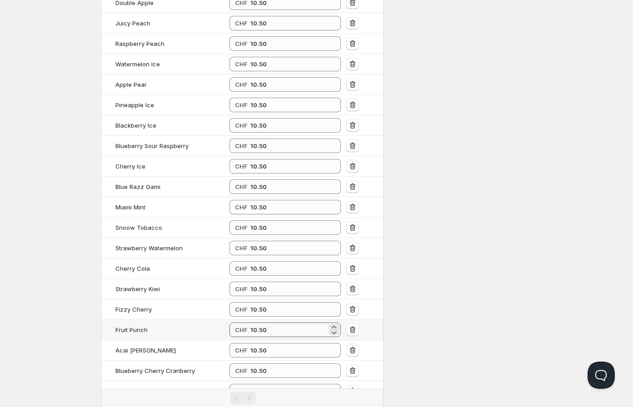
scroll to position [681, 0]
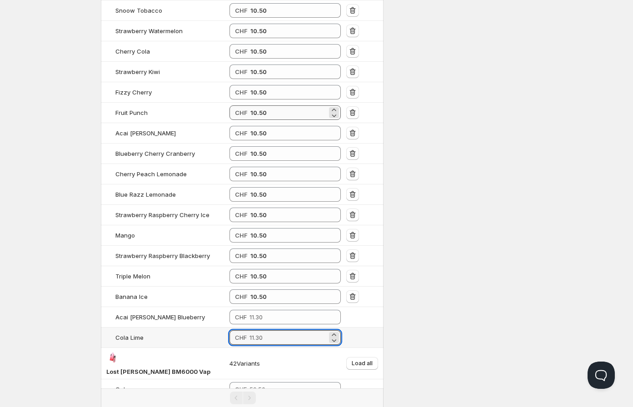
click at [271, 328] on td "CHF" at bounding box center [285, 338] width 117 height 20
click at [271, 328] on td "CHF 10.50" at bounding box center [285, 338] width 117 height 20
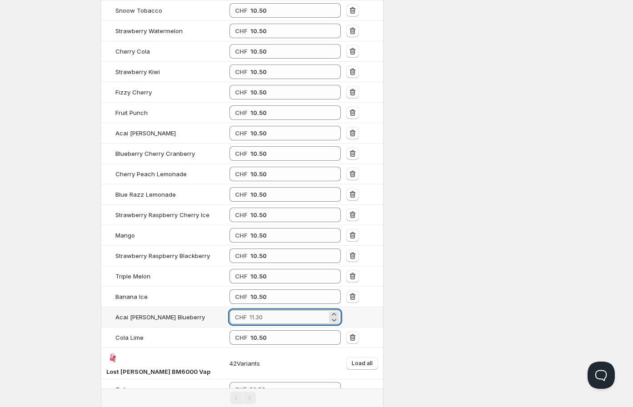
click at [268, 310] on input "number" at bounding box center [288, 317] width 78 height 15
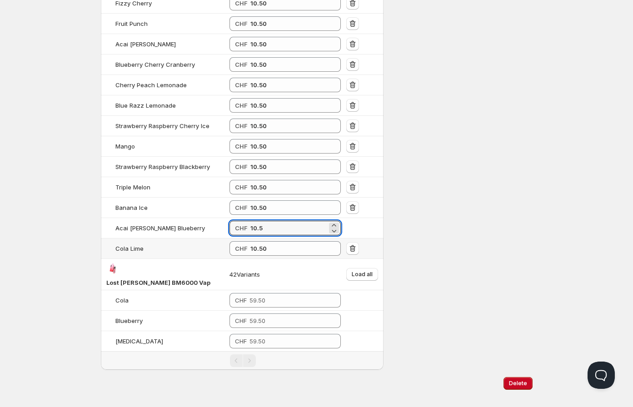
scroll to position [772, 0]
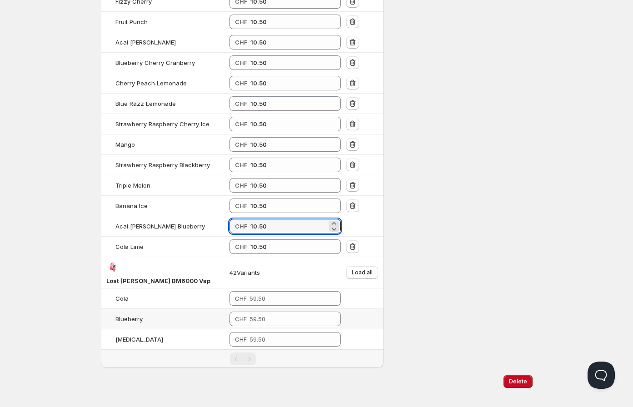
click at [367, 269] on span "Load all" at bounding box center [362, 272] width 21 height 7
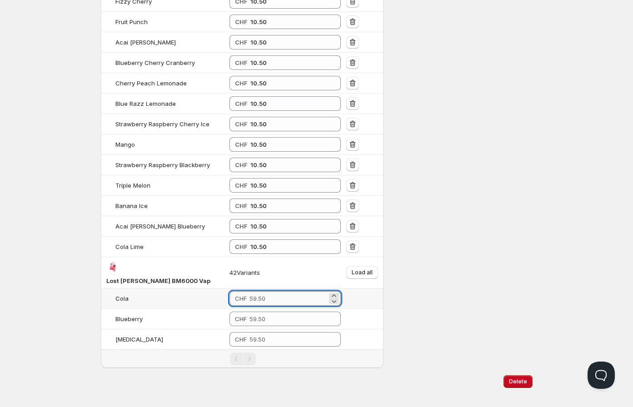
click at [258, 291] on input "number" at bounding box center [288, 298] width 78 height 15
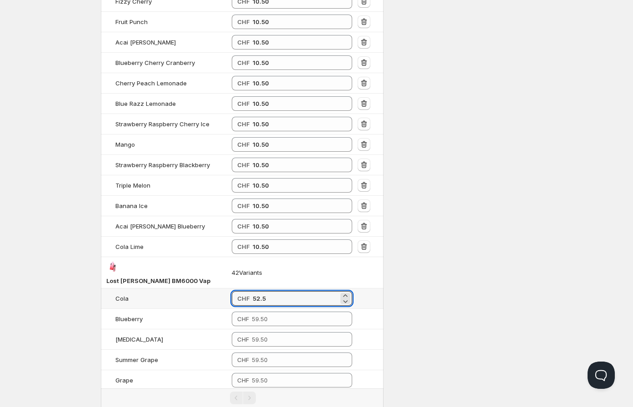
drag, startPoint x: 273, startPoint y: 287, endPoint x: 225, endPoint y: 282, distance: 48.9
click at [225, 288] on tr "Cola CHF 52.5" at bounding box center [242, 298] width 283 height 20
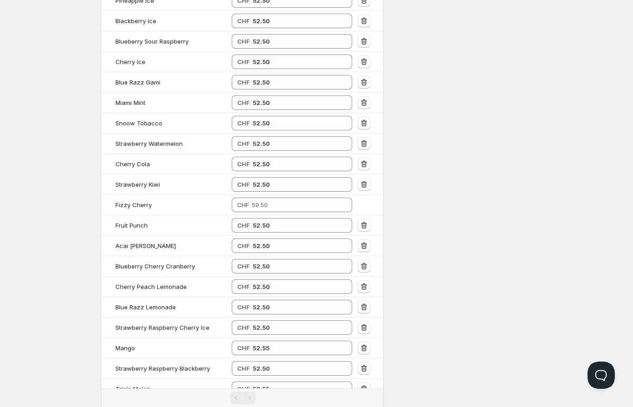
scroll to position [1570, 0]
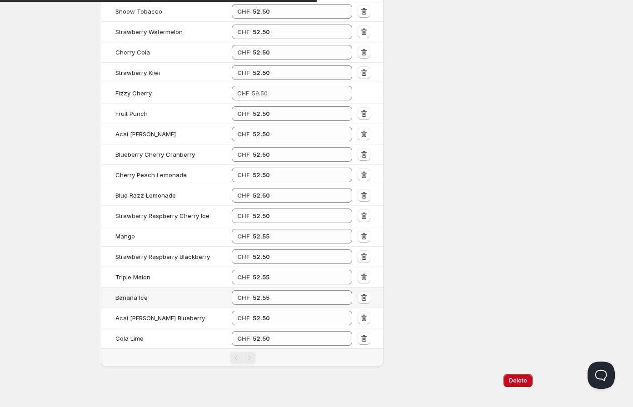
click at [229, 297] on td "Banana Ice" at bounding box center [165, 298] width 128 height 20
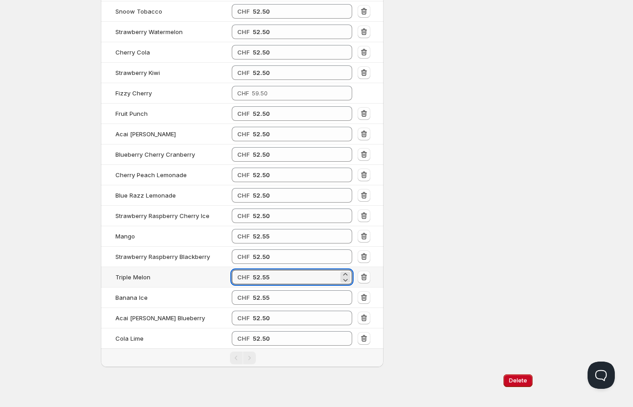
drag, startPoint x: 278, startPoint y: 270, endPoint x: 236, endPoint y: 268, distance: 41.8
click at [236, 270] on div "CHF 52.55" at bounding box center [292, 277] width 121 height 15
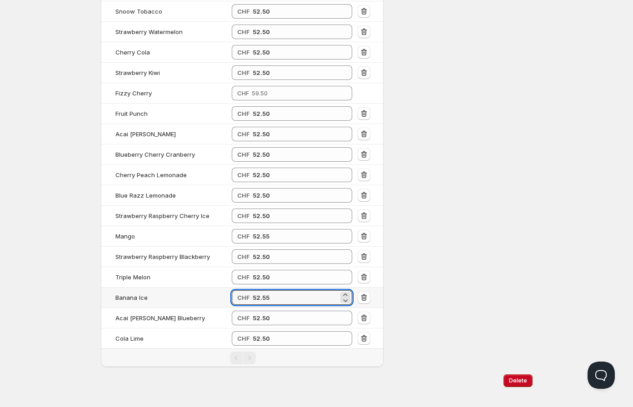
drag, startPoint x: 273, startPoint y: 286, endPoint x: 224, endPoint y: 279, distance: 48.7
click at [221, 288] on tr "Banana Ice CHF 52.55" at bounding box center [242, 298] width 283 height 20
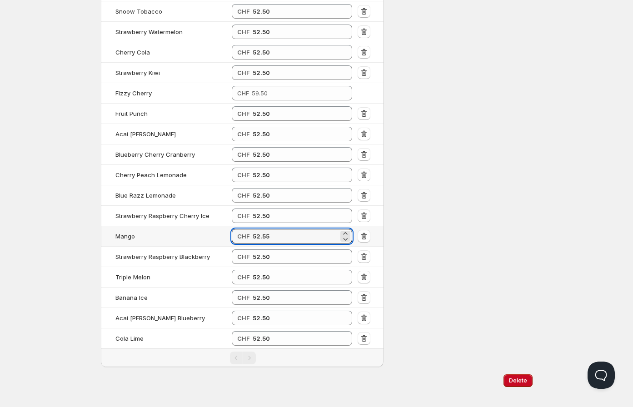
drag, startPoint x: 276, startPoint y: 231, endPoint x: 238, endPoint y: 227, distance: 38.3
click at [238, 229] on div "CHF 52.55" at bounding box center [292, 236] width 121 height 15
click at [271, 86] on input "number" at bounding box center [295, 93] width 87 height 15
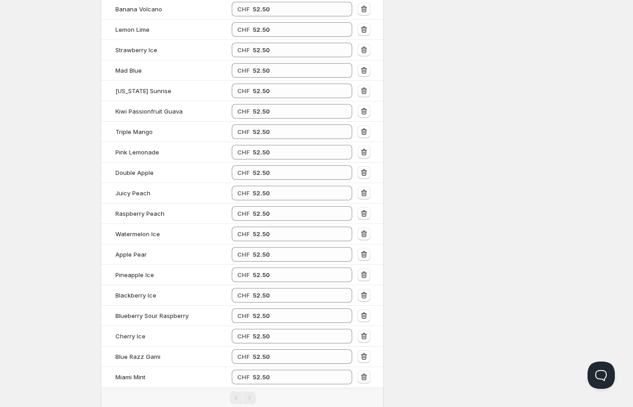
scroll to position [1167, 0]
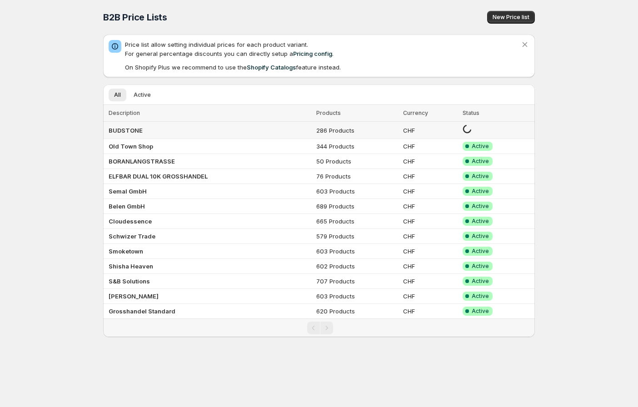
click at [224, 125] on td "BUDSTONE" at bounding box center [208, 130] width 210 height 17
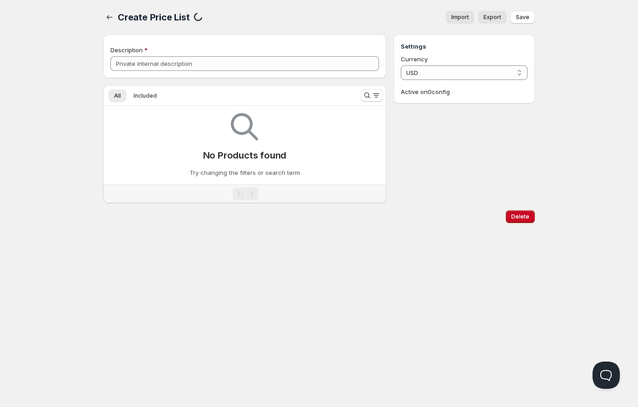
type input "BUDSTONE"
select select "CHF"
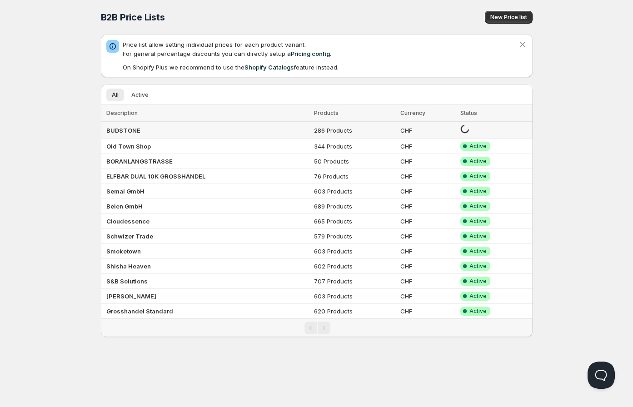
click at [174, 130] on td "BUDSTONE" at bounding box center [206, 130] width 210 height 17
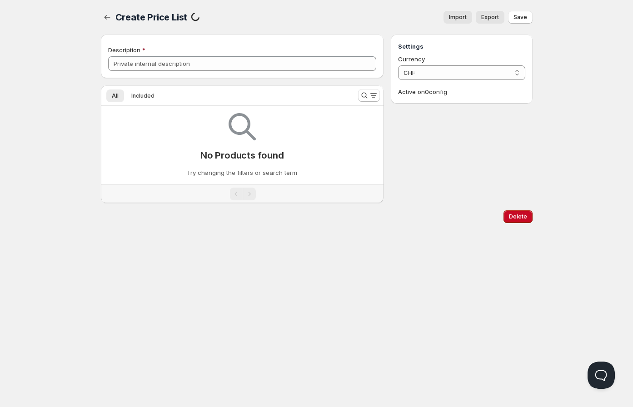
type input "BUDSTONE"
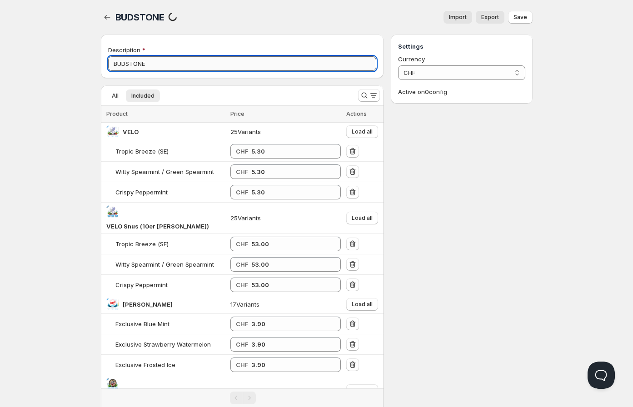
click at [178, 62] on input "BUDSTONE" at bounding box center [242, 63] width 268 height 15
click at [460, 78] on select "CHF" at bounding box center [461, 72] width 127 height 15
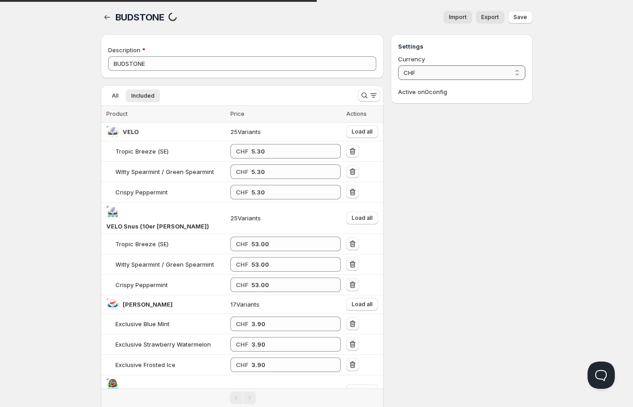
click at [398, 65] on select "CHF" at bounding box center [461, 72] width 127 height 15
click at [522, 15] on span "Save" at bounding box center [520, 17] width 14 height 7
click at [101, 18] on button "button" at bounding box center [107, 17] width 13 height 13
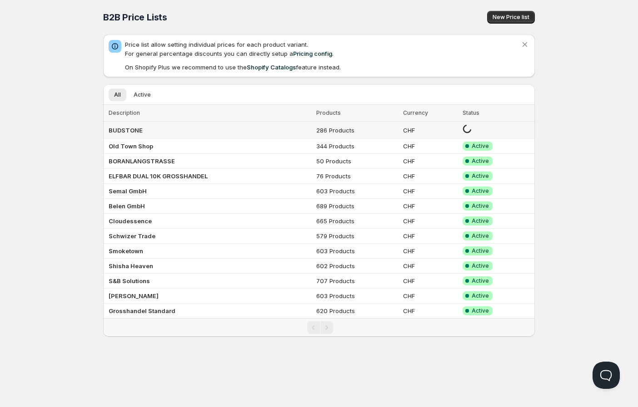
click at [203, 131] on td "BUDSTONE" at bounding box center [208, 130] width 210 height 17
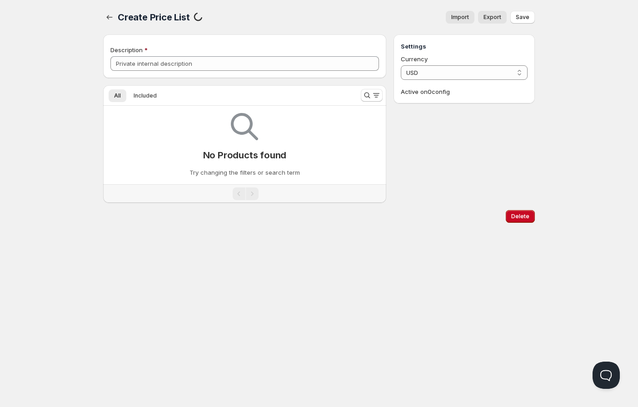
type input "BUDSTONE"
select select "CHF"
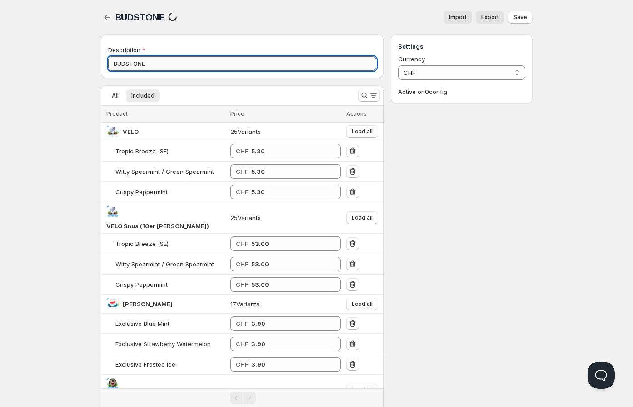
click at [165, 64] on input "BUDSTONE" at bounding box center [242, 63] width 268 height 15
type input "BUDSTONE1"
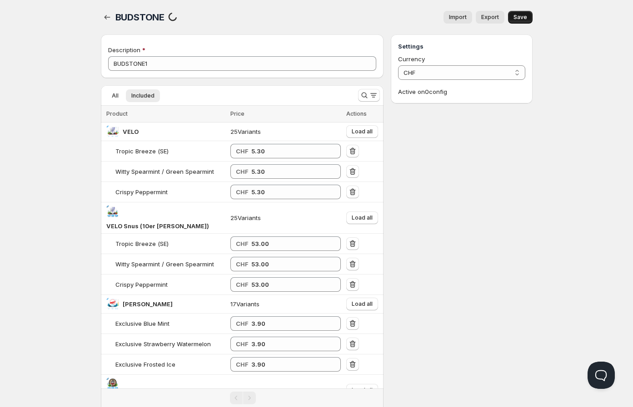
click at [531, 12] on button "Save" at bounding box center [520, 17] width 25 height 13
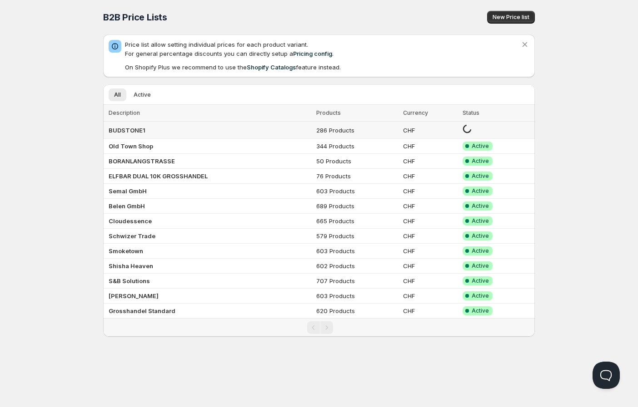
click at [291, 128] on td "BUDSTONE1" at bounding box center [208, 130] width 210 height 17
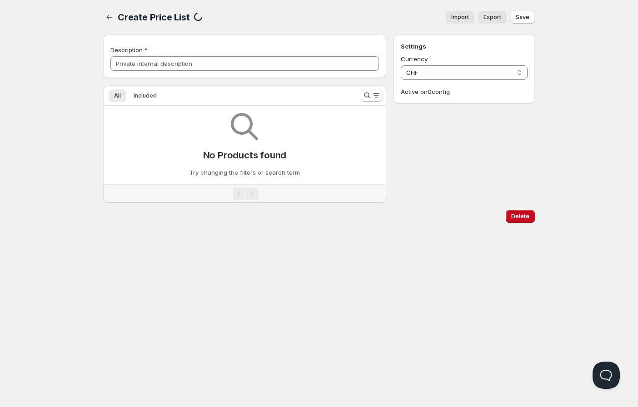
type input "BUDSTONE1"
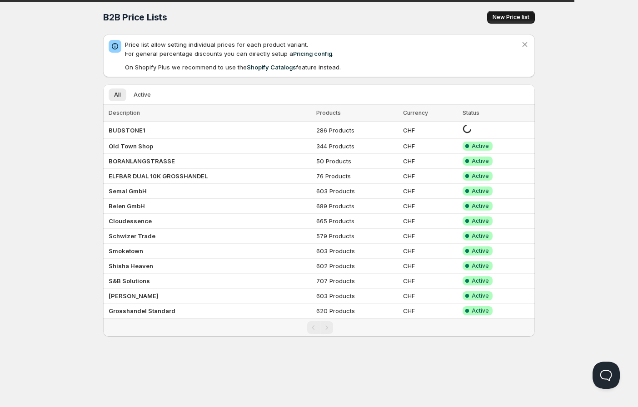
click at [497, 14] on span "New Price list" at bounding box center [510, 17] width 37 height 7
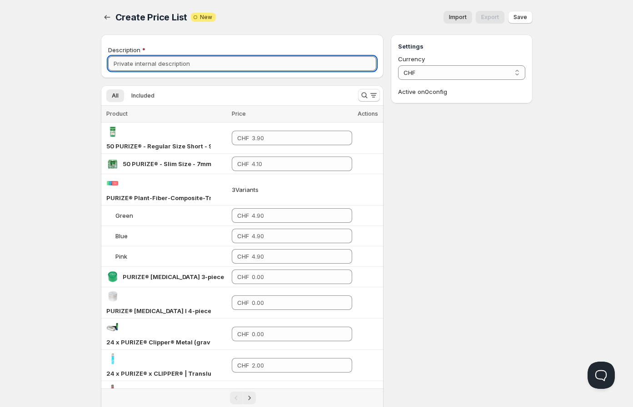
click at [173, 67] on input "Description" at bounding box center [242, 63] width 268 height 15
type input "Budstone"
click at [368, 93] on icon "Search and filter results" at bounding box center [364, 95] width 9 height 9
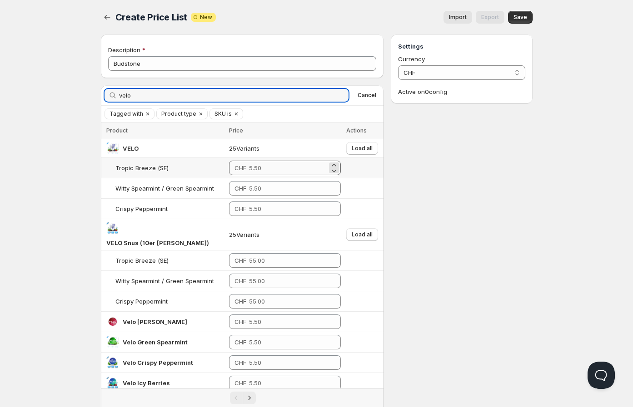
type input "velo"
click at [260, 168] on input "number" at bounding box center [288, 168] width 78 height 15
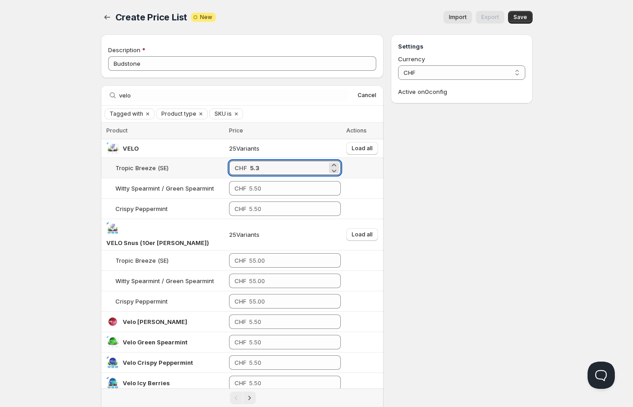
drag, startPoint x: 258, startPoint y: 169, endPoint x: 187, endPoint y: 166, distance: 70.5
click at [187, 166] on tr "Tropic Breeze (SE) CHF 5.3" at bounding box center [242, 168] width 283 height 20
type input "5.30"
click at [357, 147] on span "Load all" at bounding box center [362, 148] width 21 height 7
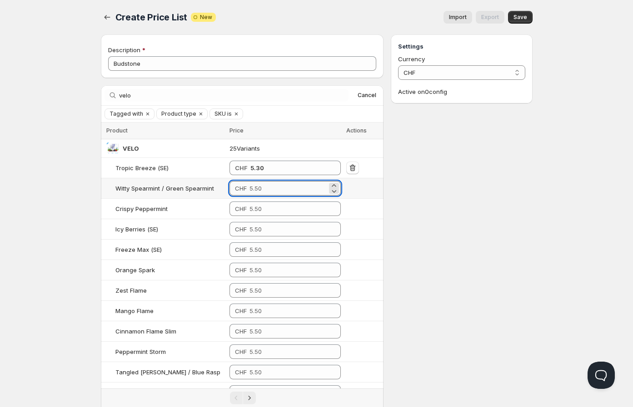
click at [260, 188] on input "number" at bounding box center [288, 188] width 78 height 15
paste input "5.3"
type input "5.30"
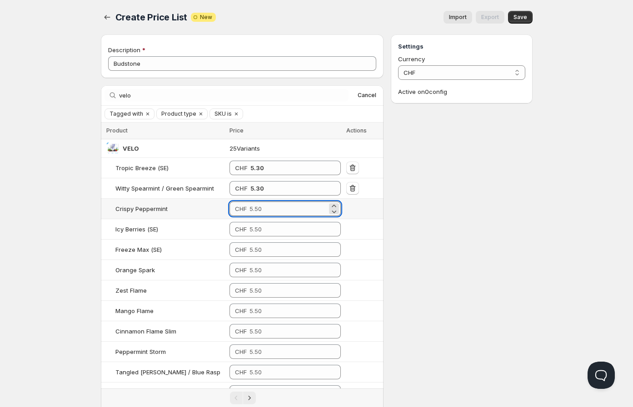
paste input "5.3"
type input "5.30"
paste input "5.3"
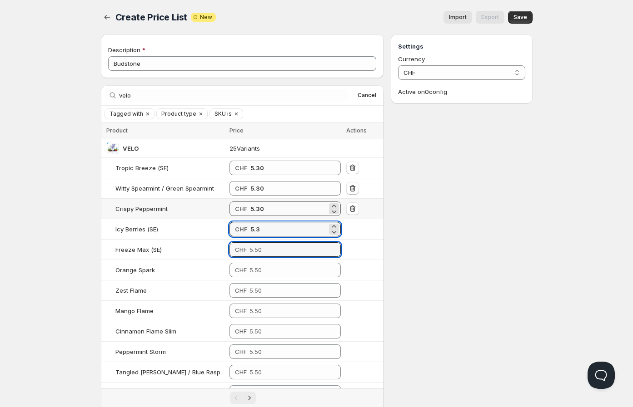
type input "5.30"
paste input "5.3"
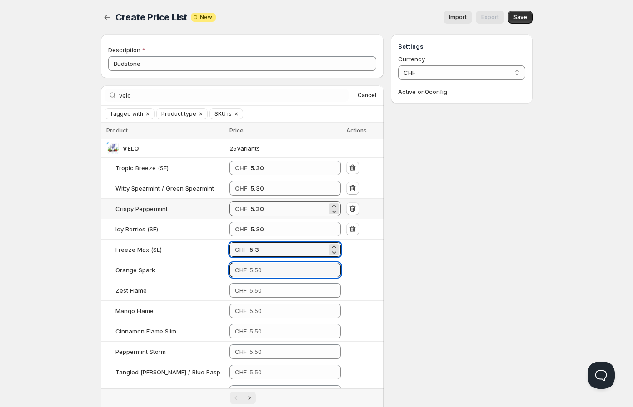
type input "5.30"
paste input "5.3"
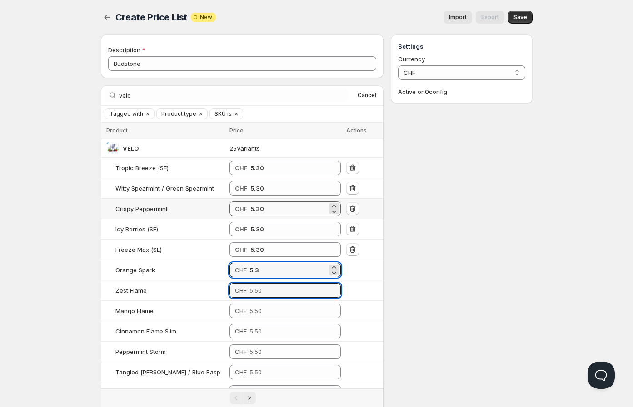
type input "5.30"
paste input "5.3"
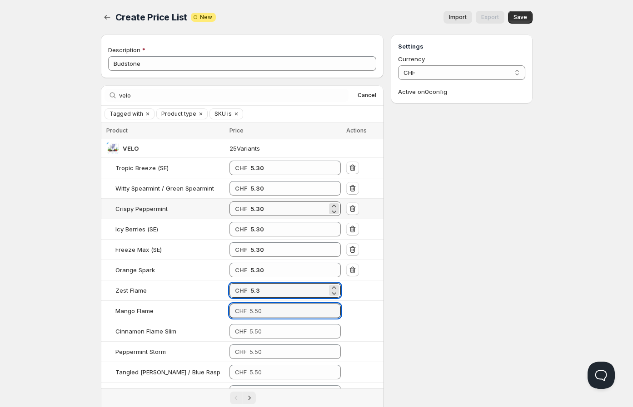
type input "5.30"
paste input "5.3"
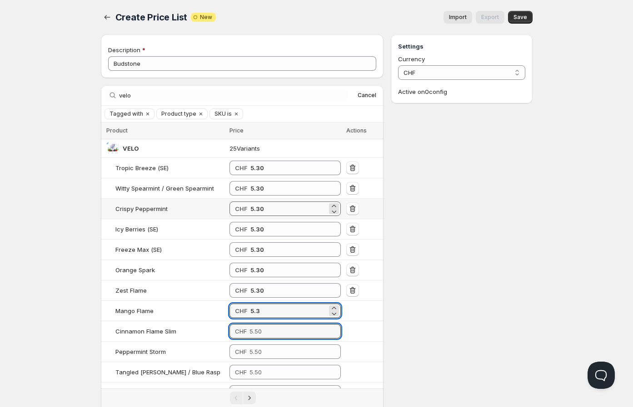
type input "5.30"
paste input "5.3"
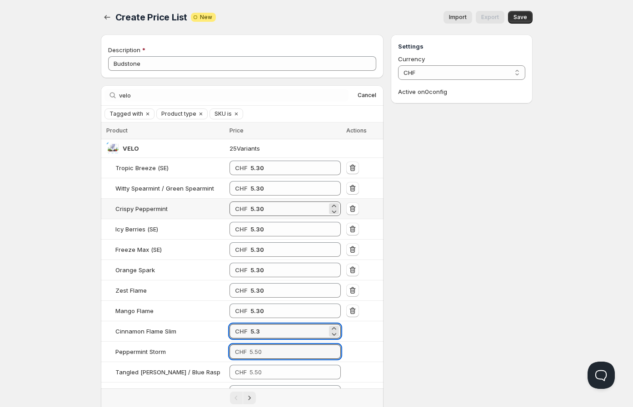
type input "5.30"
paste input "5.3"
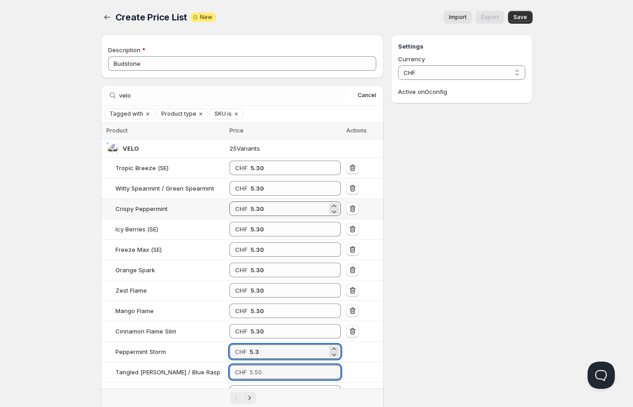
type input "5.30"
paste input "5.3"
type input "5.30"
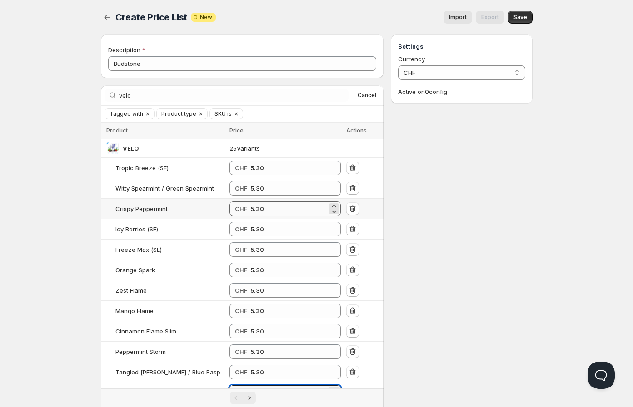
paste input "5.3"
type input "5.30"
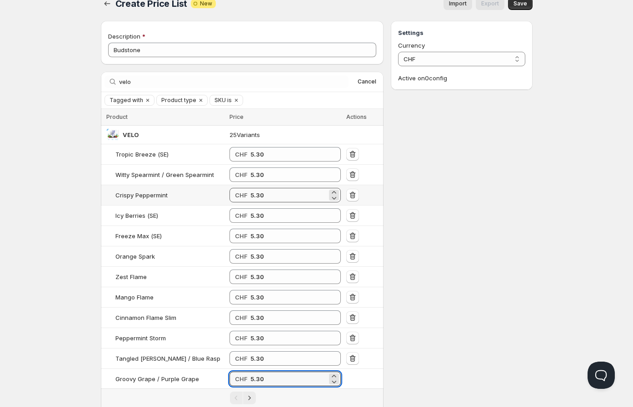
paste input "5.3"
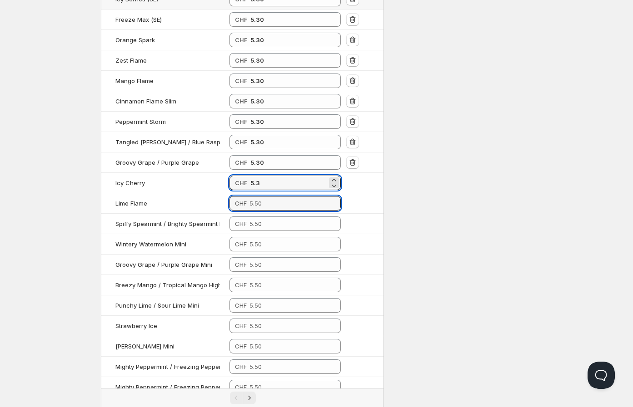
type input "5.30"
paste input "5.3"
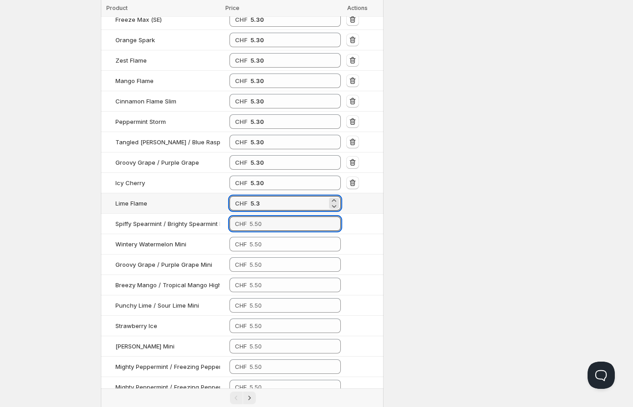
type input "5.30"
paste input "5.3"
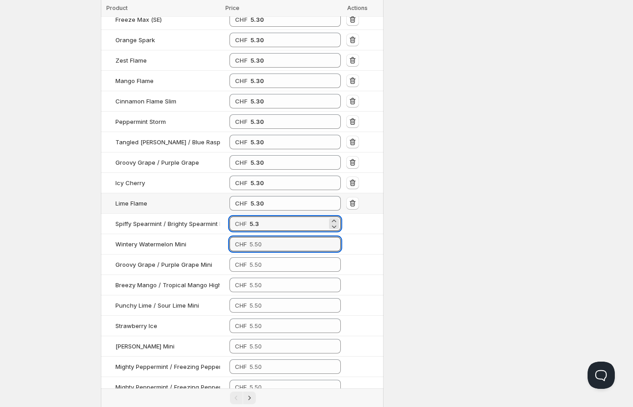
type input "5.30"
paste input "5.3"
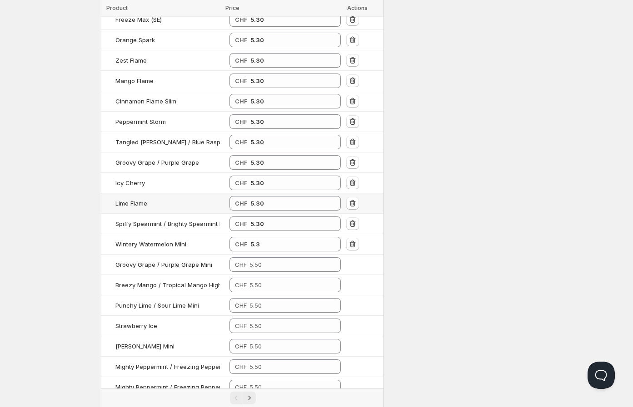
type input "5.30"
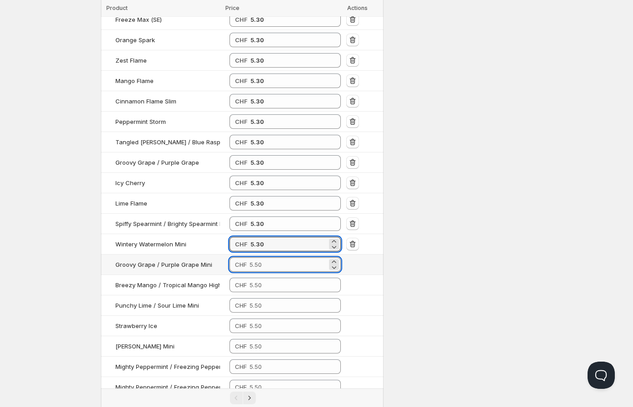
click at [266, 266] on input "number" at bounding box center [288, 265] width 78 height 15
paste input "5.3"
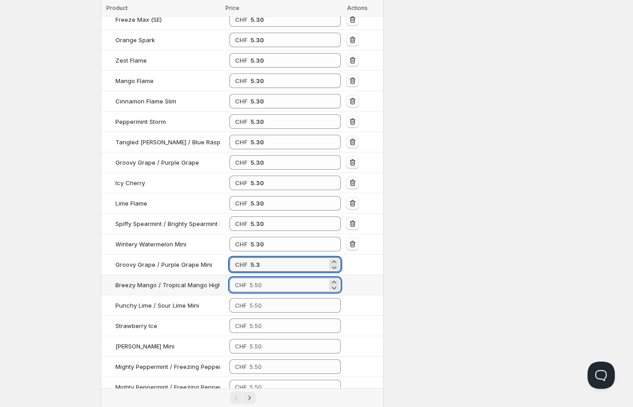
type input "5.30"
click at [265, 282] on input "number" at bounding box center [288, 285] width 78 height 15
paste input "5.3"
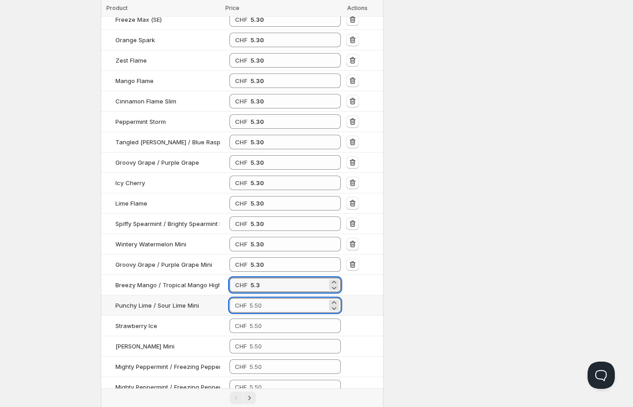
type input "5.30"
click at [263, 309] on input "number" at bounding box center [288, 305] width 78 height 15
paste input "5.3"
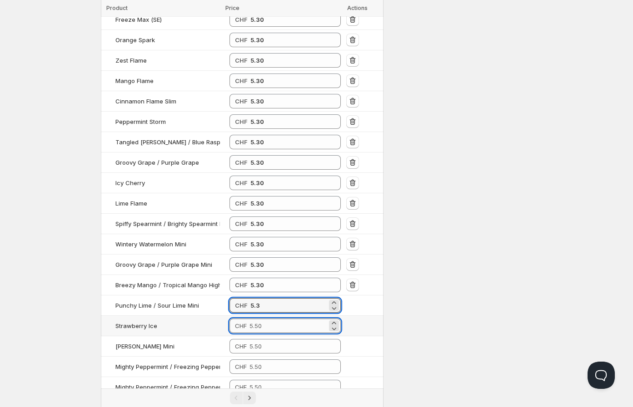
type input "5.30"
click at [262, 322] on input "number" at bounding box center [288, 326] width 78 height 15
paste input "5.3"
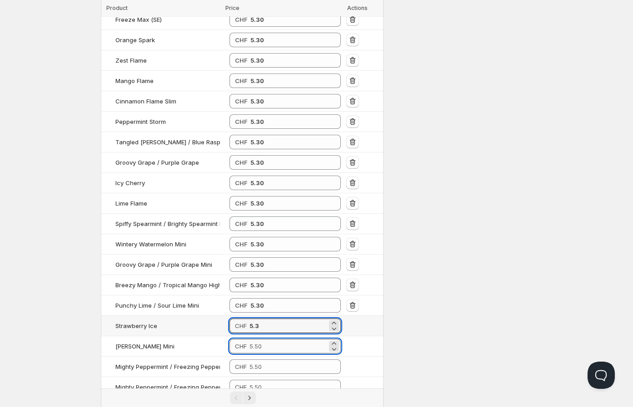
type input "5.30"
click at [262, 352] on input "number" at bounding box center [288, 346] width 78 height 15
paste input "5.3"
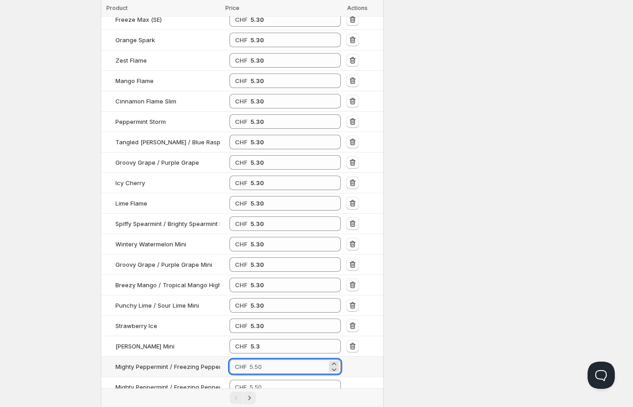
type input "5.30"
click at [261, 370] on input "number" at bounding box center [288, 367] width 78 height 15
paste input "5.3"
type input "5.30"
click at [264, 395] on div "Pagination" at bounding box center [243, 398] width 274 height 13
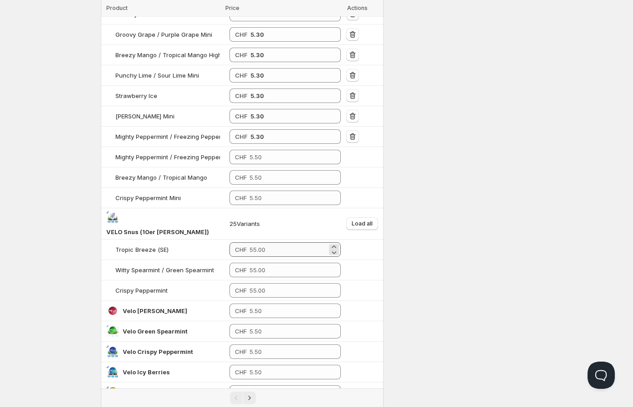
scroll to position [483, 0]
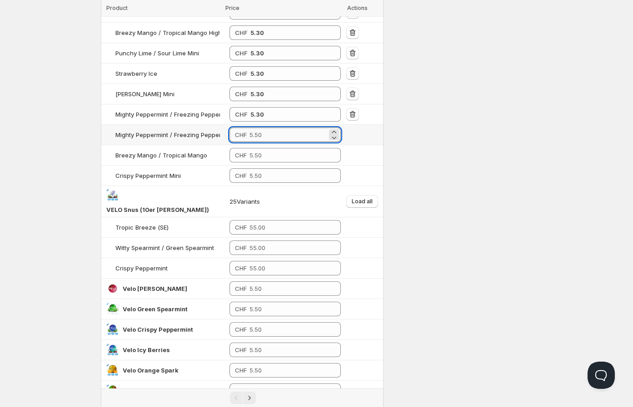
click at [250, 135] on input "number" at bounding box center [288, 135] width 78 height 15
paste input "5.3"
type input "5.30"
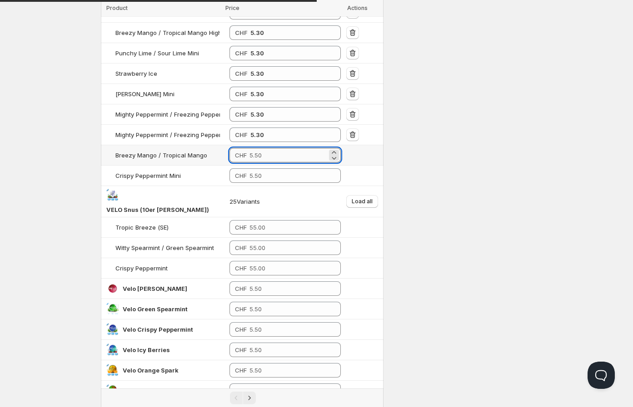
click at [257, 156] on input "number" at bounding box center [288, 155] width 78 height 15
paste input "5.3"
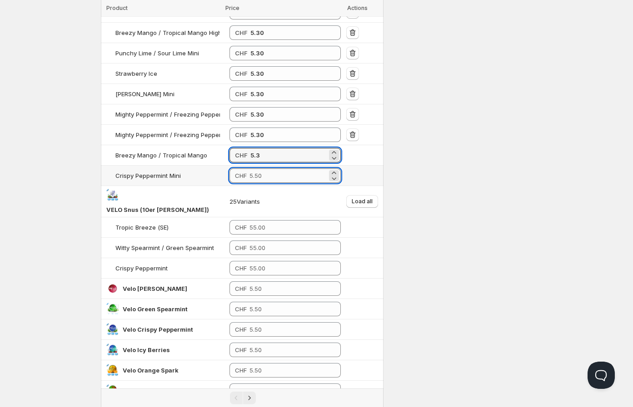
type input "5.30"
click at [254, 174] on input "number" at bounding box center [288, 176] width 78 height 15
paste input "5.3"
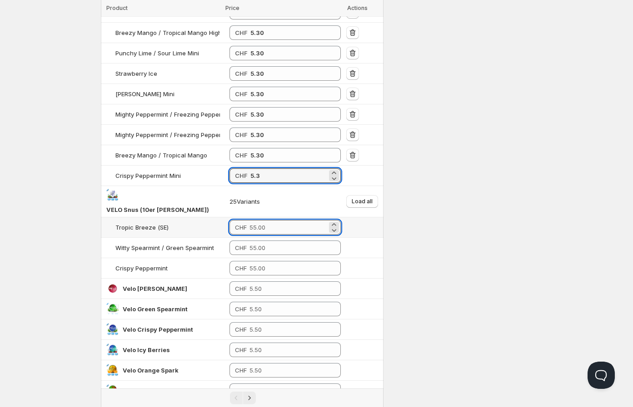
type input "5.30"
click at [270, 220] on input "number" at bounding box center [288, 227] width 78 height 15
type input "43.00"
click at [64, 228] on div "Home Pricing Price lists Checkout Forms Submissions Settings Features Plans Cre…" at bounding box center [316, 116] width 633 height 1198
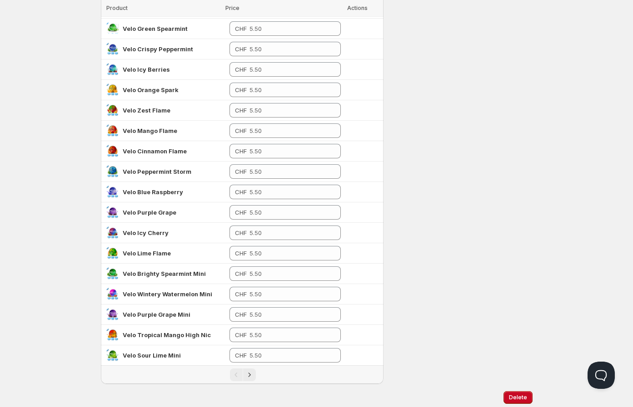
scroll to position [779, 0]
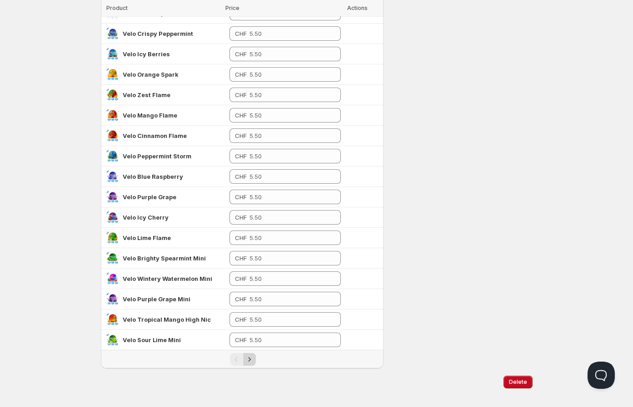
click at [248, 355] on icon "Next" at bounding box center [249, 359] width 9 height 9
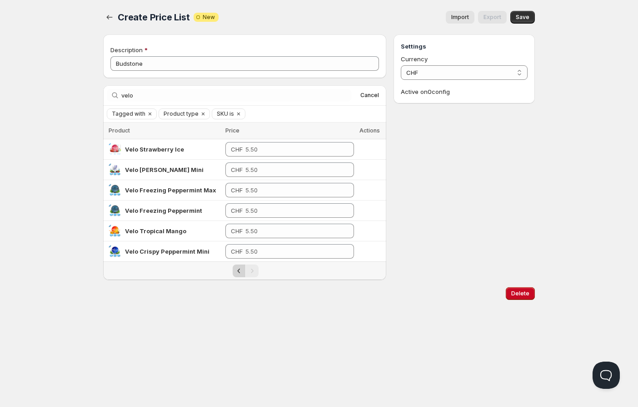
click at [237, 273] on icon "Previous" at bounding box center [238, 271] width 9 height 9
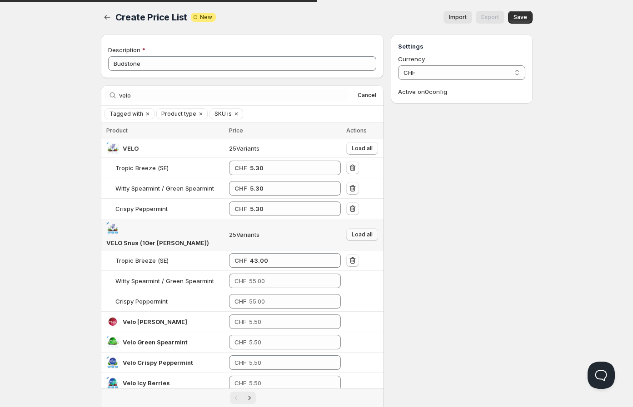
click at [348, 228] on button "Load all" at bounding box center [362, 234] width 32 height 13
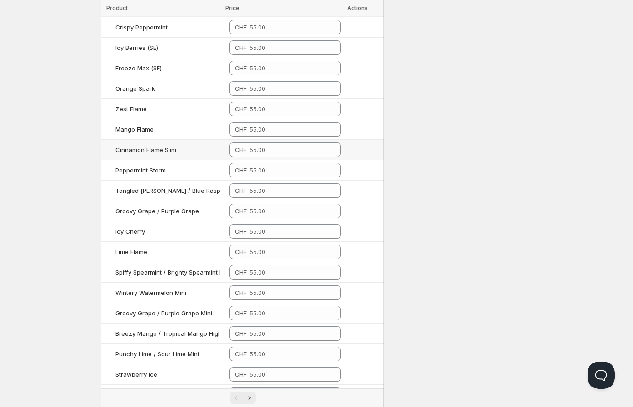
scroll to position [123, 0]
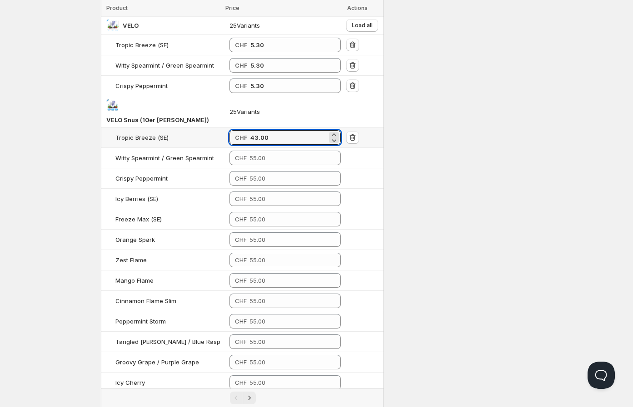
drag, startPoint x: 266, startPoint y: 126, endPoint x: 230, endPoint y: 124, distance: 36.4
click at [230, 130] on div "CHF 43.00" at bounding box center [284, 137] width 111 height 15
drag, startPoint x: 264, startPoint y: 127, endPoint x: 230, endPoint y: 125, distance: 33.7
click at [230, 130] on div "CHF 53" at bounding box center [284, 137] width 111 height 15
paste input "number"
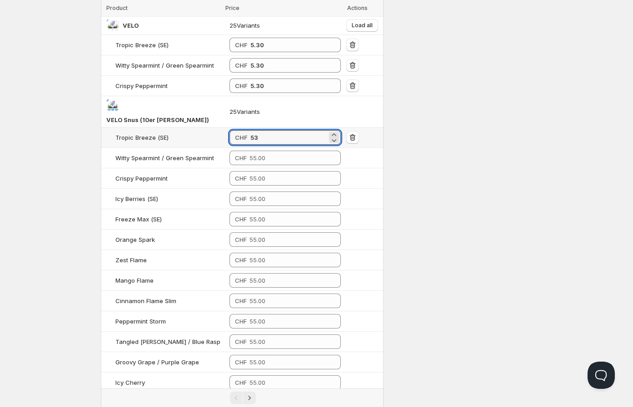
type input "53.00"
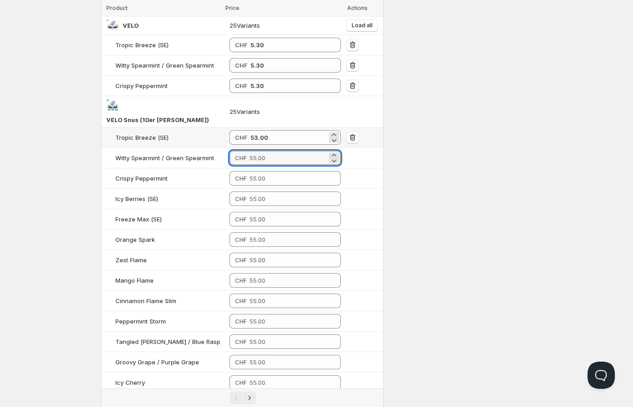
paste input "53"
type input "53.00"
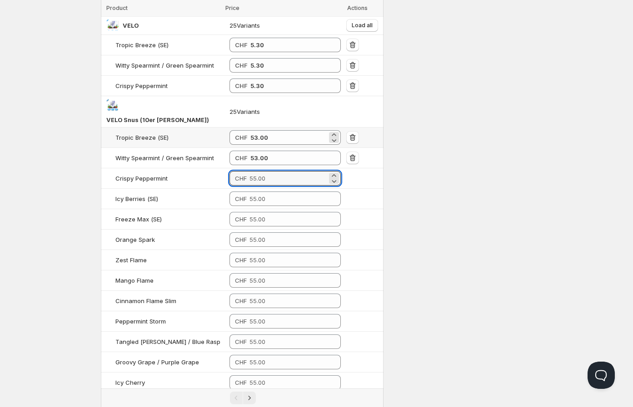
paste input "53"
type input "53.00"
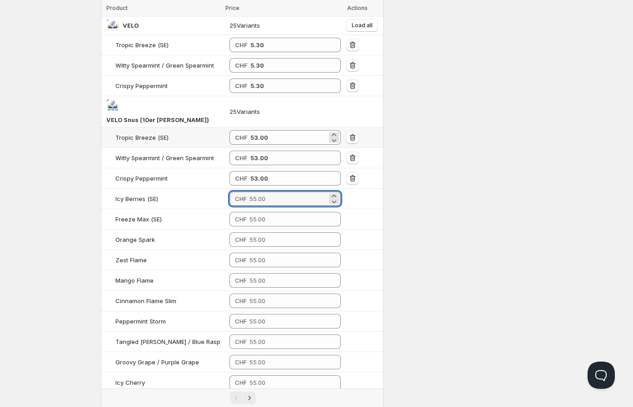
paste input "53"
type input "53.00"
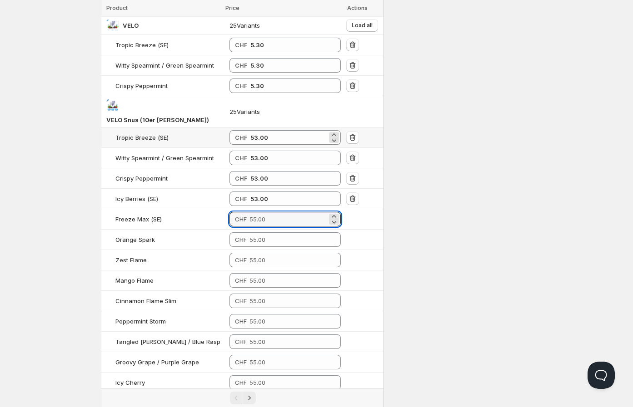
paste input "53"
type input "53.00"
paste input "53"
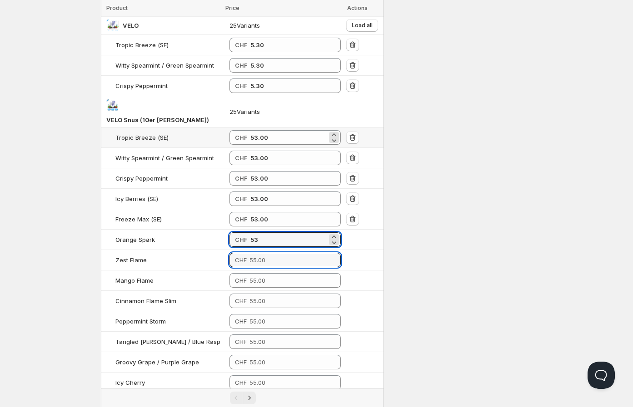
type input "53.00"
paste input "53"
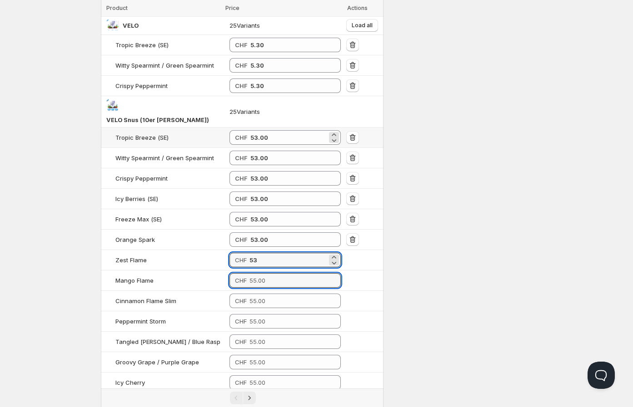
type input "53.00"
paste input "53"
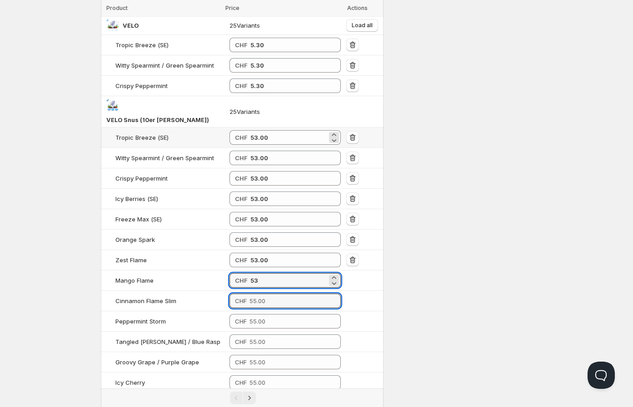
type input "53.00"
paste input "53"
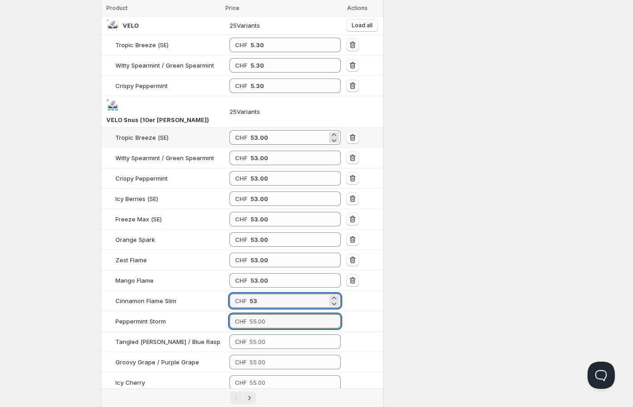
type input "53.00"
paste input "53"
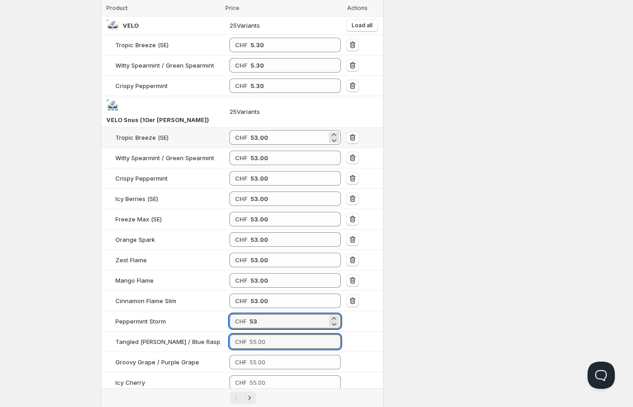
type input "53.00"
paste input "53"
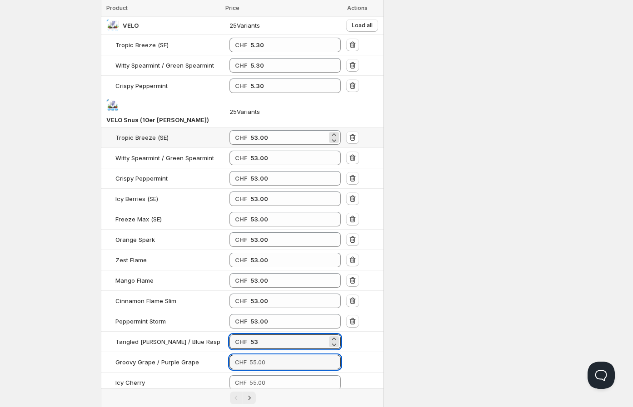
type input "53.00"
paste input "53"
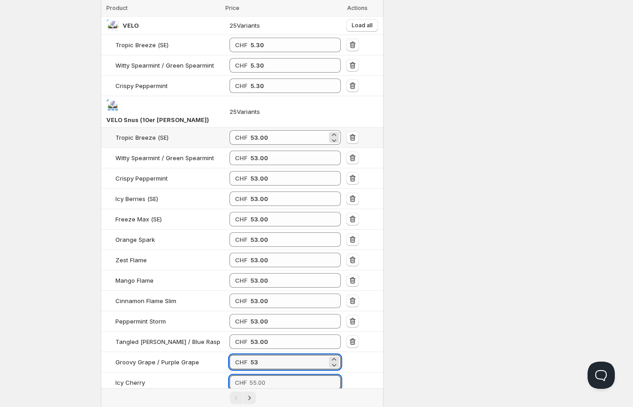
type input "53.00"
paste input "53"
type input "53.00"
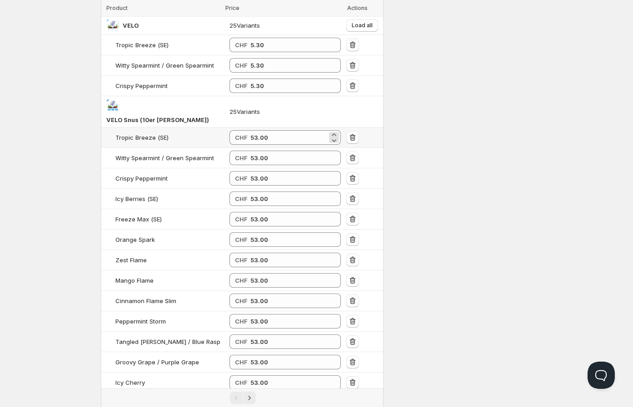
paste input "53"
type input "53.00"
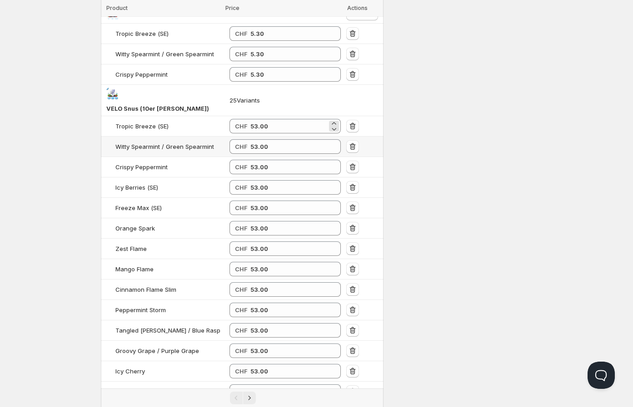
paste input "53"
type input "53.00"
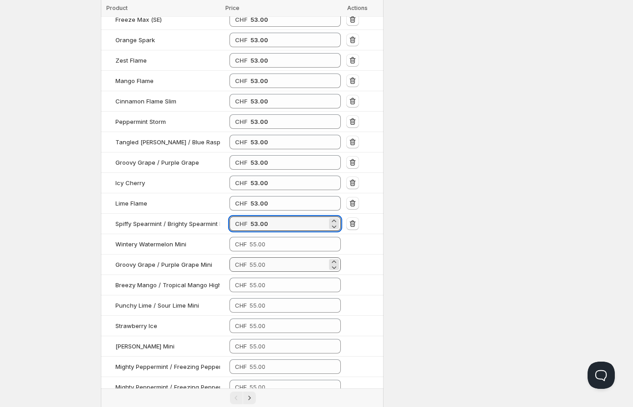
scroll to position [387, 0]
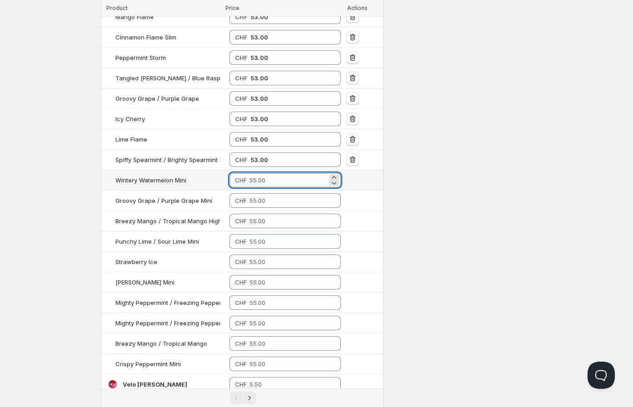
click at [278, 173] on input "number" at bounding box center [288, 180] width 78 height 15
paste input "53"
type input "53.00"
click at [270, 194] on input "number" at bounding box center [288, 201] width 78 height 15
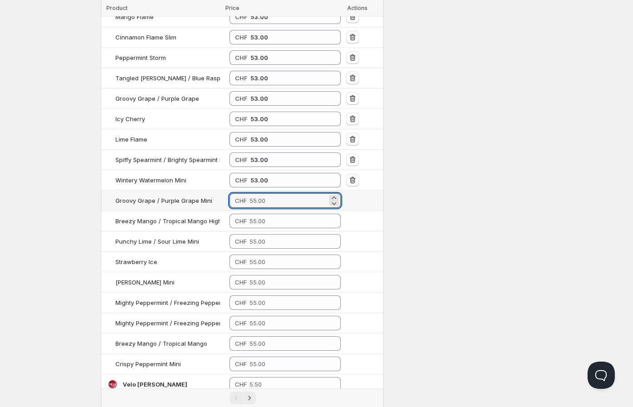
paste input "53"
type input "53.00"
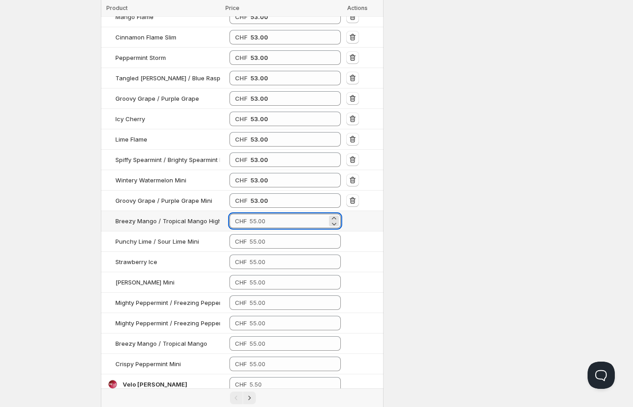
click at [270, 214] on input "number" at bounding box center [288, 221] width 78 height 15
paste input "53"
type input "53.00"
click at [268, 234] on input "number" at bounding box center [288, 241] width 78 height 15
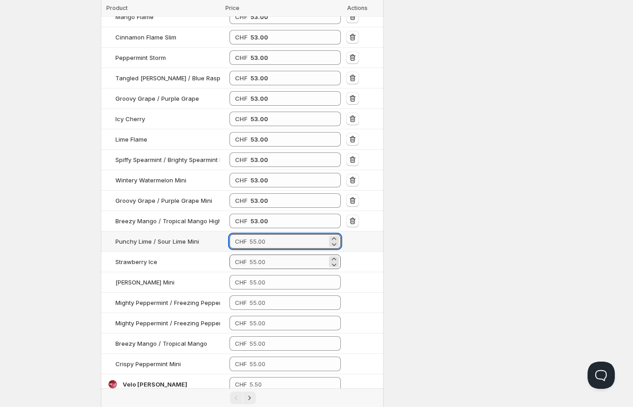
paste input "53"
type input "53.00"
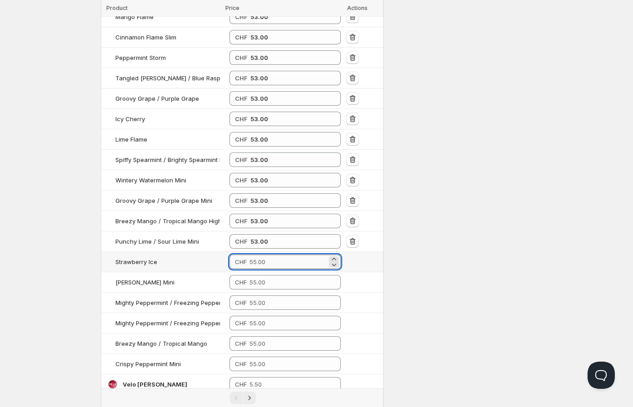
click at [268, 255] on input "number" at bounding box center [288, 262] width 78 height 15
paste input "53"
type input "53.00"
click at [270, 277] on input "number" at bounding box center [288, 282] width 78 height 15
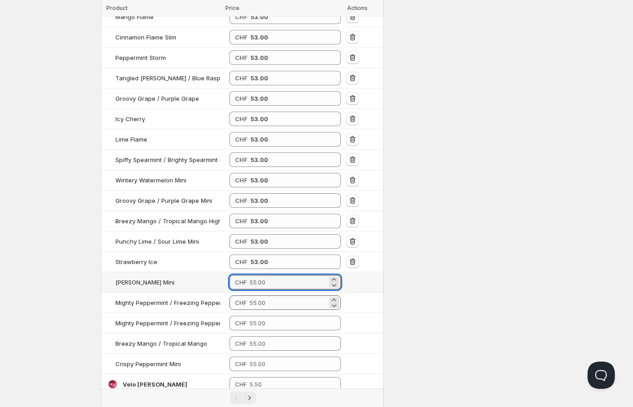
paste input "53"
type input "53.00"
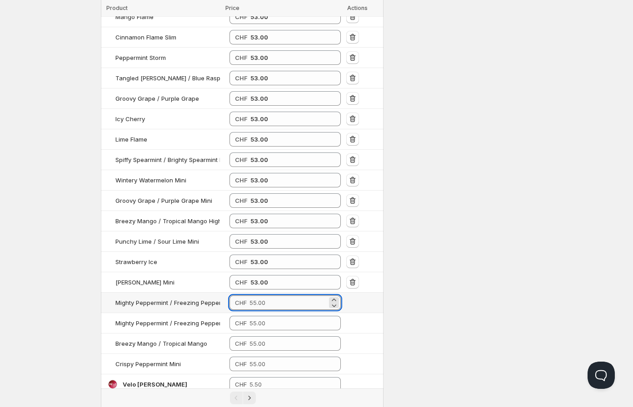
click at [270, 296] on input "number" at bounding box center [288, 303] width 78 height 15
paste
type input "53.00"
click at [271, 316] on input "number" at bounding box center [288, 323] width 78 height 15
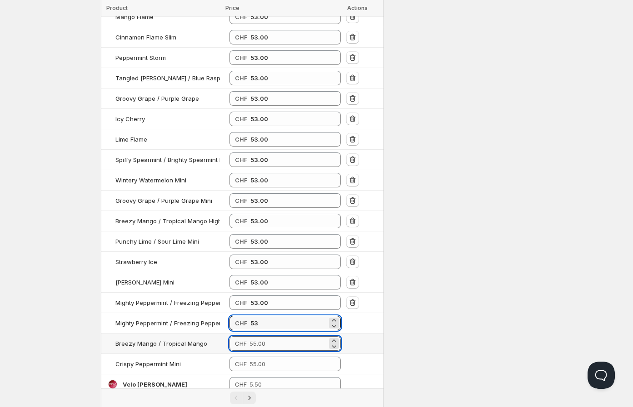
type input "53.00"
click at [273, 339] on input "number" at bounding box center [288, 344] width 78 height 15
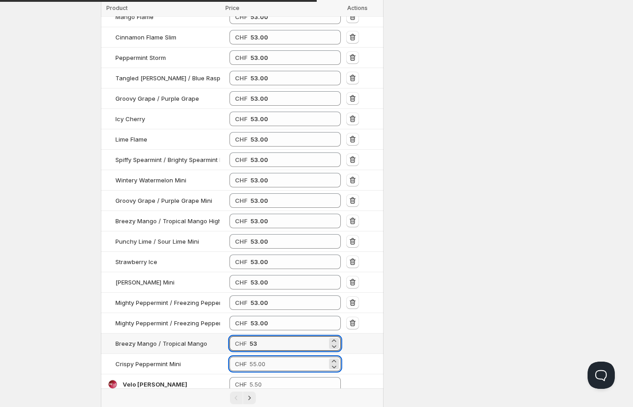
type input "53.00"
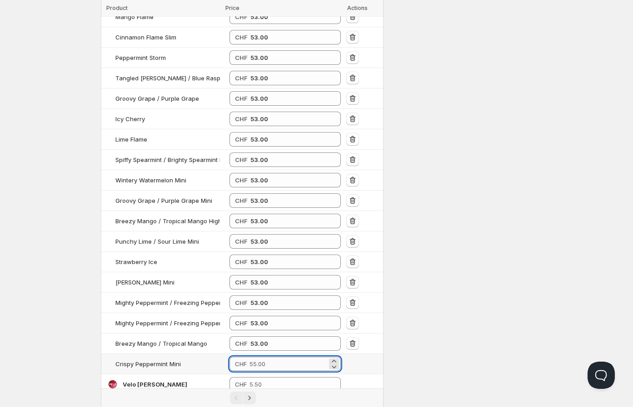
click at [271, 357] on input "number" at bounding box center [288, 364] width 78 height 15
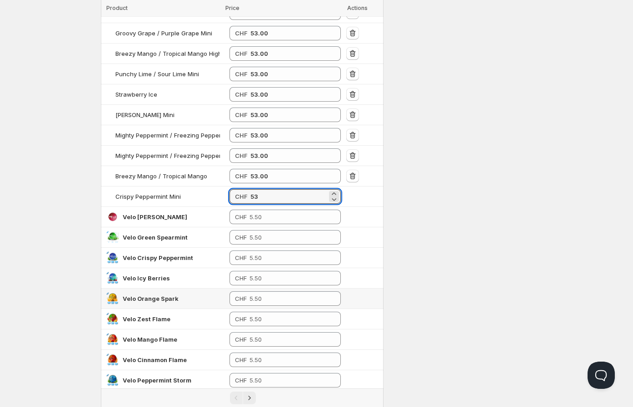
scroll to position [589, 0]
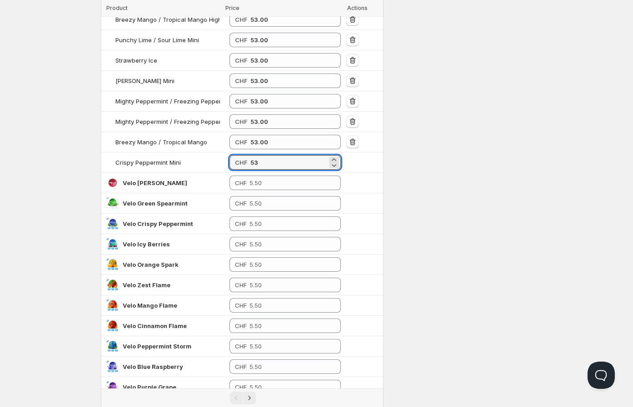
type input "53.00"
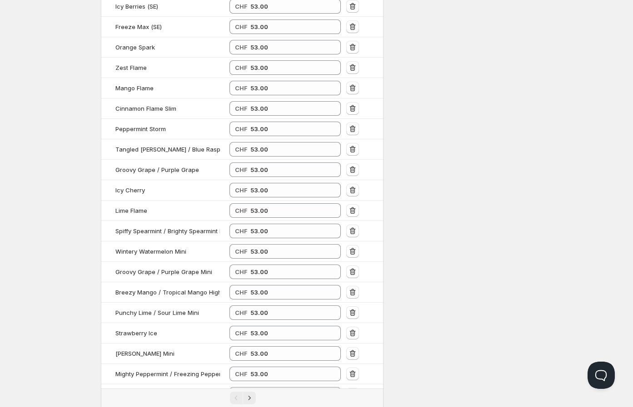
scroll to position [0, 0]
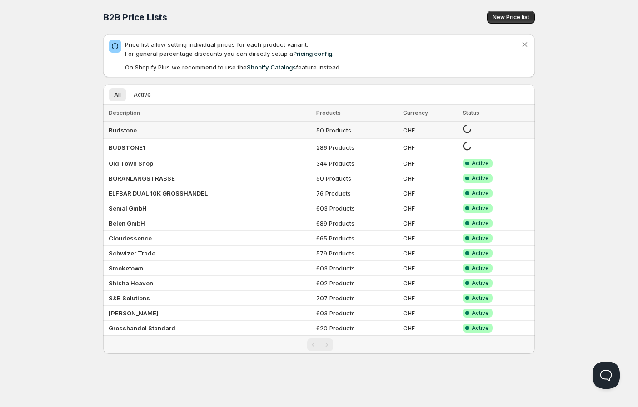
click at [189, 129] on td "Budstone" at bounding box center [208, 130] width 210 height 17
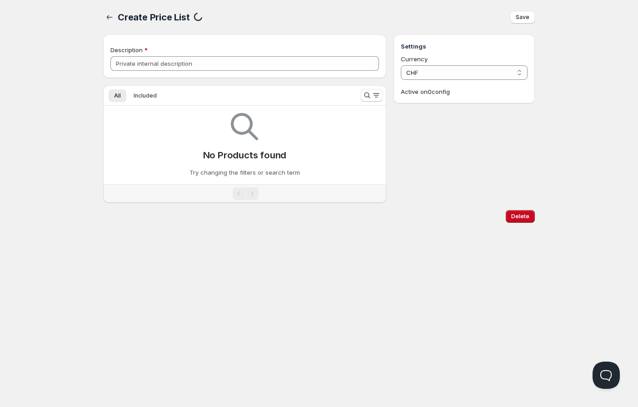
type input "Budstone"
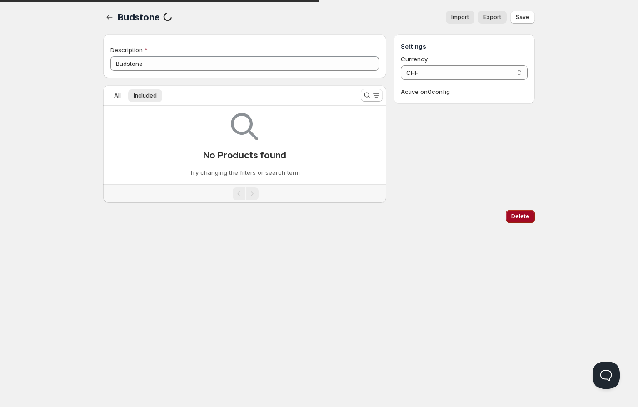
click at [516, 211] on button "Delete" at bounding box center [520, 216] width 29 height 13
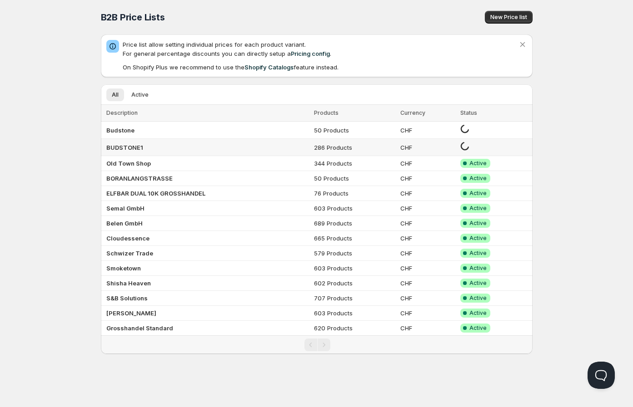
click at [155, 147] on td "BUDSTONE1" at bounding box center [206, 147] width 210 height 17
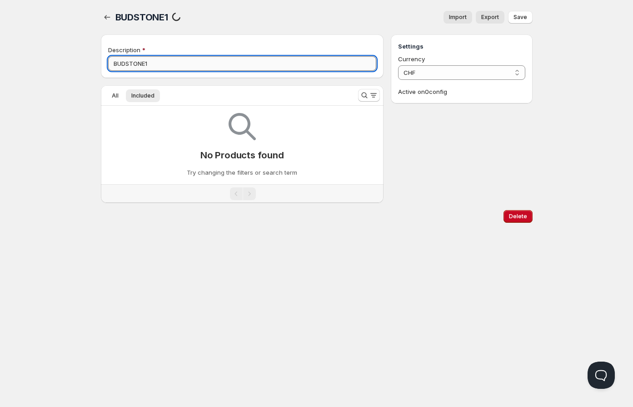
click at [161, 65] on input "BUDSTONE1" at bounding box center [242, 63] width 268 height 15
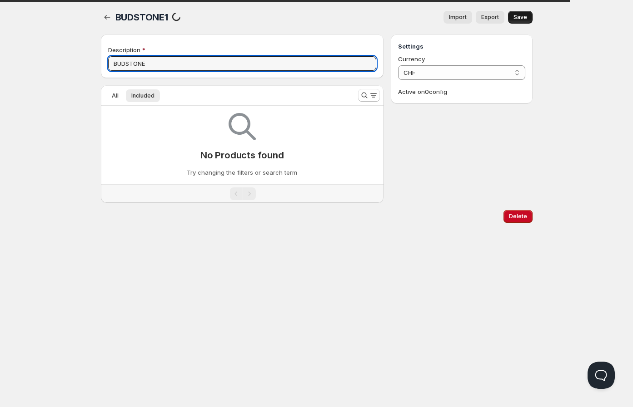
type input "BUDSTONE"
click at [527, 13] on button "Save" at bounding box center [520, 17] width 25 height 13
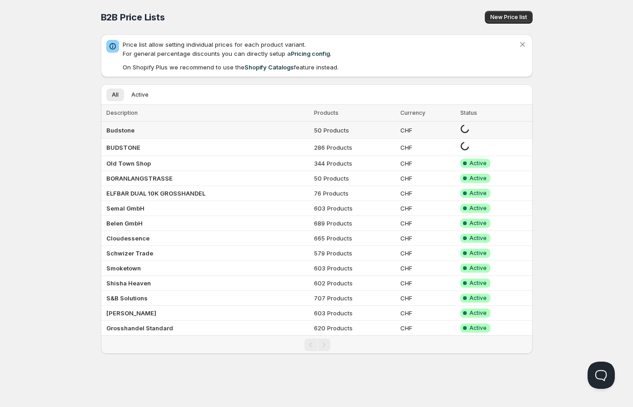
click at [212, 131] on td "Budstone" at bounding box center [206, 130] width 210 height 17
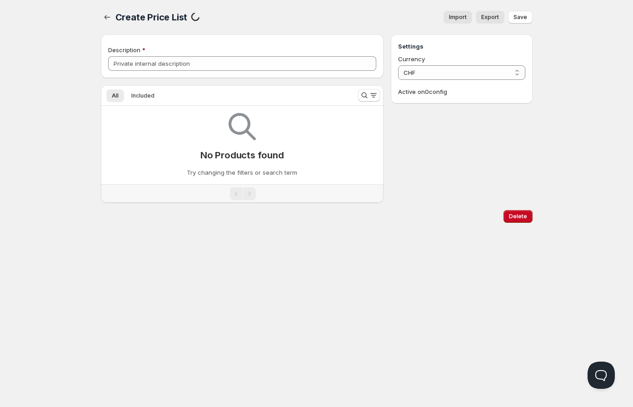
type input "Budstone"
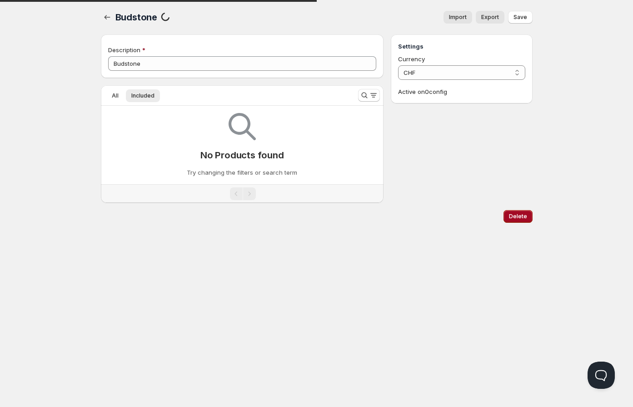
click at [516, 221] on button "Delete" at bounding box center [517, 216] width 29 height 13
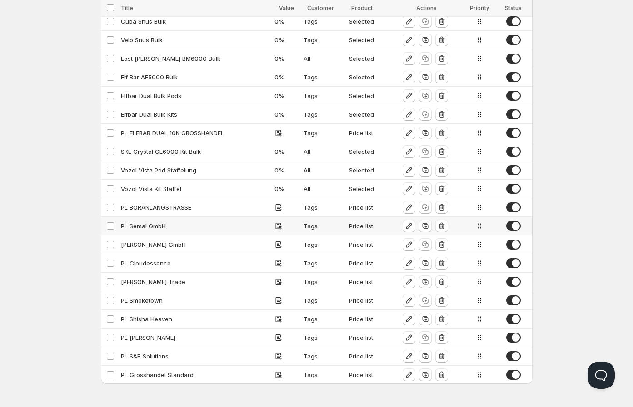
scroll to position [97, 0]
click at [160, 354] on div "PL S&B Solutions" at bounding box center [195, 356] width 148 height 9
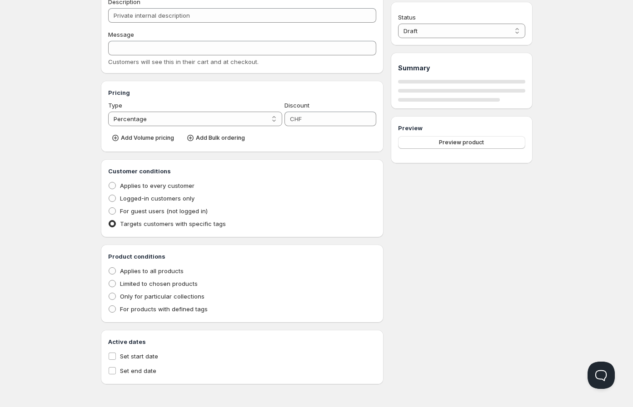
type input "PL S&B Solutions"
type input "Special"
radio input "true"
select select "1"
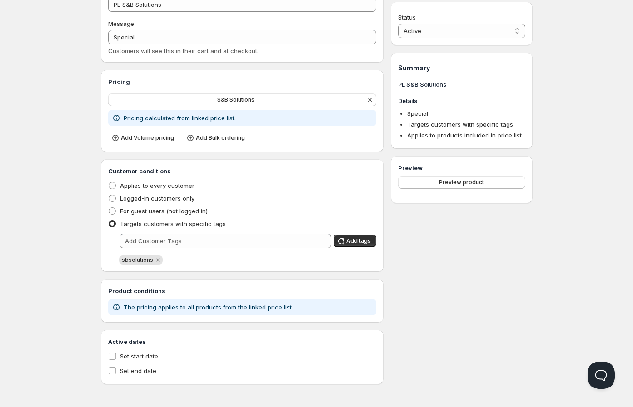
scroll to position [0, 0]
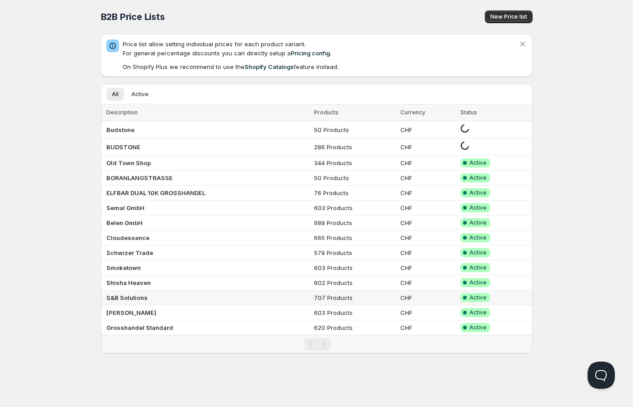
click at [122, 295] on b "S&B Solutions" at bounding box center [126, 297] width 41 height 7
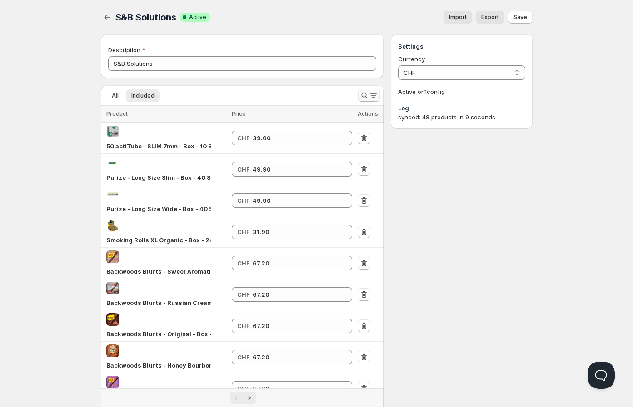
click at [366, 94] on icon "Search and filter results" at bounding box center [365, 96] width 6 height 6
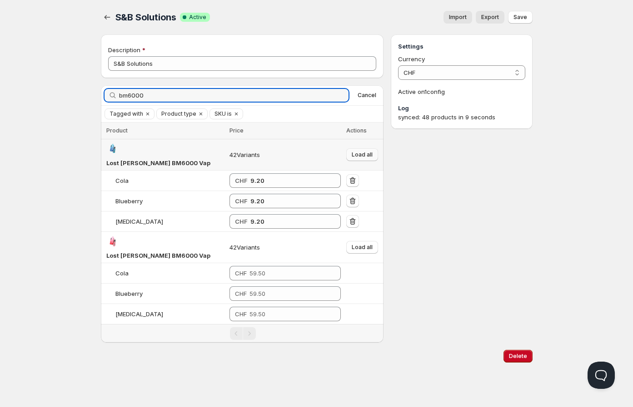
type input "bm6000"
click at [356, 151] on span "Load all" at bounding box center [362, 154] width 21 height 7
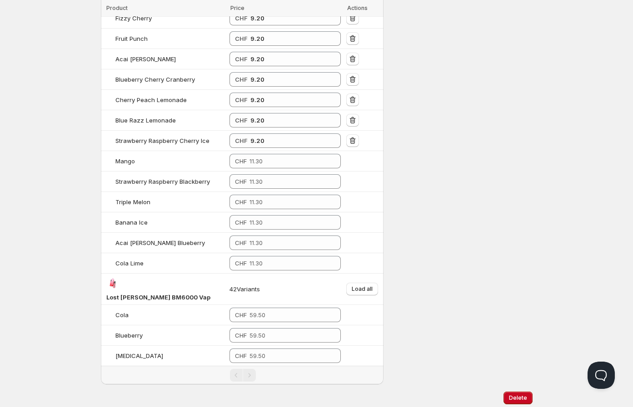
scroll to position [757, 0]
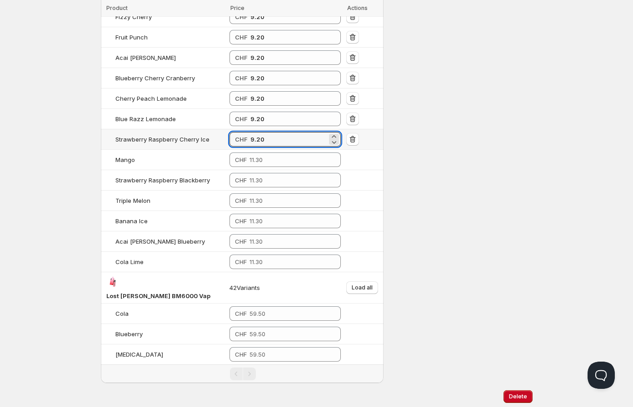
drag, startPoint x: 278, startPoint y: 129, endPoint x: 231, endPoint y: 123, distance: 47.7
click at [231, 132] on div "CHF 9.20" at bounding box center [284, 139] width 111 height 15
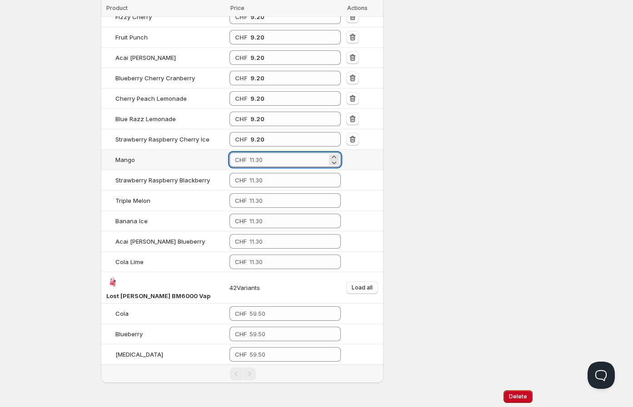
click at [264, 153] on input "number" at bounding box center [288, 160] width 78 height 15
paste input "9.20"
type input "9.20"
click at [265, 173] on input "number" at bounding box center [288, 180] width 78 height 15
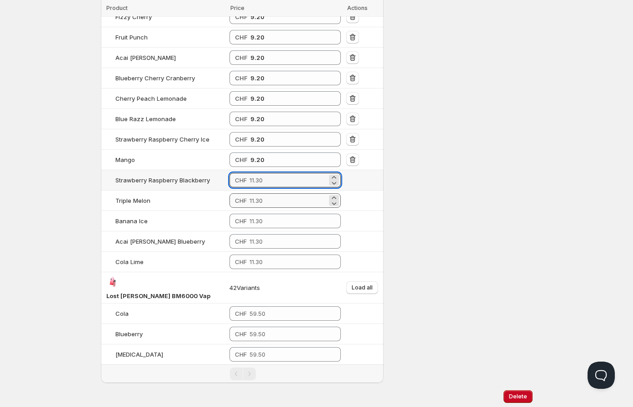
paste input "9.20"
type input "9.20"
click at [262, 194] on input "number" at bounding box center [288, 201] width 78 height 15
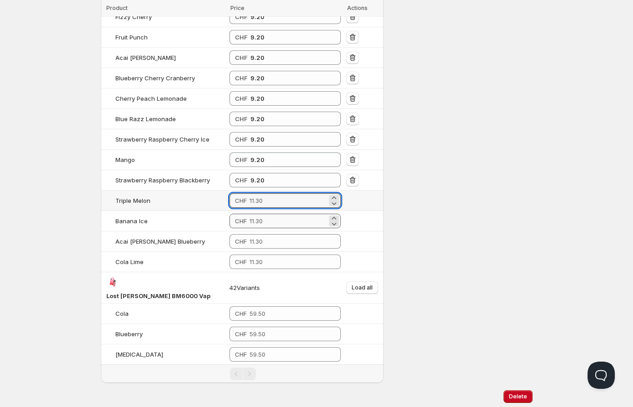
paste input "9.20"
type input "9.20"
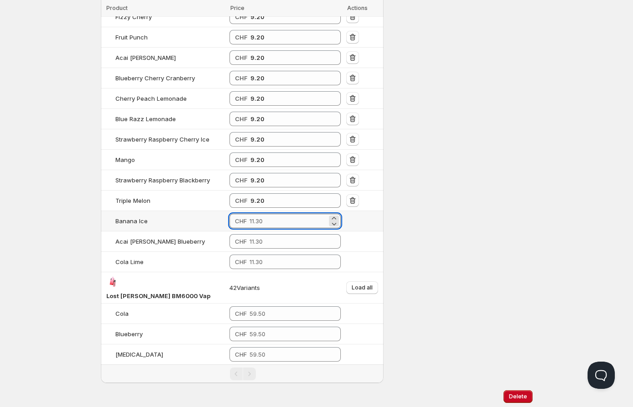
click at [264, 214] on input "number" at bounding box center [288, 221] width 78 height 15
paste input "9.20"
type input "9.20"
click at [264, 234] on input "number" at bounding box center [288, 241] width 78 height 15
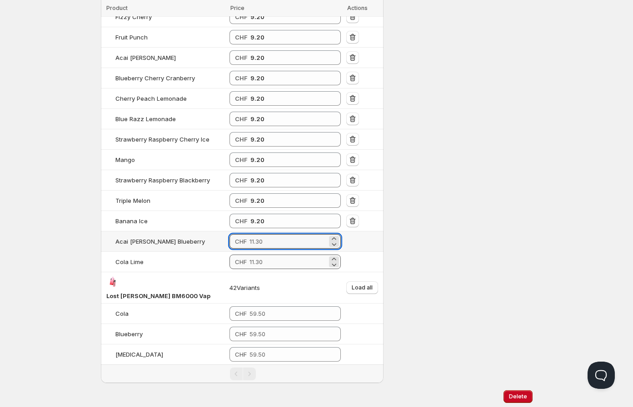
paste input "9.20"
type input "9.20"
click at [263, 255] on input "number" at bounding box center [288, 262] width 78 height 15
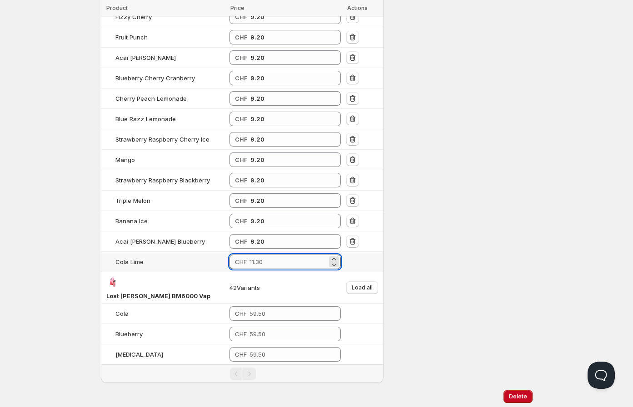
paste input "9.20"
type input "9.20"
click at [352, 282] on button "Load all" at bounding box center [362, 288] width 32 height 13
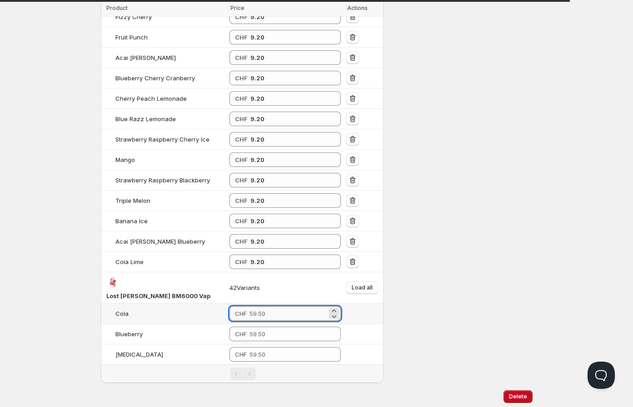
click at [259, 307] on input "number" at bounding box center [288, 314] width 78 height 15
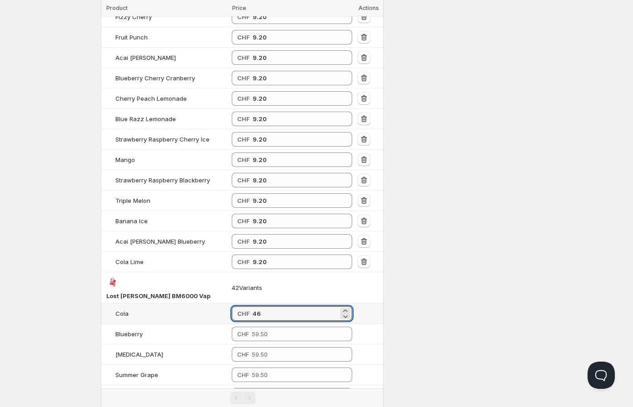
drag, startPoint x: 265, startPoint y: 304, endPoint x: 229, endPoint y: 302, distance: 36.0
click at [229, 304] on tr "Cola CHF 46" at bounding box center [242, 314] width 283 height 20
type input "46.00"
paste input "46"
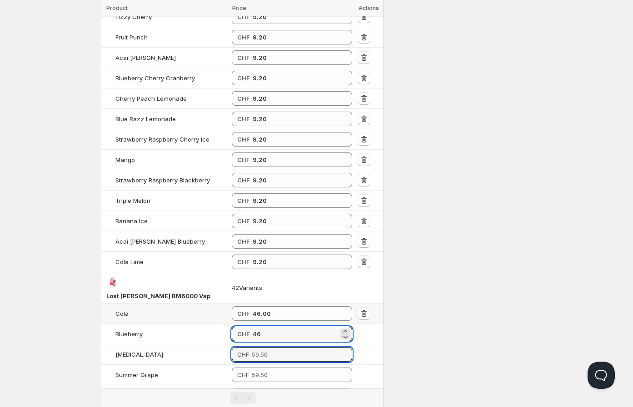
type input "46.00"
paste input "46"
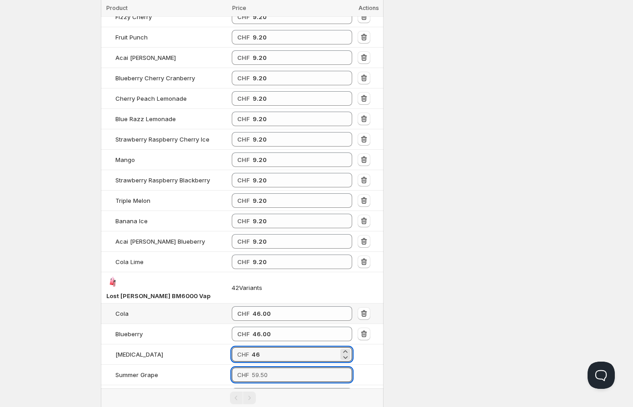
type input "46.00"
paste input "46"
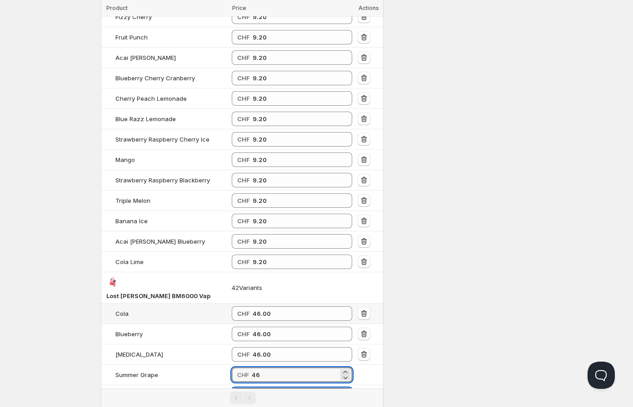
type input "46.00"
paste input "46"
type input "46.00"
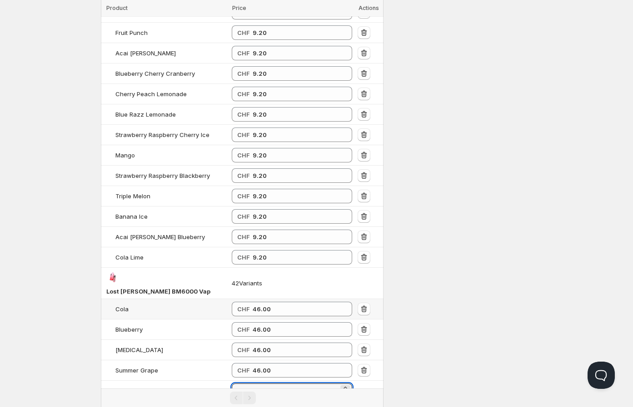
paste input "46"
type input "46.00"
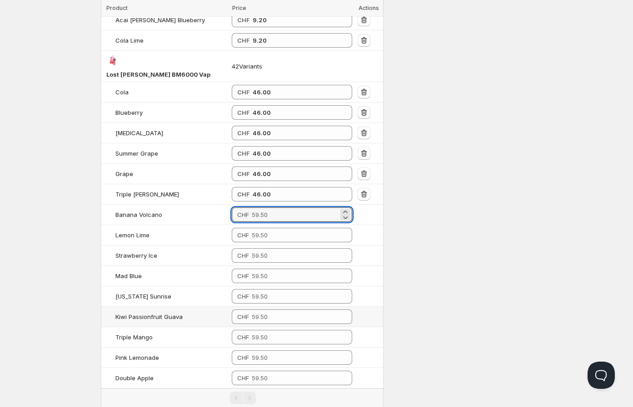
paste input "46"
type input "46.00"
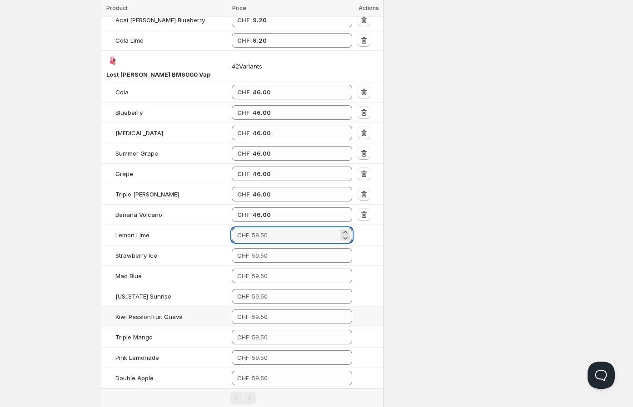
paste input "46"
type input "46.00"
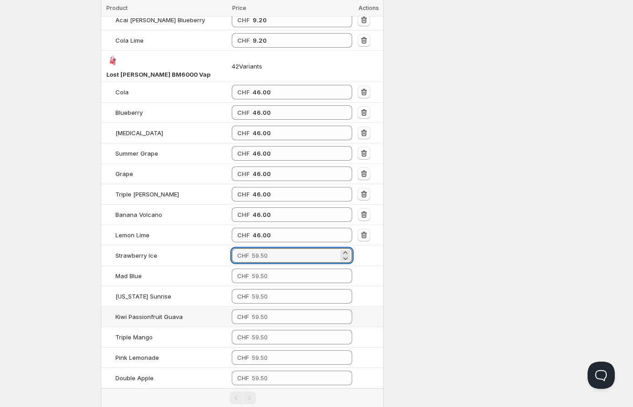
paste input "46"
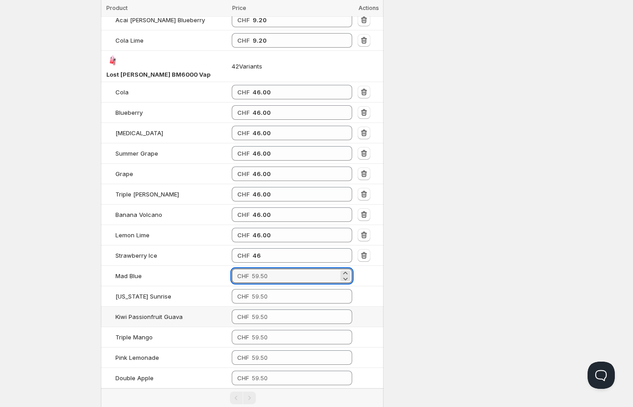
type input "46.00"
paste input "46"
type input "46.00"
paste input "46"
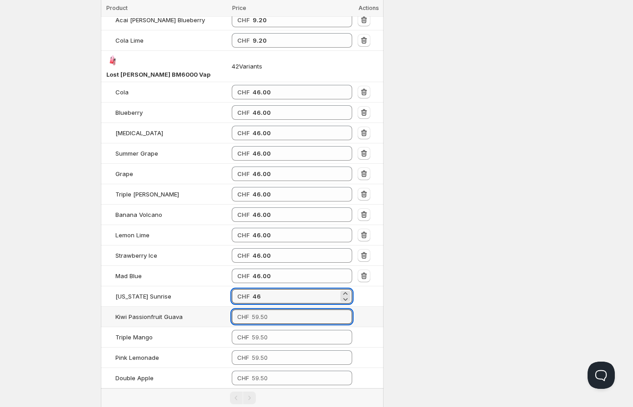
type input "46.00"
paste input "46"
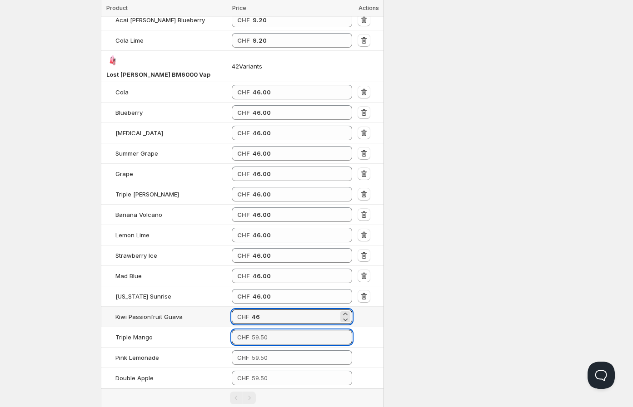
type input "46.00"
paste input "46"
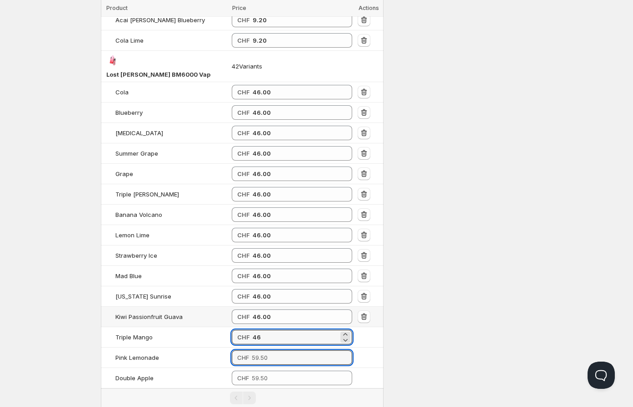
type input "46.00"
paste input "46"
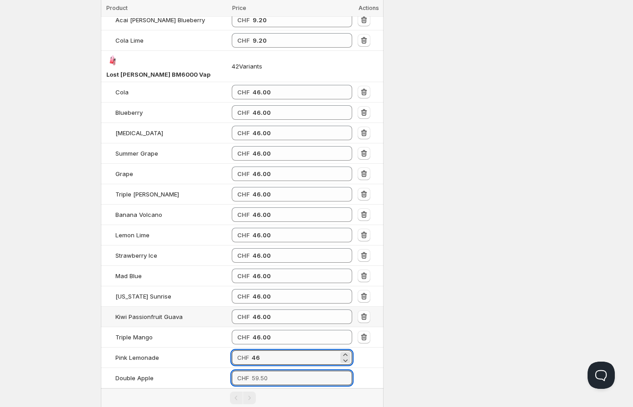
type input "46.00"
paste input "46"
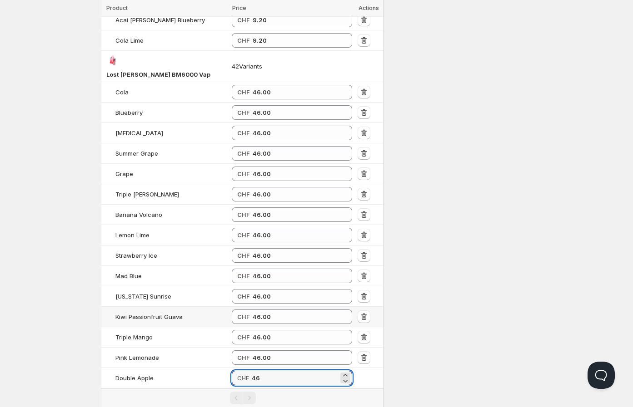
type input "46.00"
paste input "46"
type input "46.00"
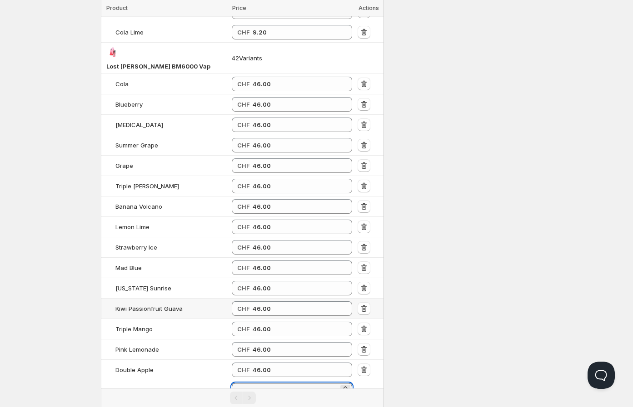
paste input "46"
type input "46.00"
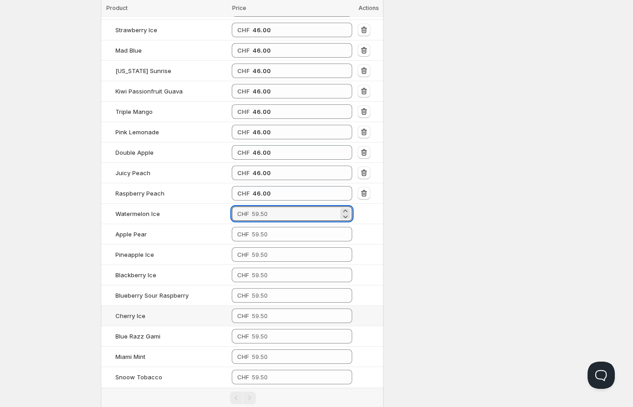
paste input "46"
type input "46.00"
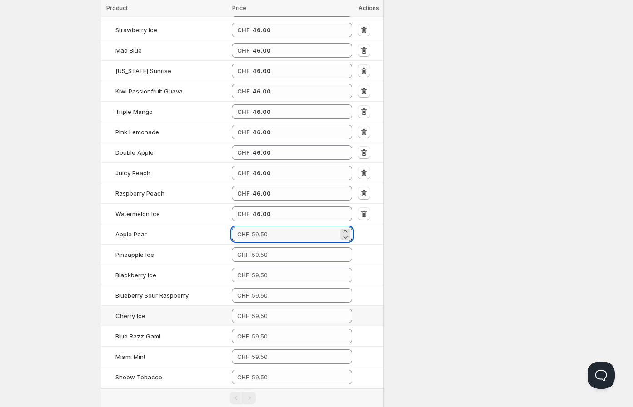
paste input "46"
type input "46.00"
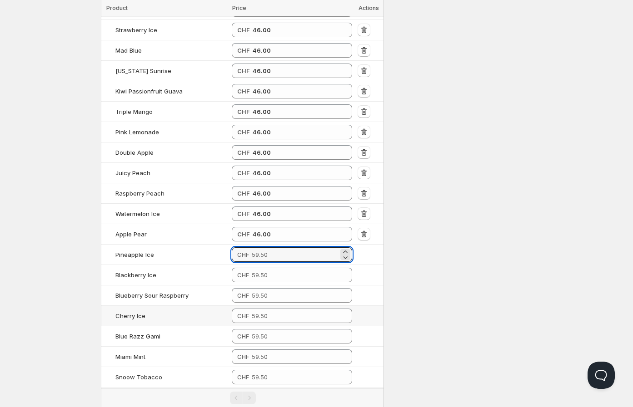
paste input "46"
type input "46.00"
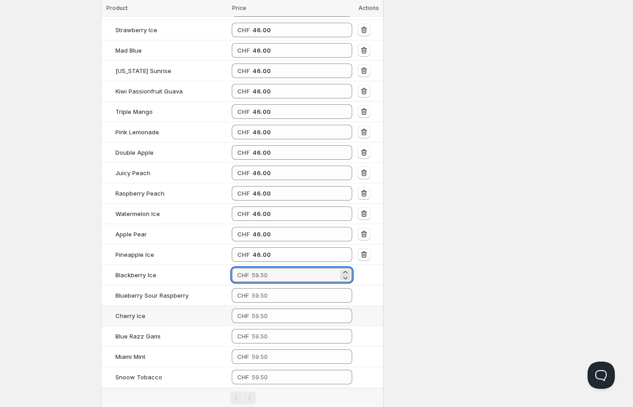
paste input "46"
type input "46.00"
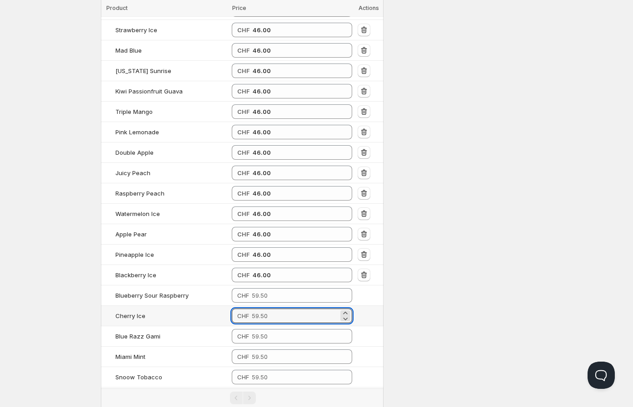
paste input "46"
type input "46.00"
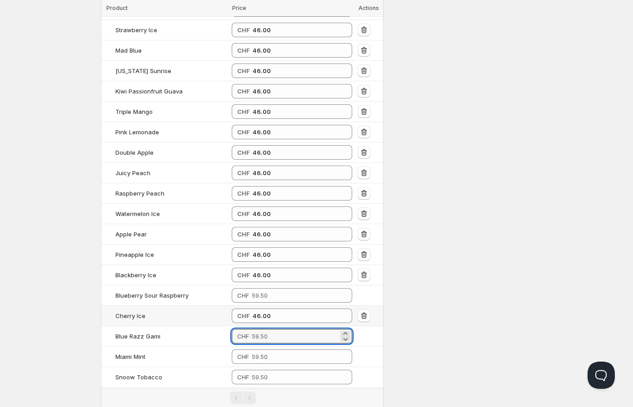
paste input "46"
type input "46.00"
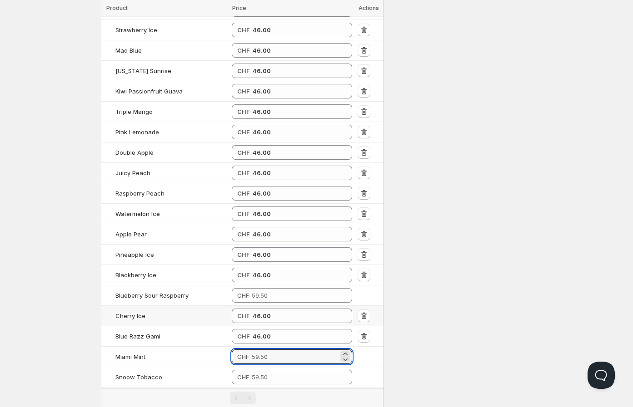
paste input "46"
type input "46.00"
paste input "46"
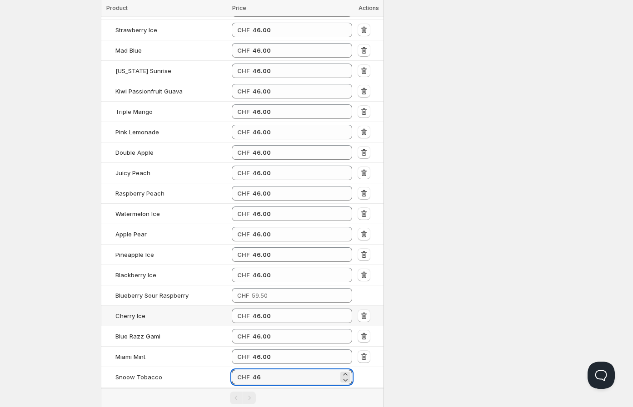
type input "46.00"
paste
type input "46.00"
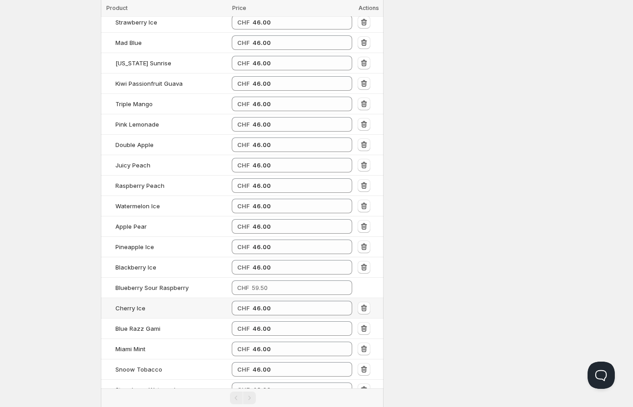
type input "46.00"
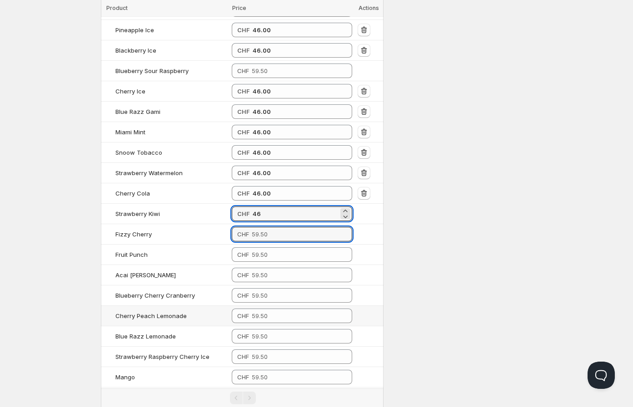
type input "46.00"
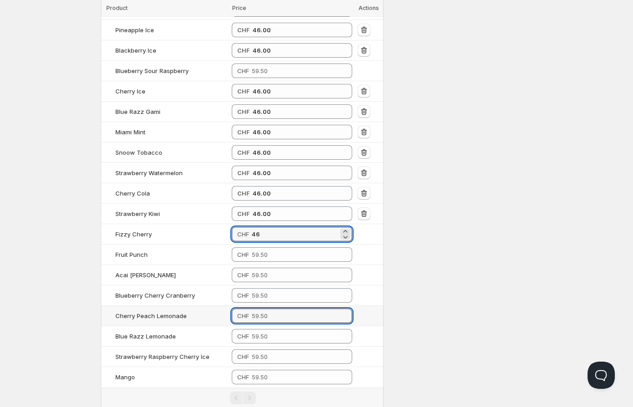
type input "46.00"
click at [228, 306] on td "Cherry Peach Lemonade" at bounding box center [165, 316] width 128 height 20
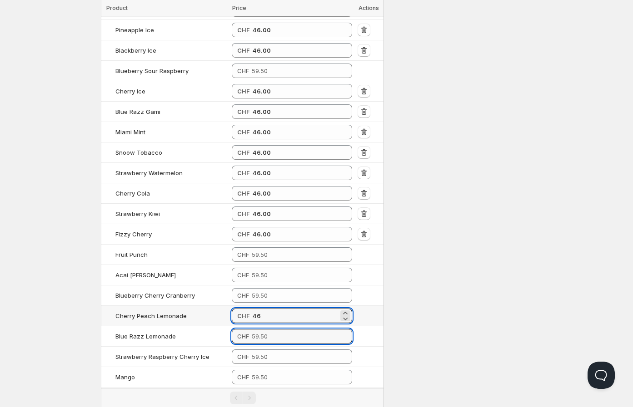
type input "46.00"
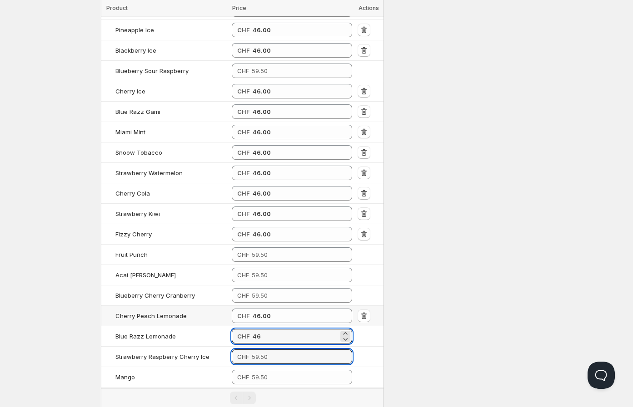
type input "46.00"
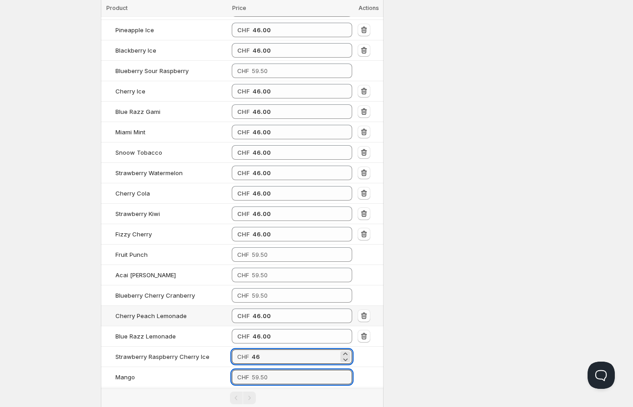
type input "46.00"
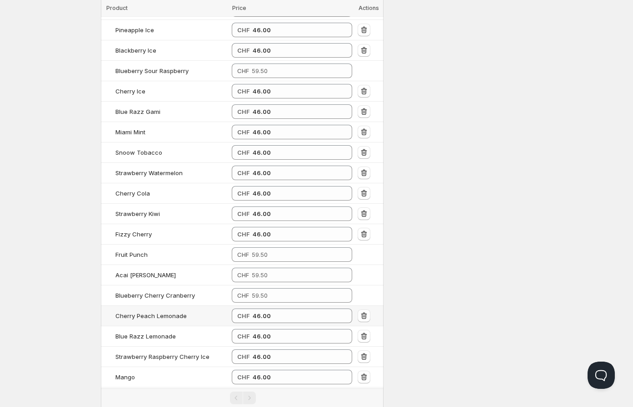
type input "46.00"
click at [228, 306] on td "Cherry Peach Lemonade" at bounding box center [165, 316] width 128 height 20
click at [269, 64] on input "number" at bounding box center [295, 71] width 87 height 15
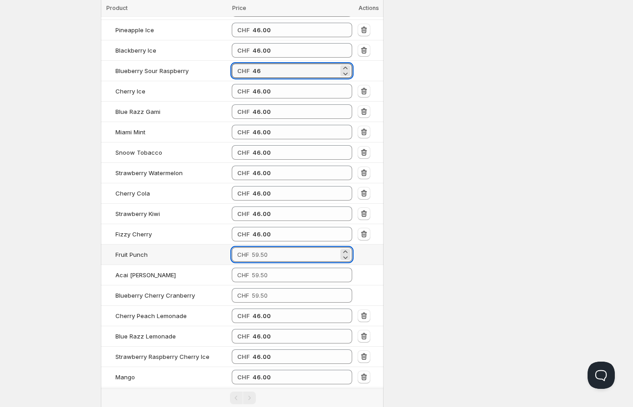
click at [262, 248] on input "number" at bounding box center [295, 255] width 87 height 15
type input "46.00"
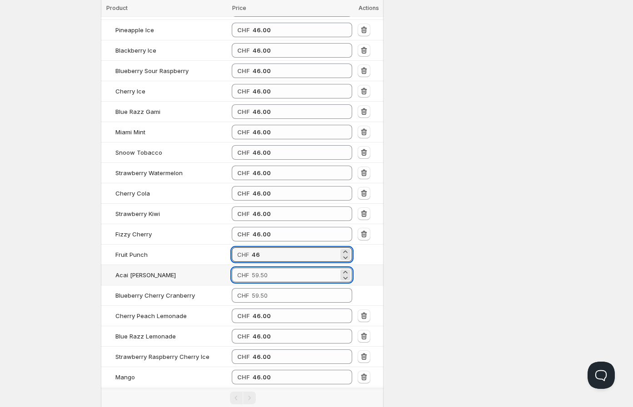
click at [262, 268] on input "number" at bounding box center [295, 275] width 87 height 15
type input "46.00"
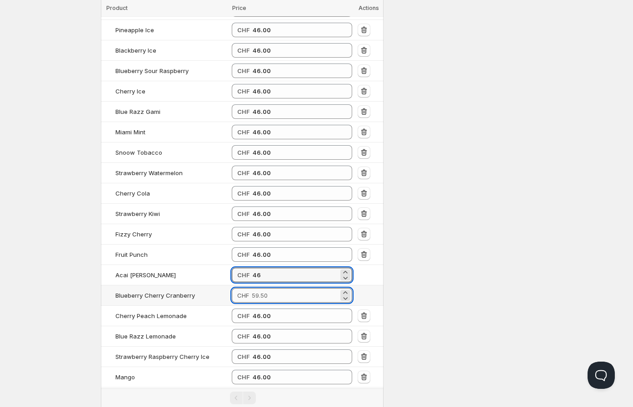
click at [264, 288] on input "number" at bounding box center [295, 295] width 87 height 15
type input "46.00"
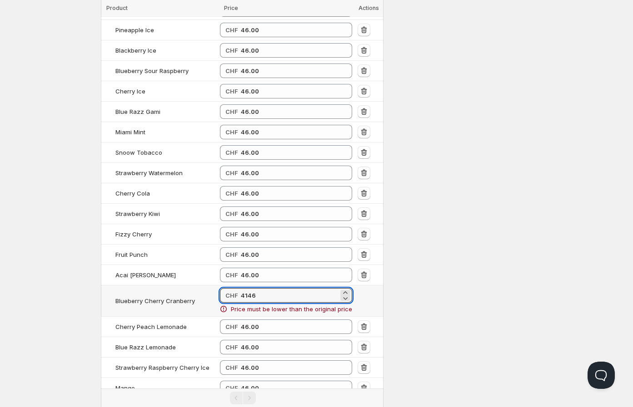
drag, startPoint x: 242, startPoint y: 286, endPoint x: 204, endPoint y: 286, distance: 38.2
click at [204, 286] on tr "Blueberry Cherry Cranberry CHF 4146 Price must be lower than the original price" at bounding box center [242, 301] width 283 height 31
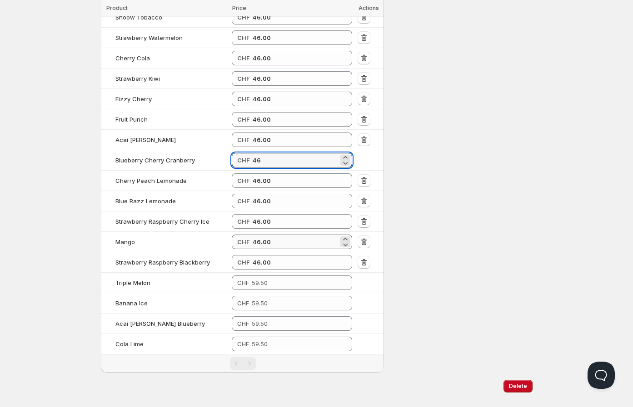
scroll to position [1570, 0]
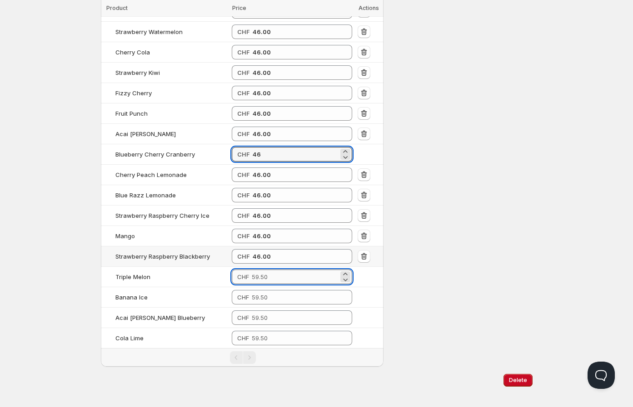
type input "46.00"
click at [264, 270] on input "number" at bounding box center [295, 277] width 87 height 15
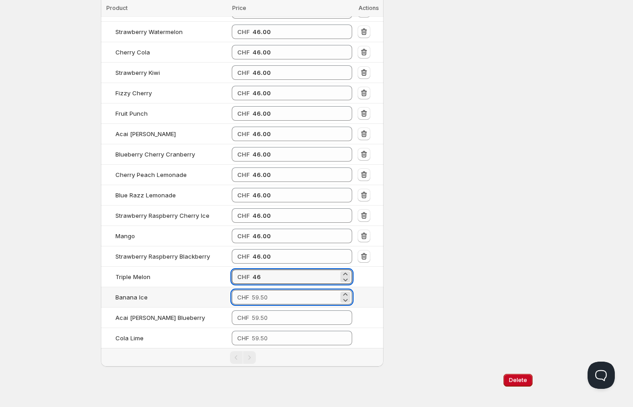
click at [272, 293] on input "number" at bounding box center [295, 297] width 87 height 15
type input "46.00"
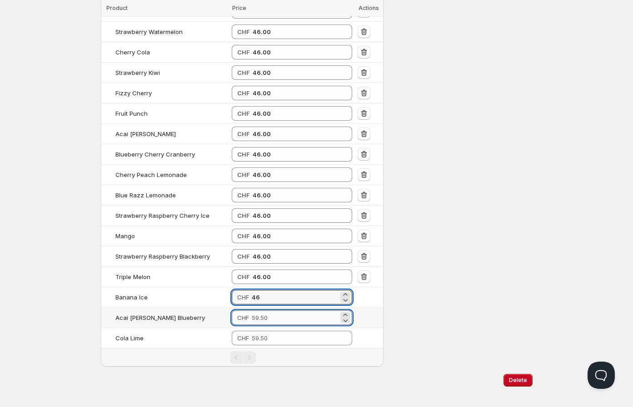
type input "46.00"
click at [273, 311] on input "number" at bounding box center [295, 318] width 87 height 15
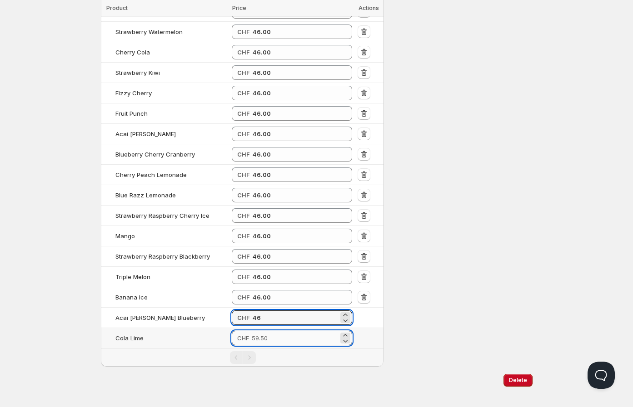
type input "46.00"
click at [274, 331] on input "number" at bounding box center [295, 338] width 87 height 15
type input "46.00"
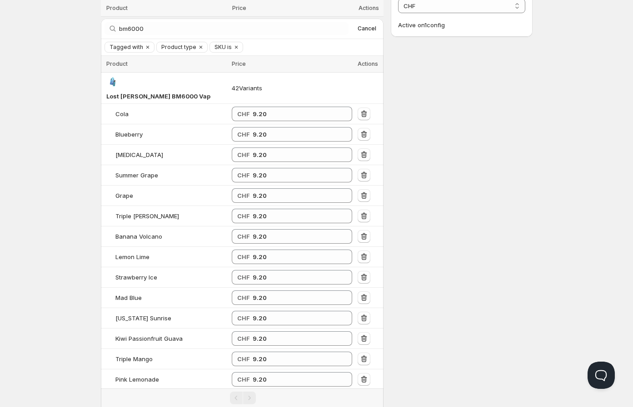
scroll to position [0, 0]
